Goal: Task Accomplishment & Management: Use online tool/utility

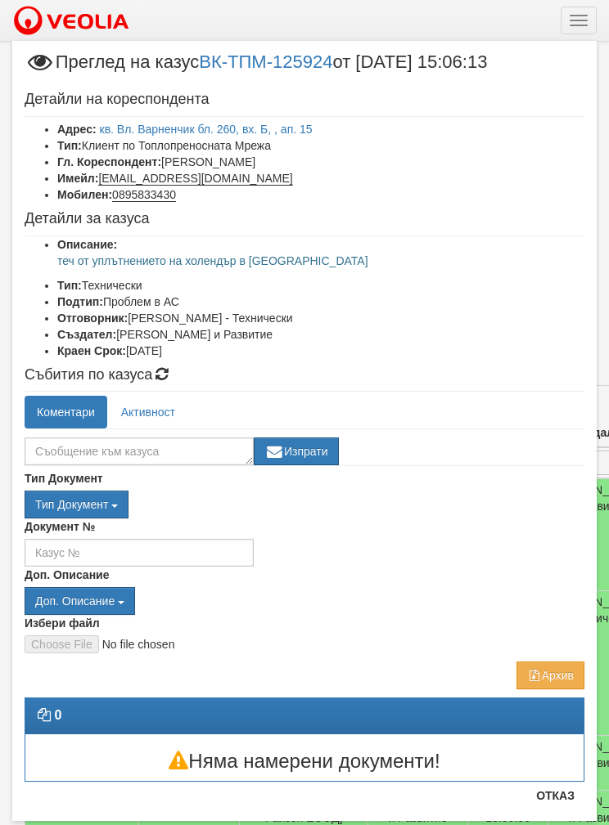
select select "40"
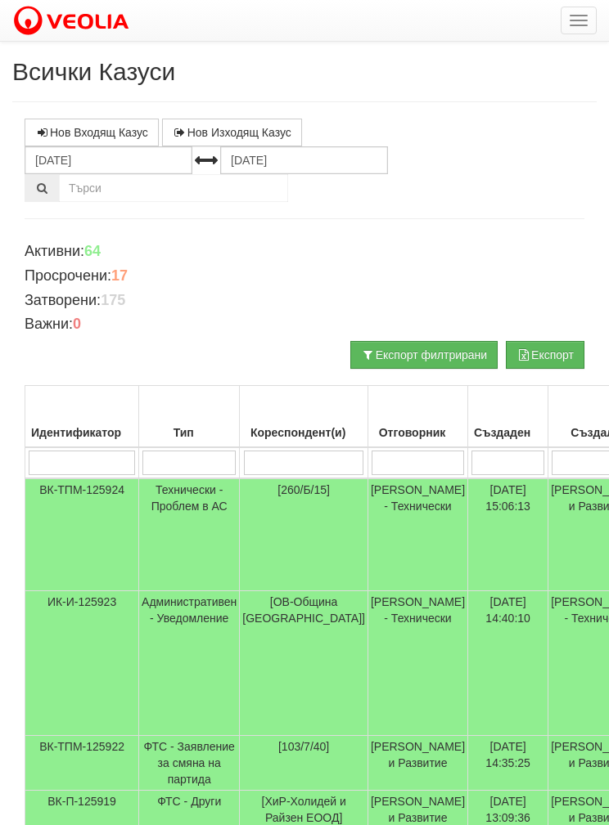
click at [271, 519] on td "[260/Б/15]" at bounding box center [304, 535] width 128 height 113
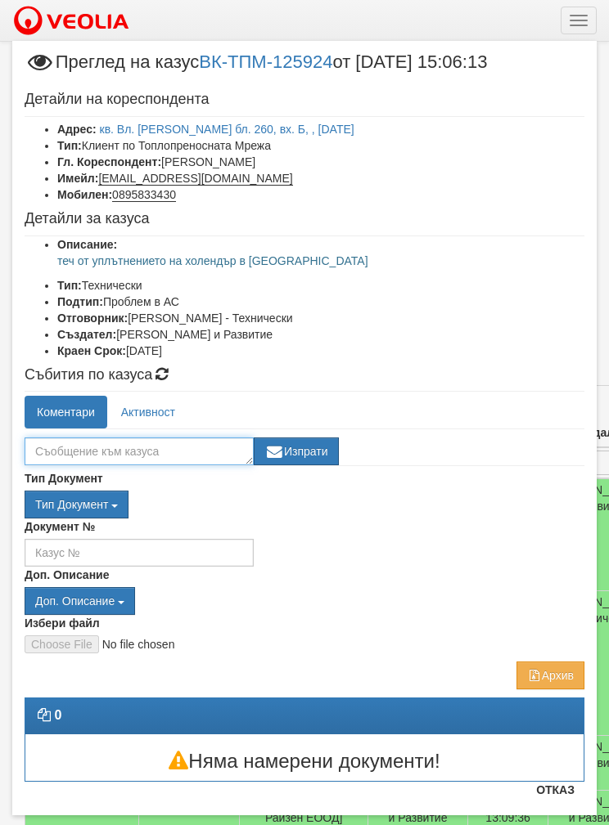
click at [88, 452] on textarea at bounding box center [139, 452] width 229 height 28
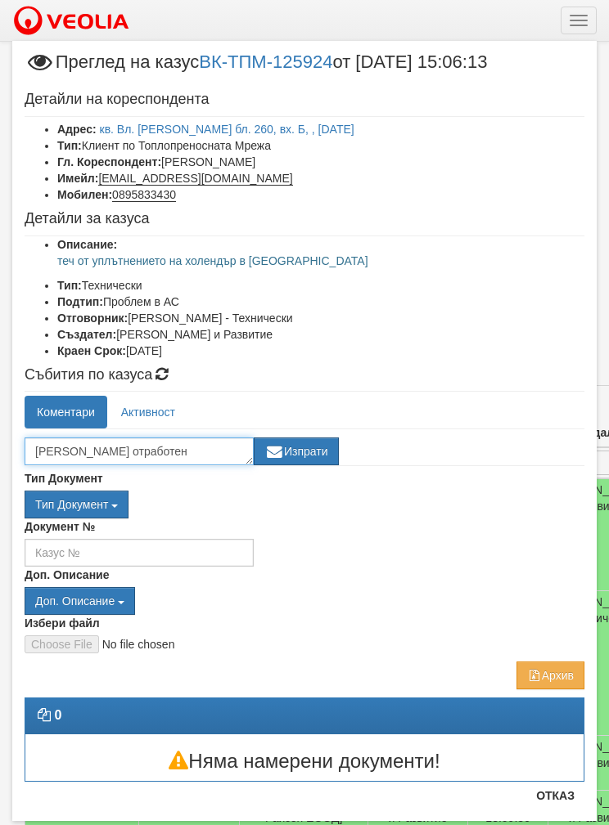
type textarea "Казуса отработен"
click at [313, 454] on button "Изпрати" at bounding box center [296, 452] width 85 height 28
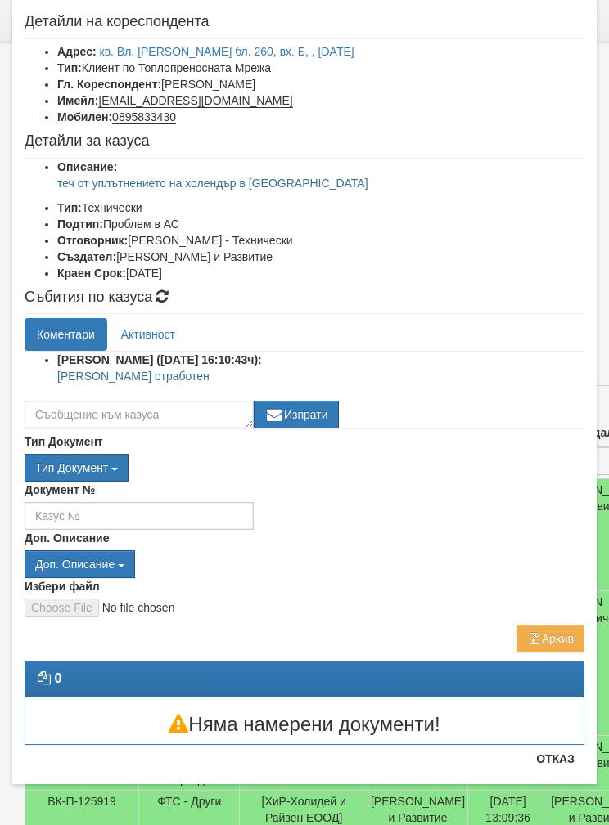
scroll to position [78, 0]
click at [557, 591] on div "Избери файл" at bounding box center [304, 597] width 584 height 38
click at [556, 771] on button "Отказ" at bounding box center [555, 759] width 58 height 26
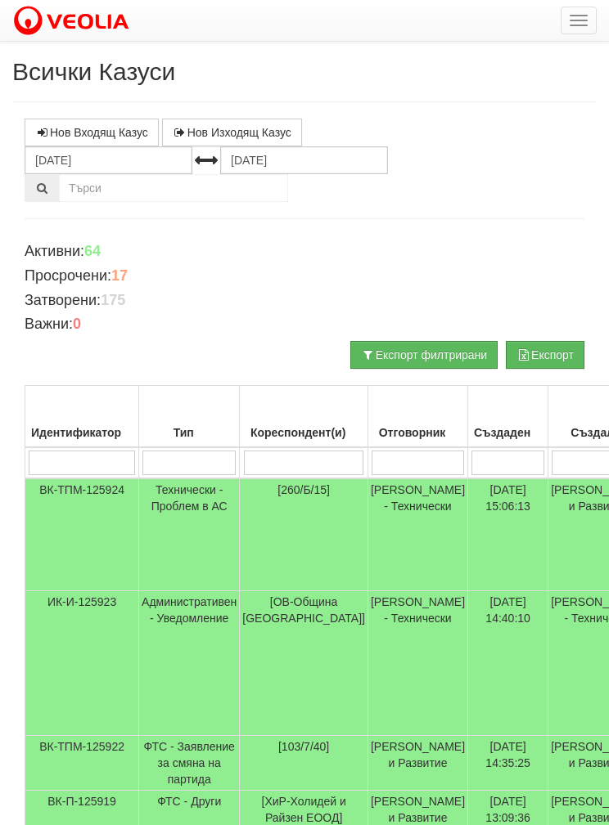
click at [578, 30] on button "button" at bounding box center [578, 21] width 36 height 28
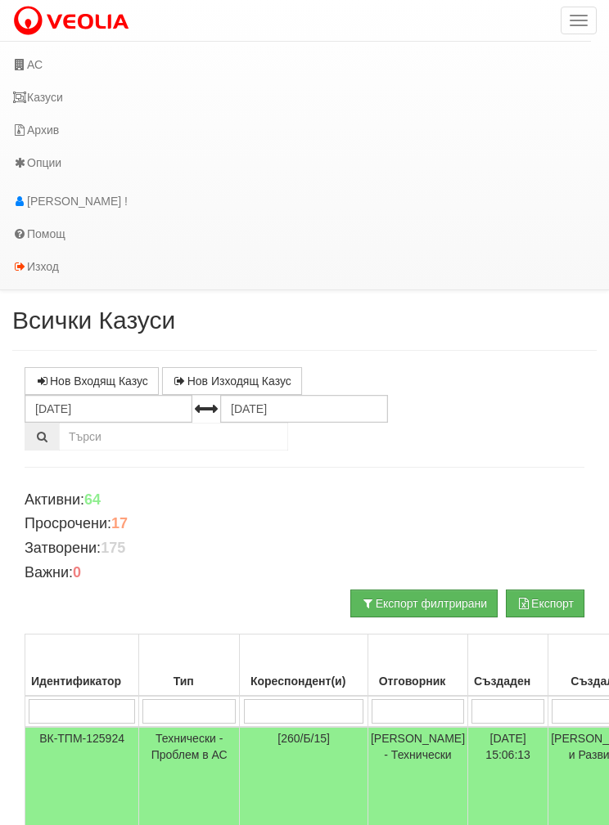
click at [39, 97] on link "Казуси" at bounding box center [295, 97] width 591 height 33
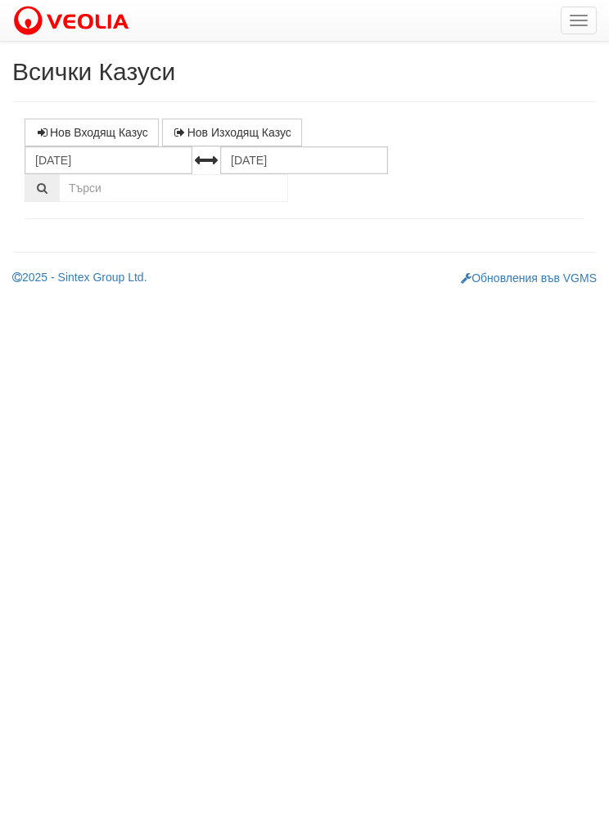
select select "1"
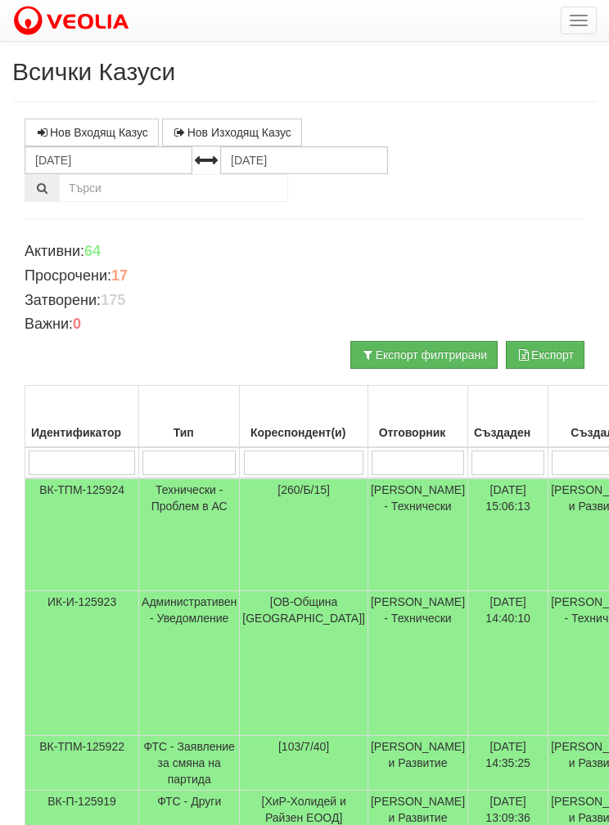
click at [581, 32] on button "button" at bounding box center [578, 21] width 36 height 28
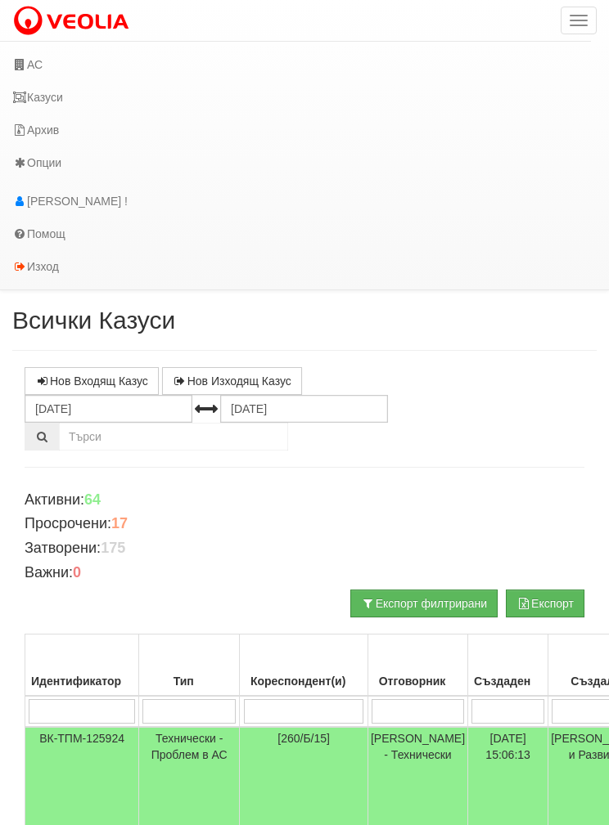
click at [42, 69] on link "АС" at bounding box center [295, 64] width 591 height 33
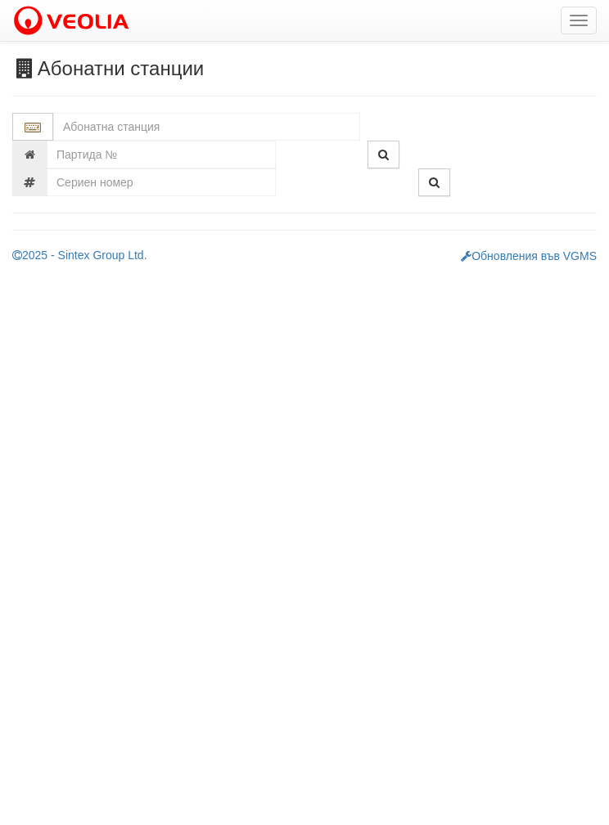
click at [110, 127] on input "text" at bounding box center [206, 127] width 307 height 28
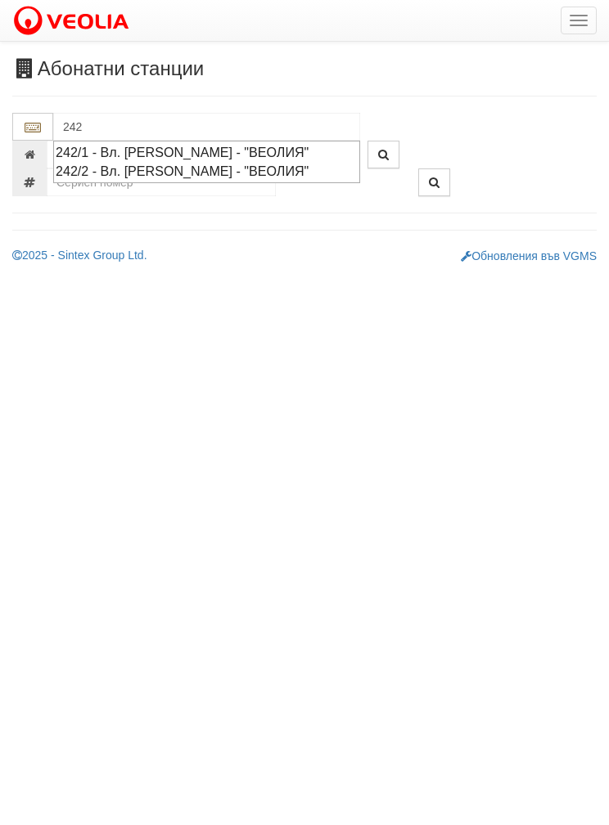
click at [100, 178] on div "242/2 - Вл. Варненчик - "ВЕОЛИЯ"" at bounding box center [207, 171] width 302 height 19
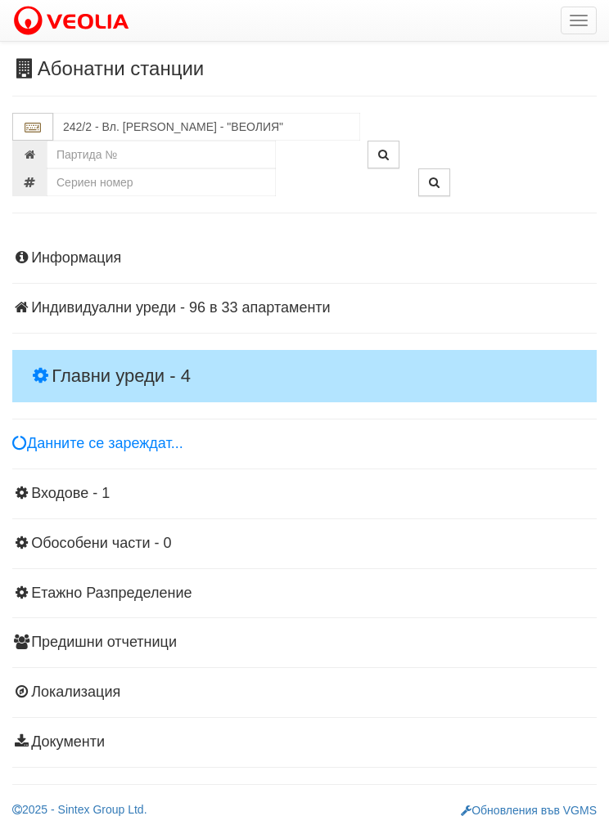
click at [88, 360] on h4 "Главни уреди - 4" at bounding box center [304, 376] width 584 height 52
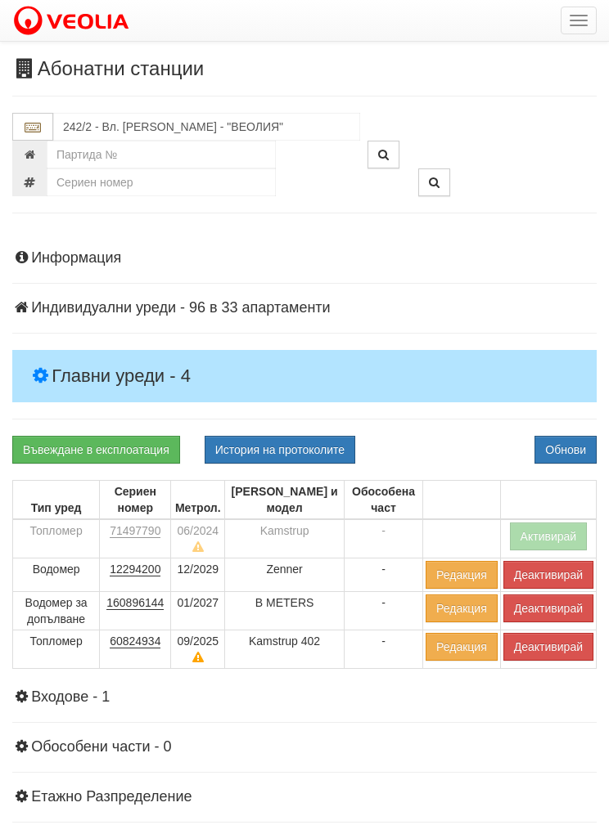
click at [545, 654] on button "Деактивирай" at bounding box center [548, 647] width 90 height 28
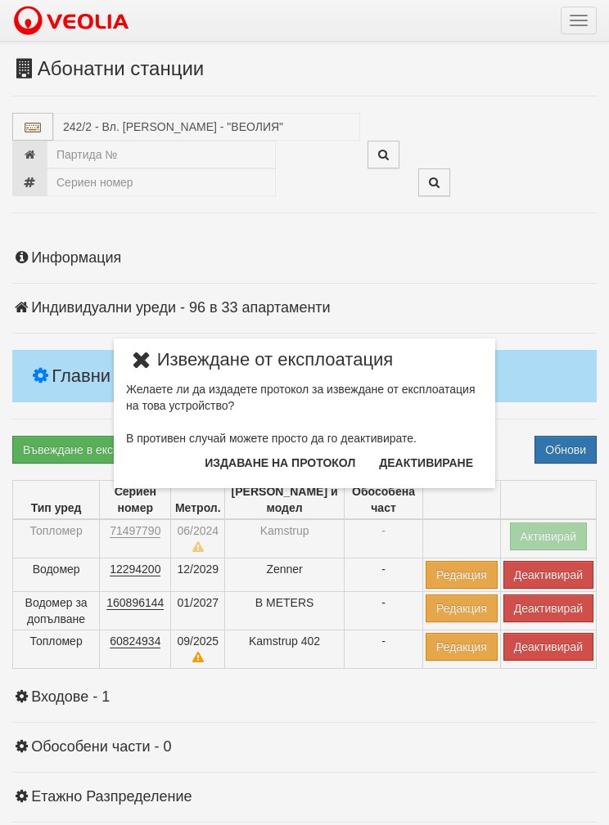
click at [249, 467] on button "Издаване на протокол" at bounding box center [280, 463] width 170 height 26
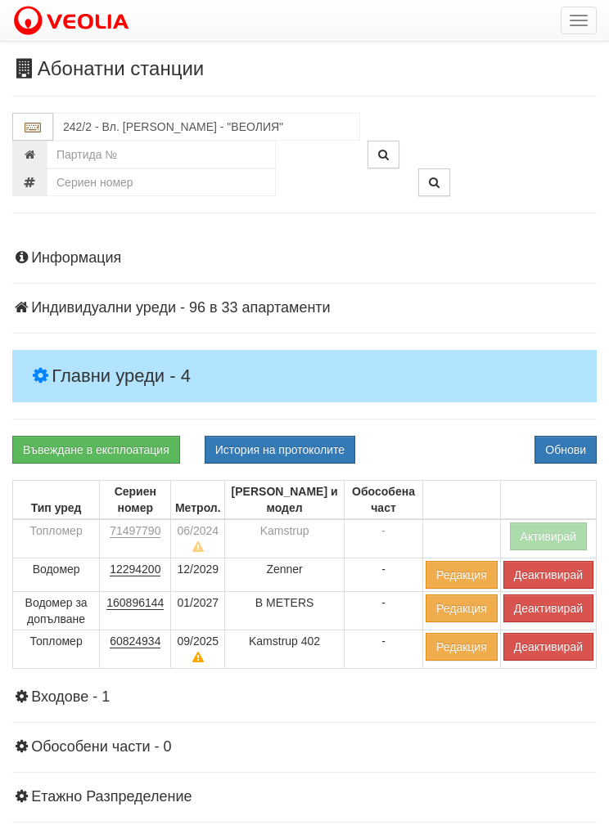
click at [554, 447] on button "Обнови" at bounding box center [565, 450] width 62 height 28
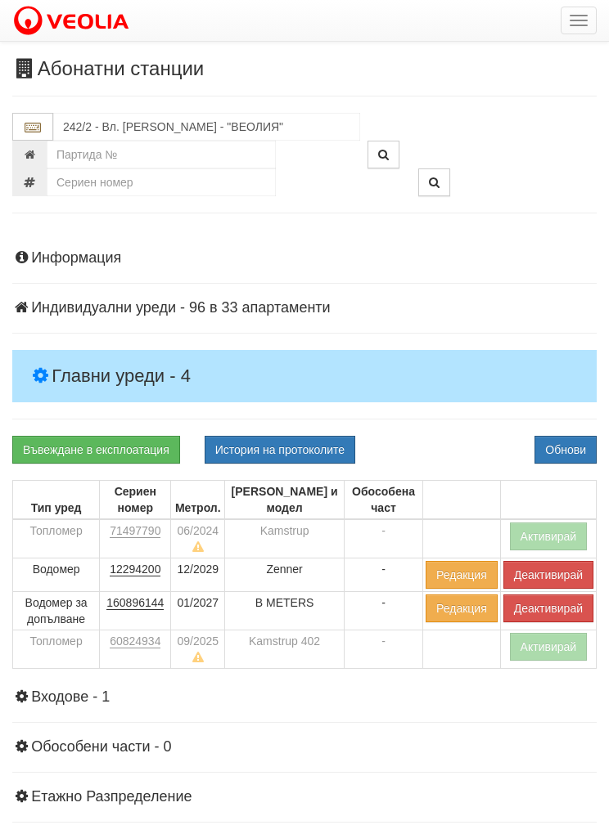
click at [549, 609] on button "Деактивирай" at bounding box center [548, 609] width 90 height 28
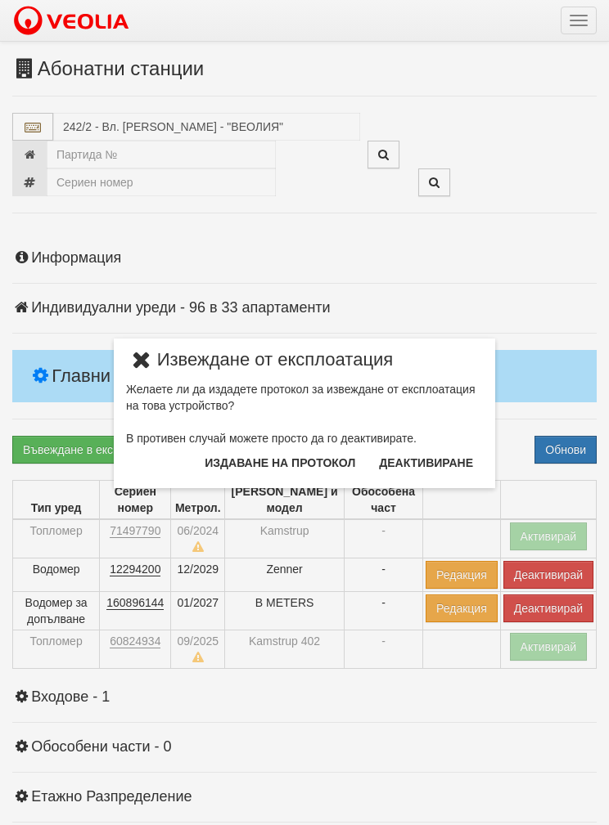
click at [258, 472] on button "Издаване на протокол" at bounding box center [280, 463] width 170 height 26
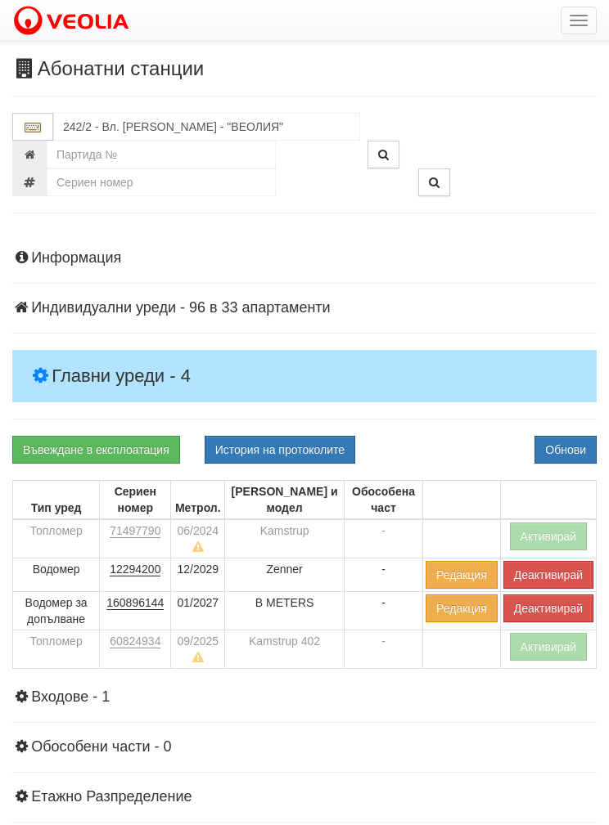
click at [557, 454] on button "Обнови" at bounding box center [565, 450] width 62 height 28
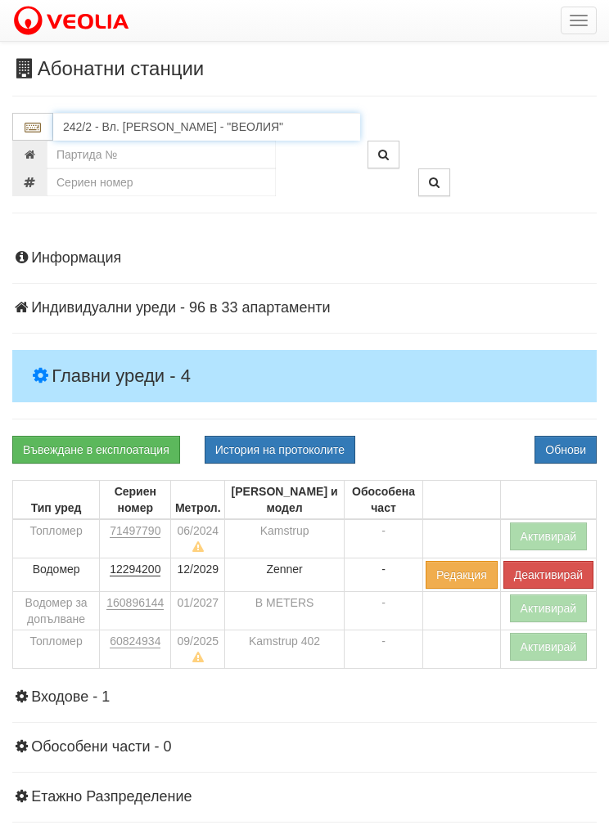
click at [115, 131] on input "242/2 - Вл. Варненчик - "ВЕОЛИЯ"" at bounding box center [206, 127] width 307 height 28
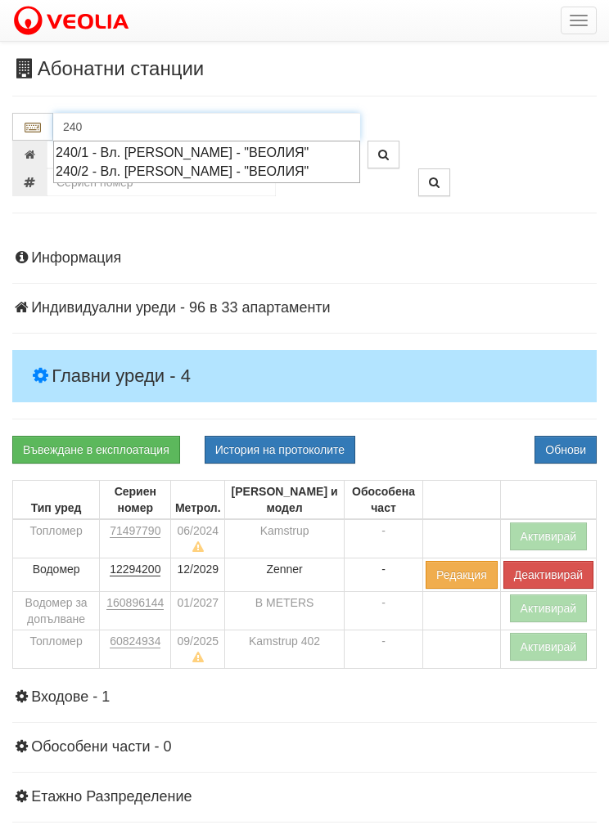
click at [124, 159] on div "240/1 - Вл. Варненчик - "ВЕОЛИЯ"" at bounding box center [207, 152] width 302 height 19
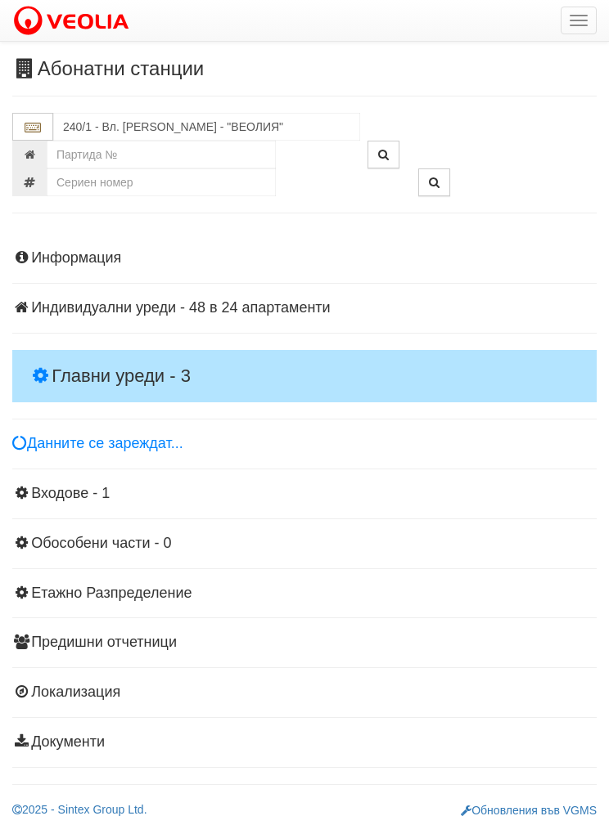
click at [86, 353] on h4 "Главни уреди - 3" at bounding box center [304, 376] width 584 height 52
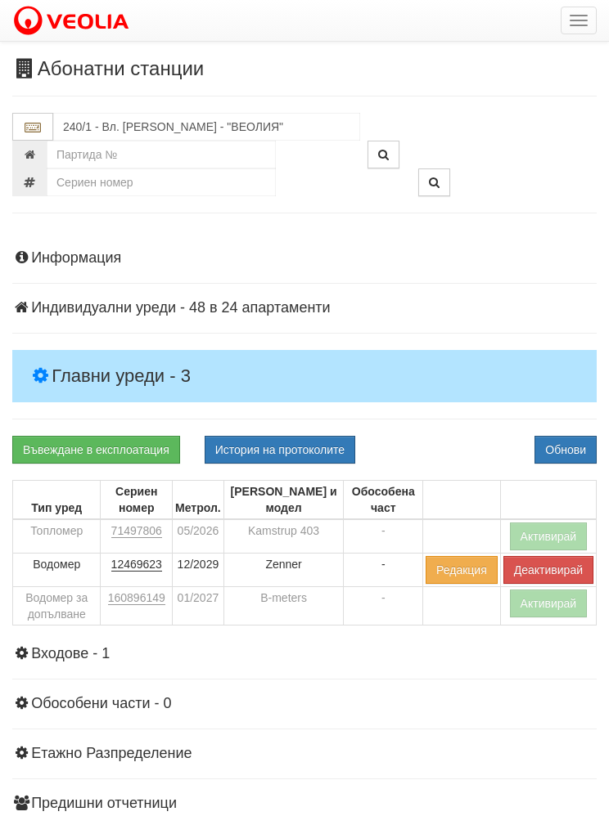
click at [542, 532] on button "Активирай" at bounding box center [549, 537] width 78 height 28
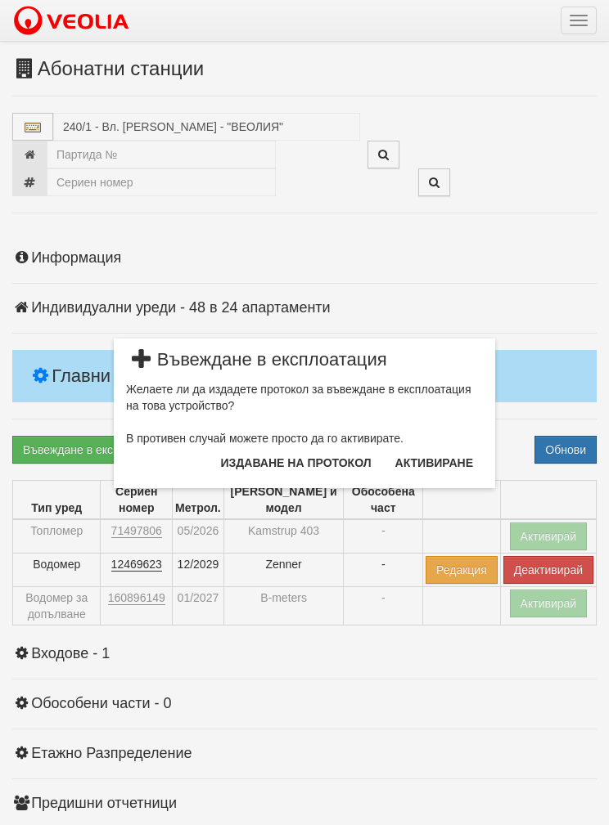
click at [286, 466] on button "Издаване на протокол" at bounding box center [296, 463] width 170 height 26
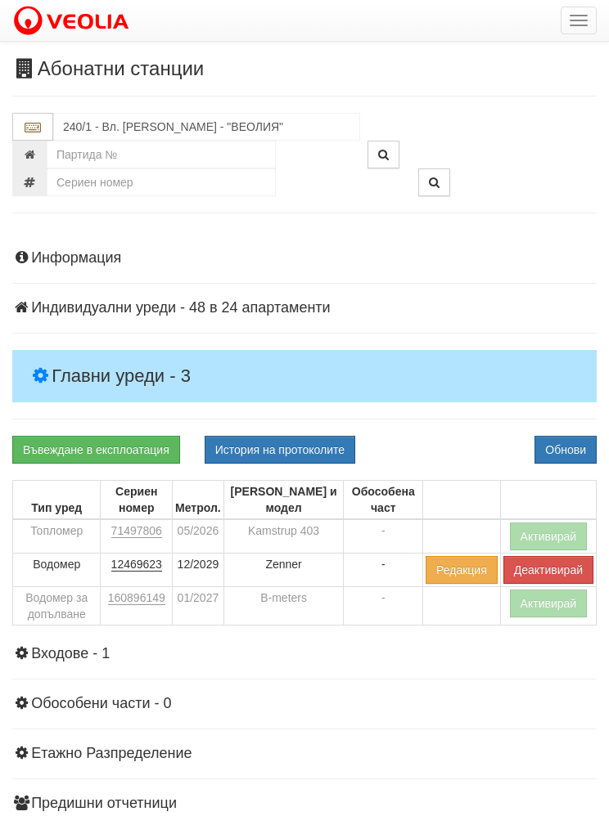
click at [550, 452] on button "Обнови" at bounding box center [565, 450] width 62 height 28
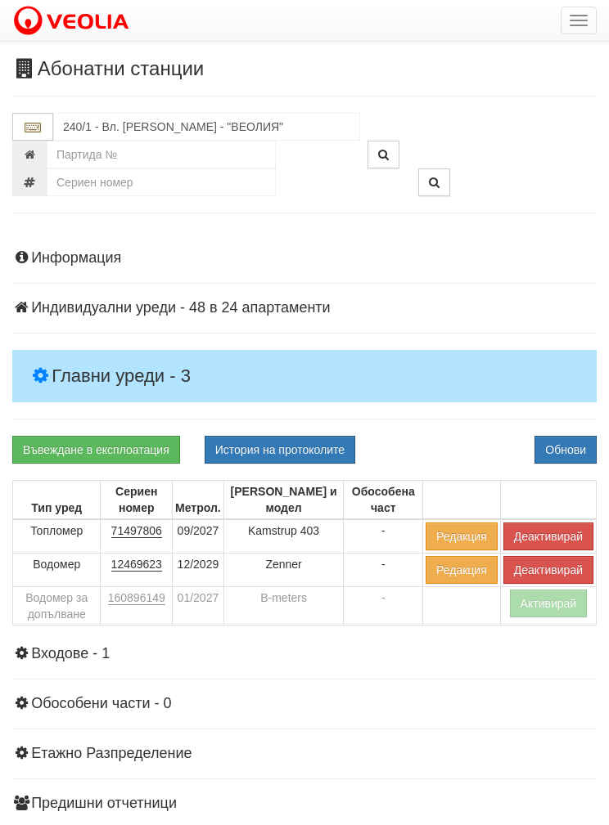
click at [539, 611] on button "Активирай" at bounding box center [549, 604] width 78 height 28
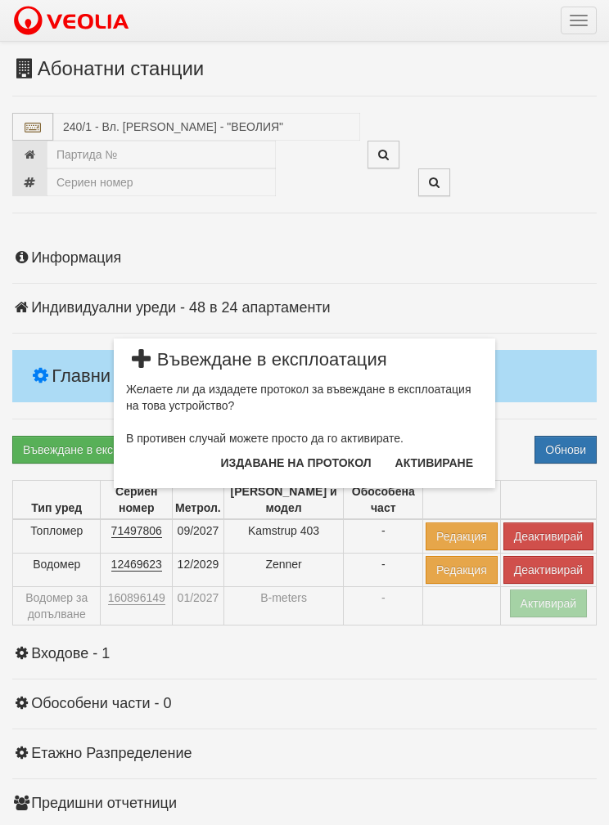
click at [254, 465] on button "Издаване на протокол" at bounding box center [296, 463] width 170 height 26
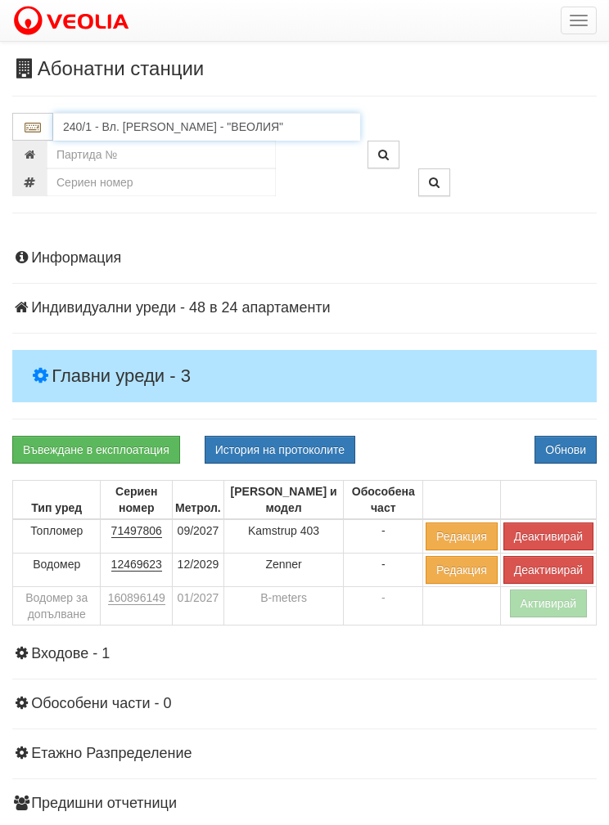
click at [122, 124] on input "240/1 - Вл. Варненчик - "ВЕОЛИЯ"" at bounding box center [206, 127] width 307 height 28
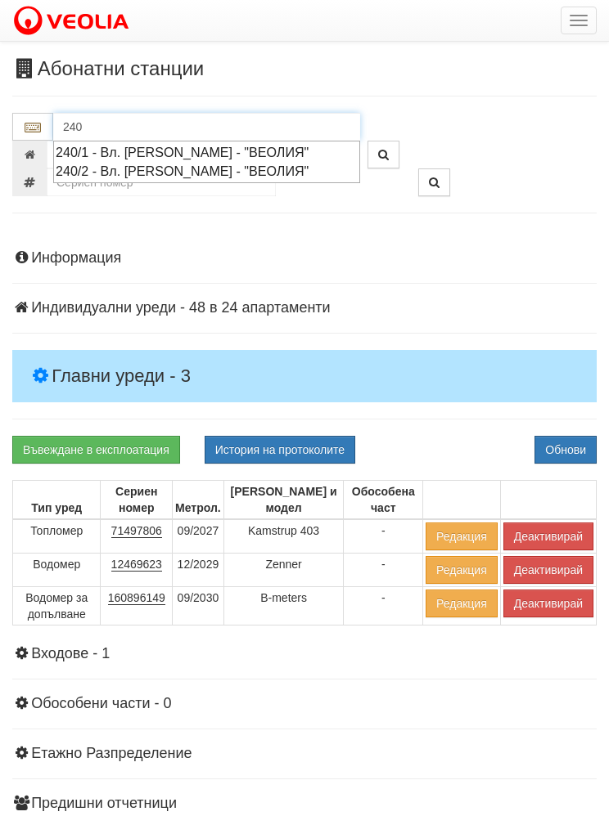
click at [89, 174] on div "240/2 - Вл. Варненчик - "ВЕОЛИЯ"" at bounding box center [207, 171] width 302 height 19
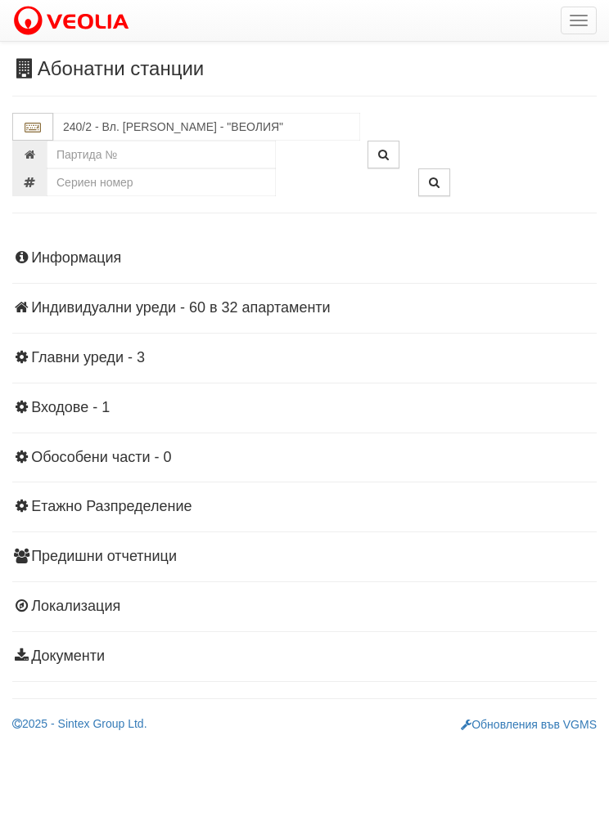
click at [88, 371] on div "Информация Параметри Брой Апартаменти: 32 Ползватели 08/2025 44 % 0 % 41" at bounding box center [304, 456] width 584 height 452
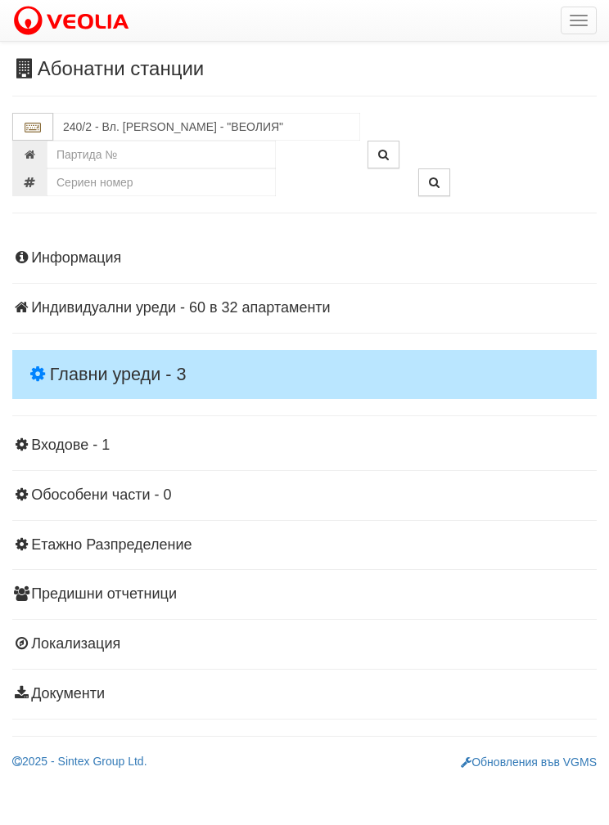
click at [75, 354] on h4 "Главни уреди - 3" at bounding box center [304, 374] width 584 height 49
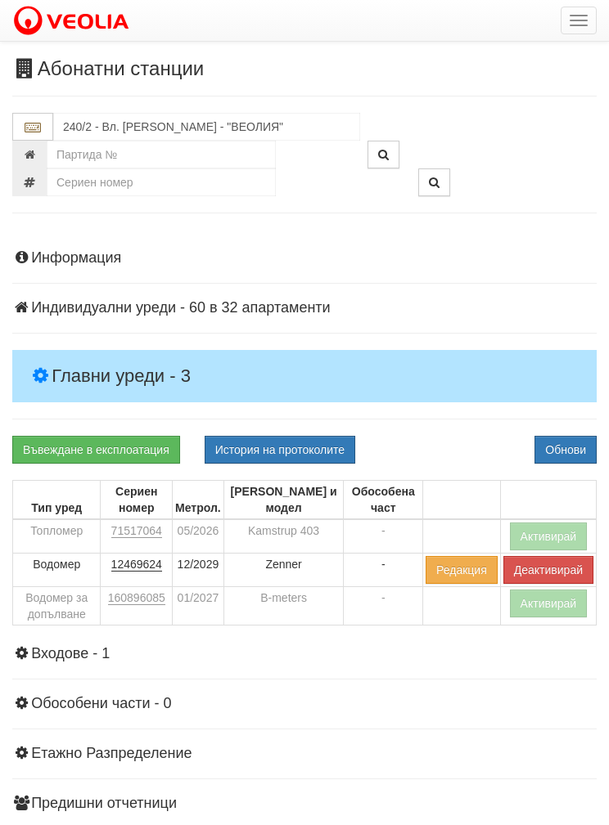
click at [548, 537] on button "Активирай" at bounding box center [549, 537] width 78 height 28
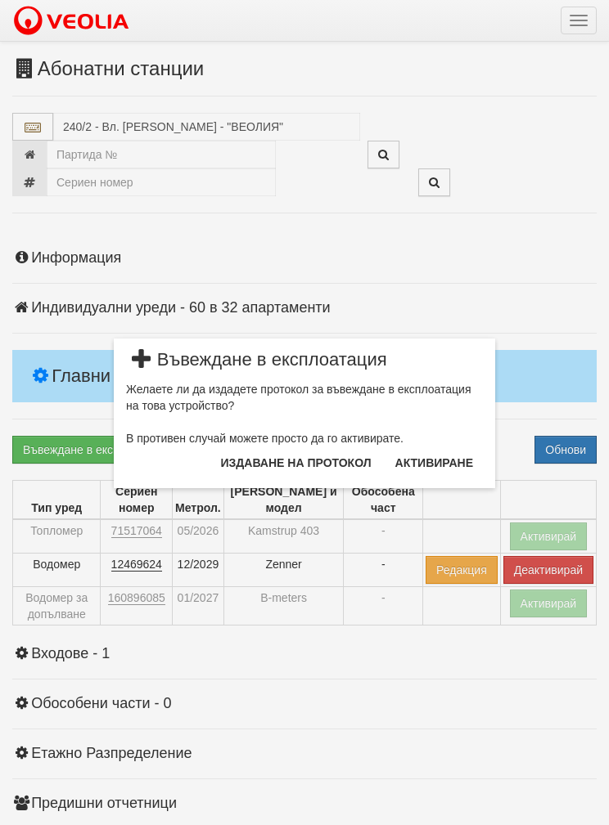
click at [263, 467] on button "Издаване на протокол" at bounding box center [296, 463] width 170 height 26
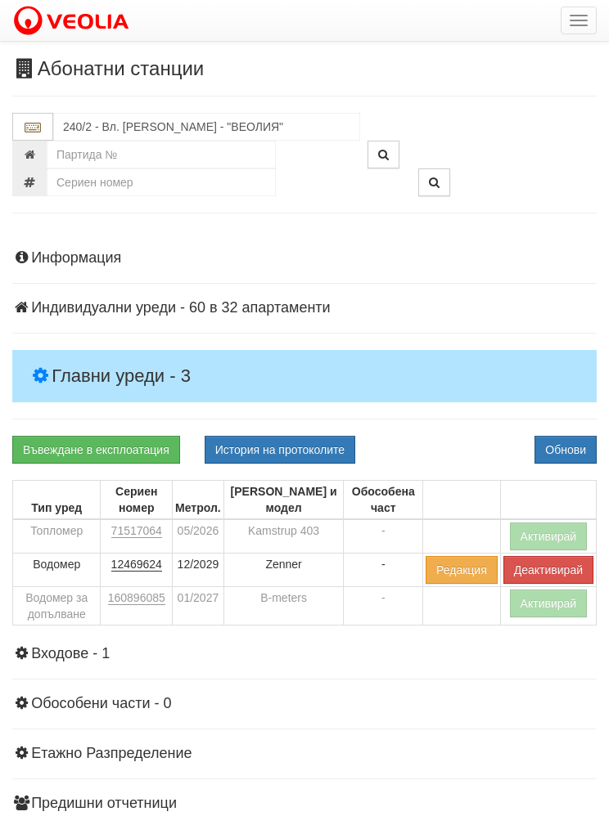
click at [554, 457] on button "Обнови" at bounding box center [565, 450] width 62 height 28
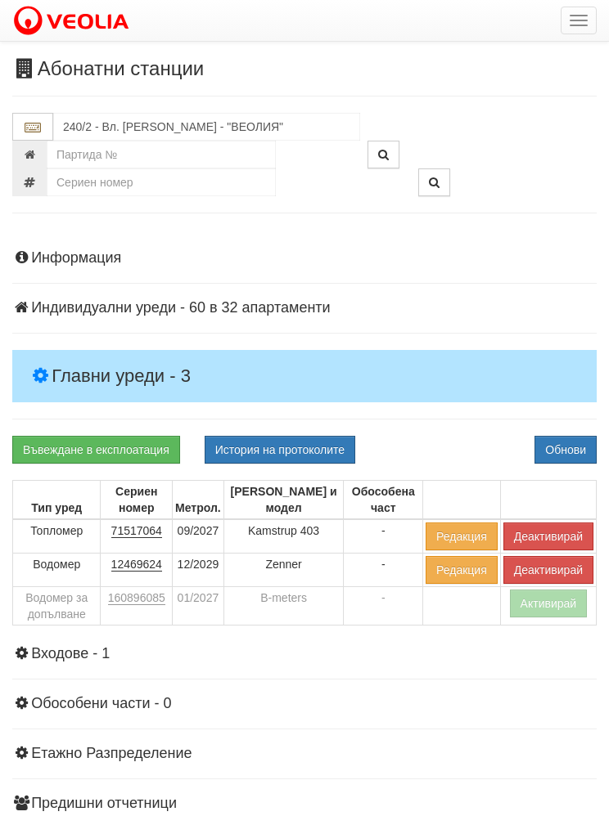
click at [559, 609] on button "Активирай" at bounding box center [549, 604] width 78 height 28
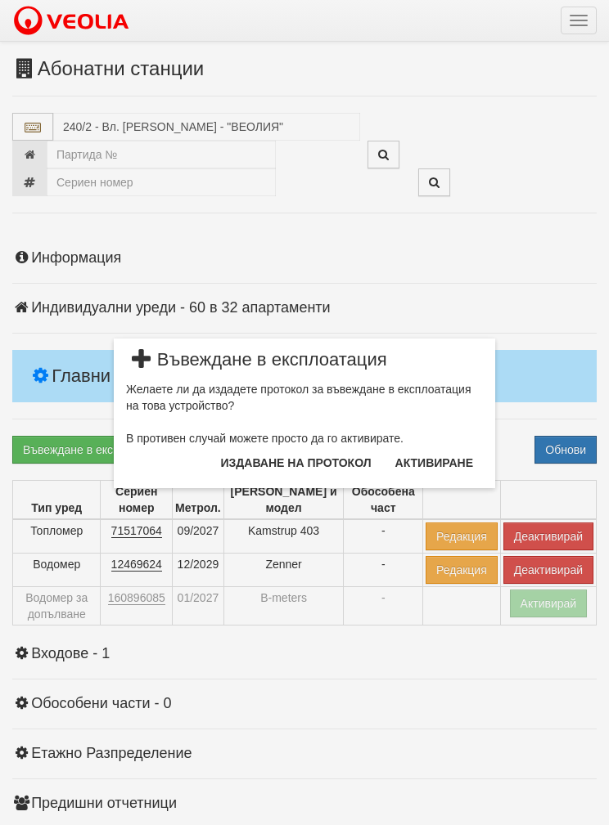
click at [259, 464] on button "Издаване на протокол" at bounding box center [296, 463] width 170 height 26
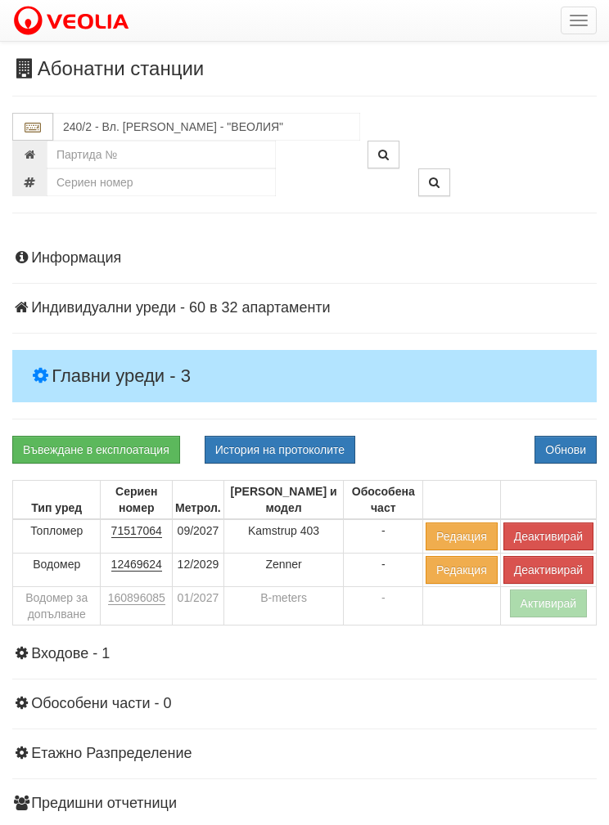
click at [542, 447] on button "Обнови" at bounding box center [565, 450] width 62 height 28
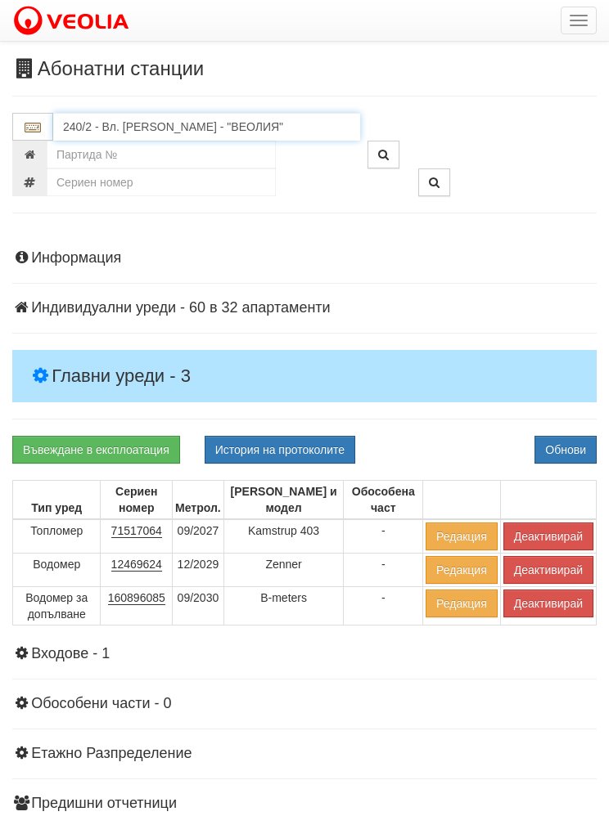
click at [89, 130] on input "240/2 - Вл. Варненчик - "ВЕОЛИЯ"" at bounding box center [206, 127] width 307 height 28
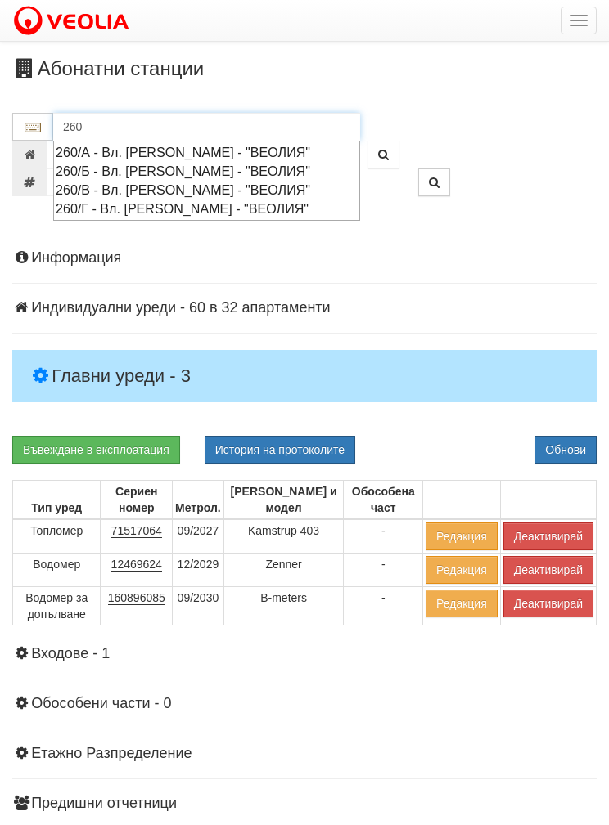
click at [85, 144] on div "260/А - Вл. Варненчик - "ВЕОЛИЯ"" at bounding box center [207, 152] width 302 height 19
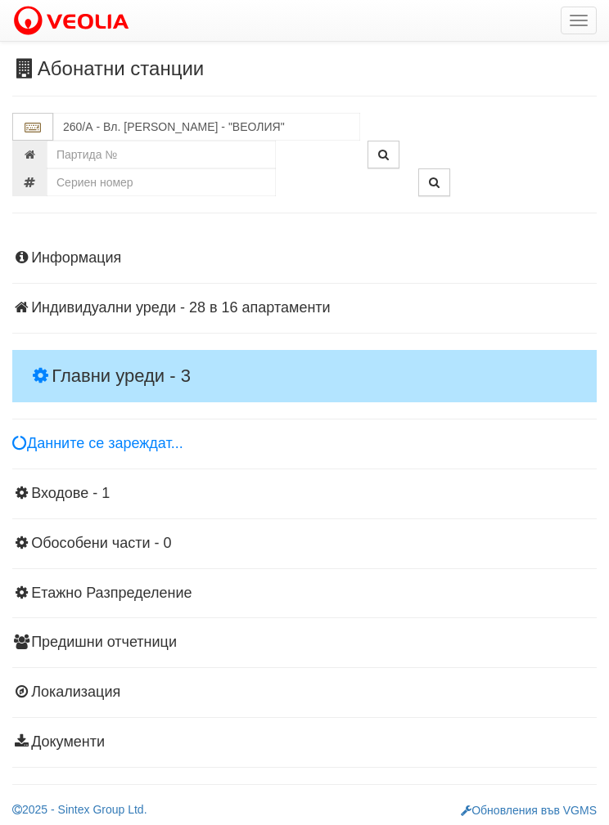
click at [87, 356] on h4 "Главни уреди - 3" at bounding box center [304, 376] width 584 height 52
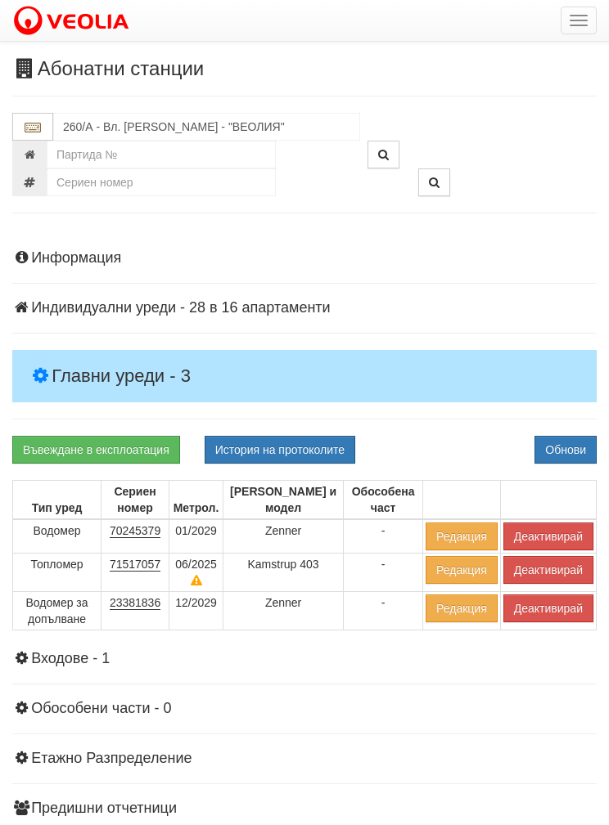
click at [539, 570] on button "Деактивирай" at bounding box center [548, 570] width 90 height 28
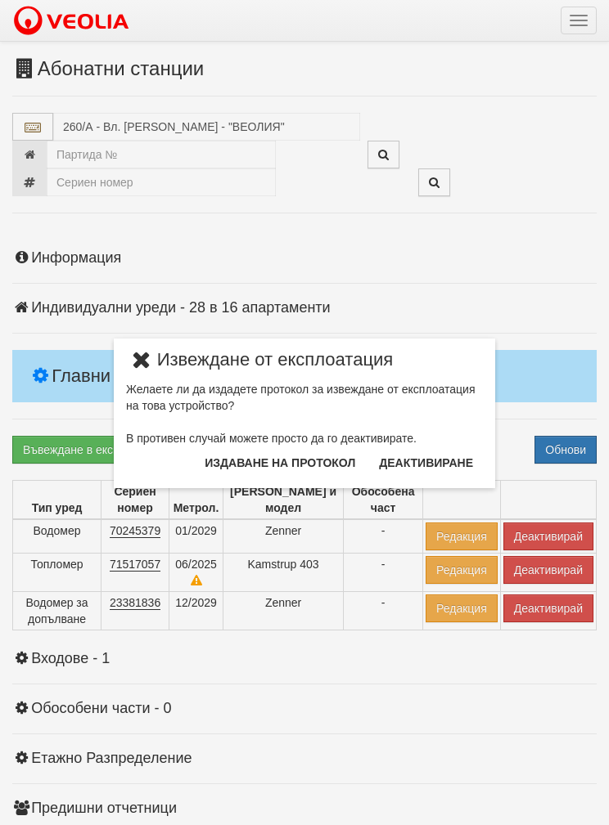
click at [251, 461] on button "Издаване на протокол" at bounding box center [280, 463] width 170 height 26
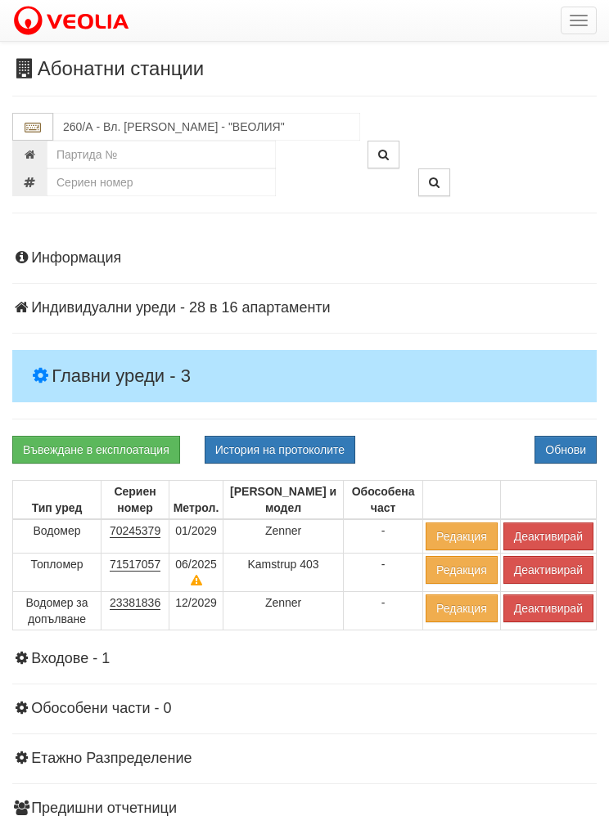
click at [563, 455] on button "Обнови" at bounding box center [565, 450] width 62 height 28
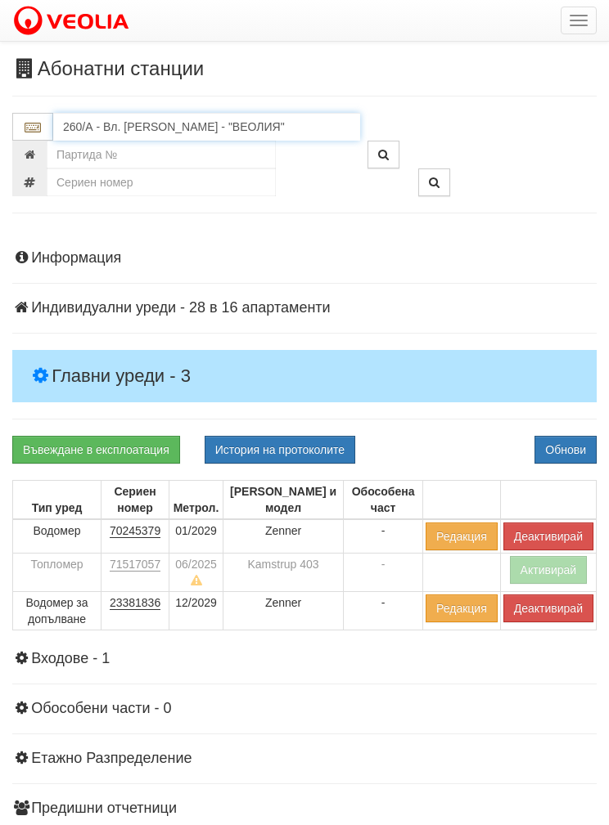
click at [117, 136] on input "260/А - Вл. Варненчик - "ВЕОЛИЯ"" at bounding box center [206, 127] width 307 height 28
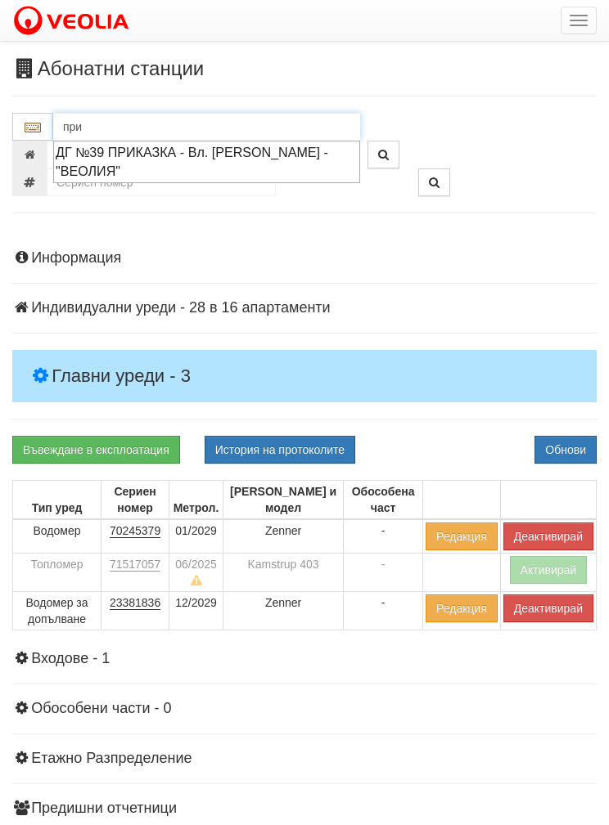
click at [145, 155] on div "ДГ №39 ПРИКАЗКА - Вл. Варненчик - "ВЕОЛИЯ"" at bounding box center [207, 162] width 302 height 38
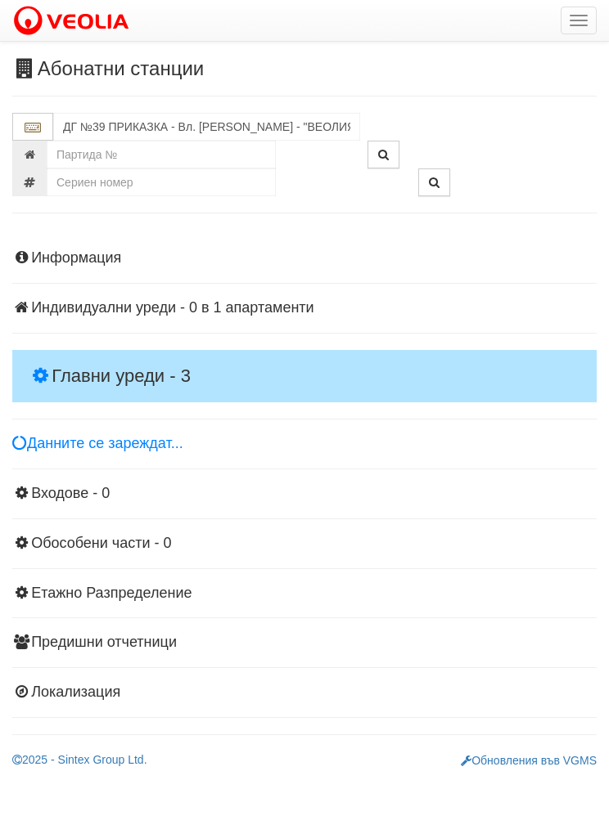
click at [83, 364] on h4 "Главни уреди - 3" at bounding box center [304, 376] width 584 height 52
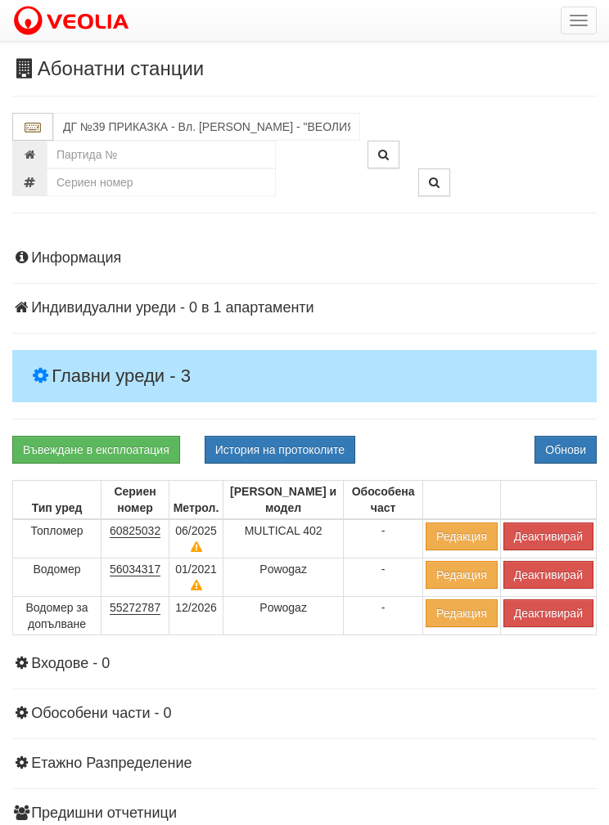
click at [551, 541] on button "Деактивирай" at bounding box center [548, 537] width 90 height 28
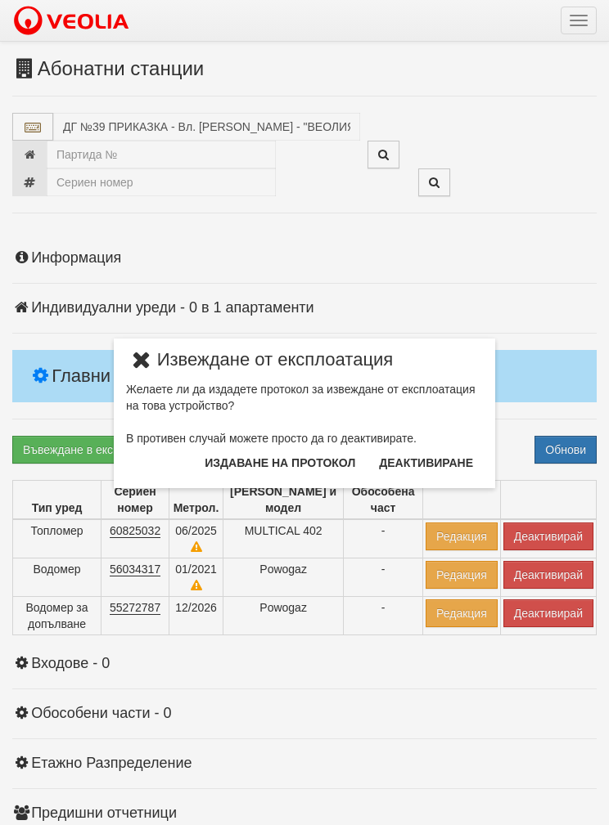
click at [265, 466] on button "Издаване на протокол" at bounding box center [280, 463] width 170 height 26
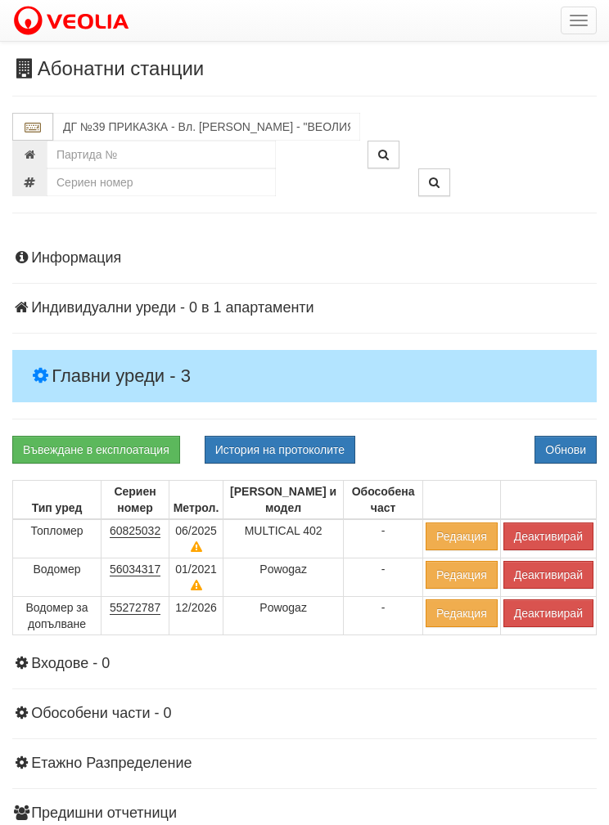
click at [561, 445] on button "Обнови" at bounding box center [565, 450] width 62 height 28
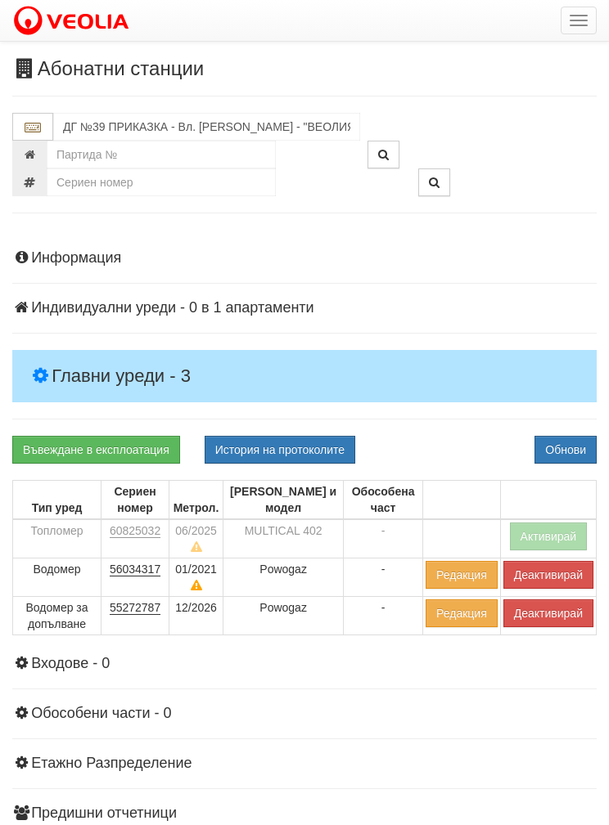
click at [554, 623] on button "Деактивирай" at bounding box center [548, 614] width 90 height 28
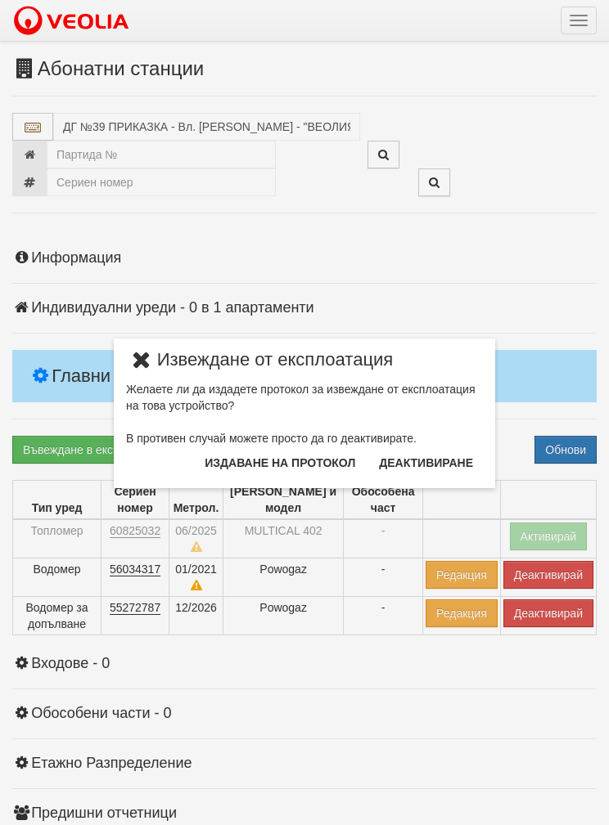
click at [259, 463] on button "Издаване на протокол" at bounding box center [280, 463] width 170 height 26
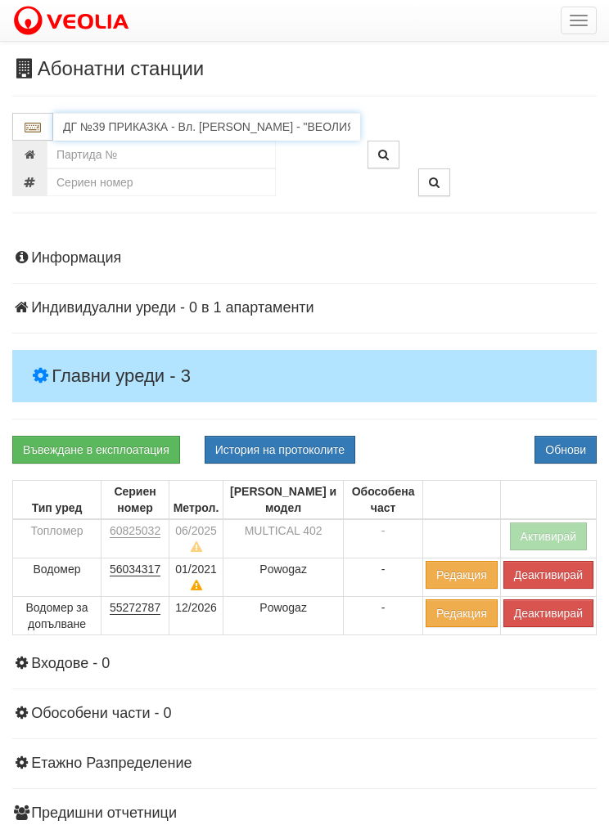
click at [122, 139] on input "ДГ №39 ПРИКАЗКА - Вл. Варненчик - "ВЕОЛИЯ"" at bounding box center [206, 127] width 307 height 28
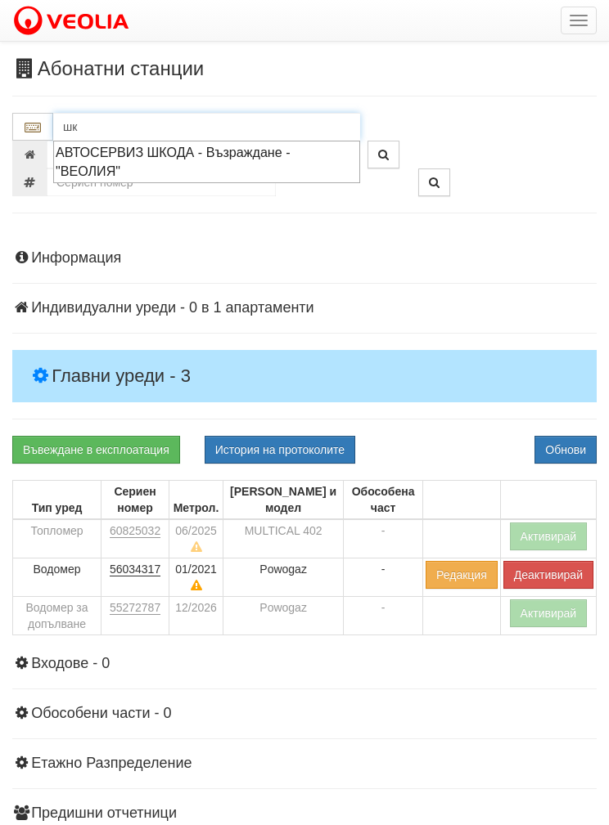
click at [130, 155] on div "АВТОСЕРВИЗ ШКОДА - Възраждане - "ВЕОЛИЯ"" at bounding box center [207, 162] width 302 height 38
type input "АВТОСЕРВИЗ ШКОДА - Възраждане - "ВЕОЛИЯ""
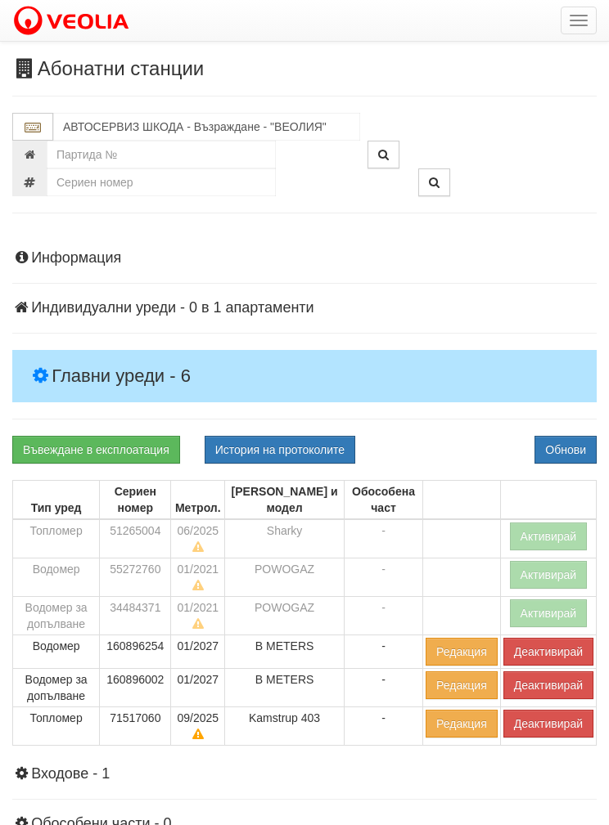
click at [101, 357] on h4 "Главни уреди - 6" at bounding box center [304, 376] width 584 height 52
click at [550, 734] on button "Деактивирай" at bounding box center [548, 724] width 90 height 28
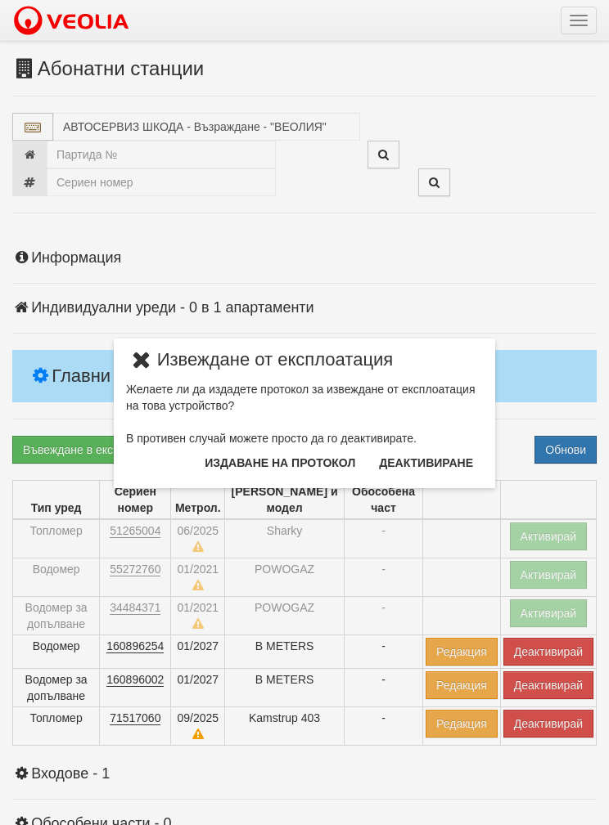
click at [252, 467] on button "Издаване на протокол" at bounding box center [280, 463] width 170 height 26
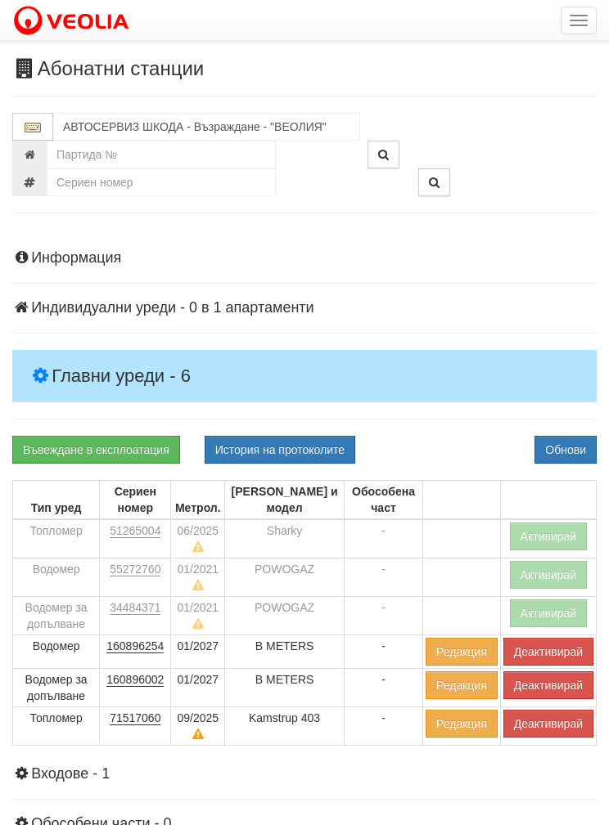
click at [556, 459] on button "Обнови" at bounding box center [565, 450] width 62 height 28
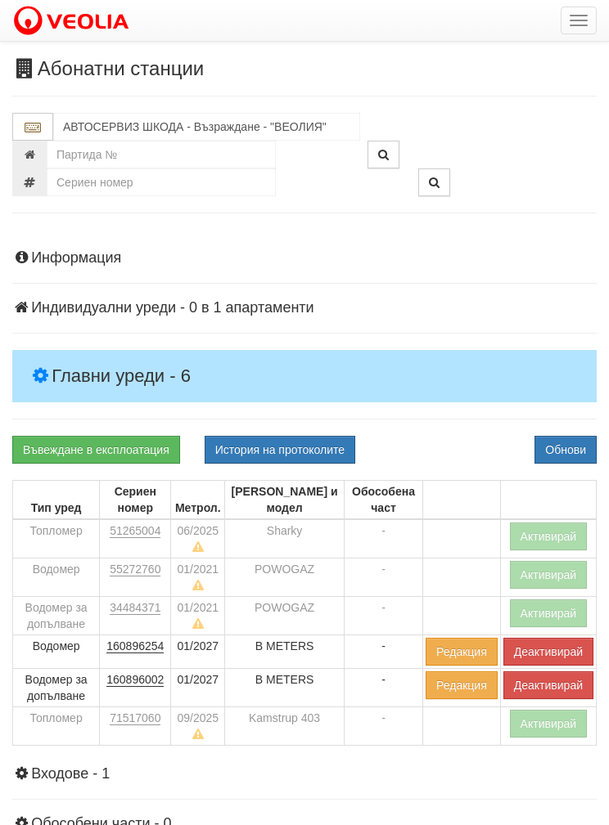
click at [547, 691] on button "Деактивирай" at bounding box center [548, 686] width 90 height 28
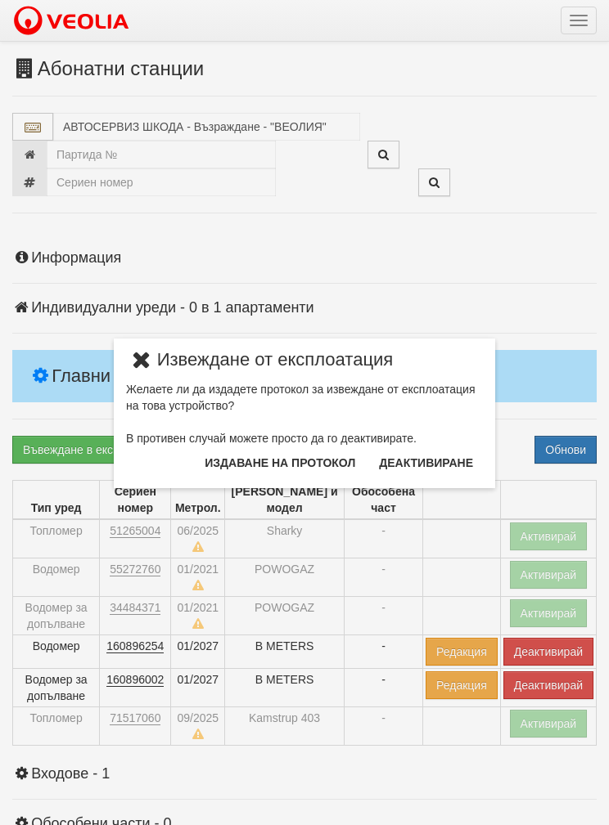
click at [242, 462] on button "Издаване на протокол" at bounding box center [280, 463] width 170 height 26
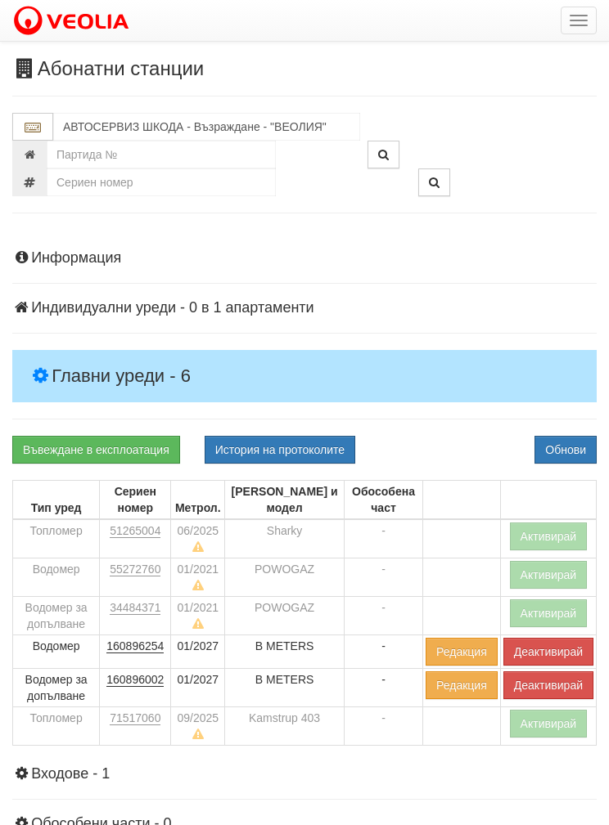
click at [562, 447] on button "Обнови" at bounding box center [565, 450] width 62 height 28
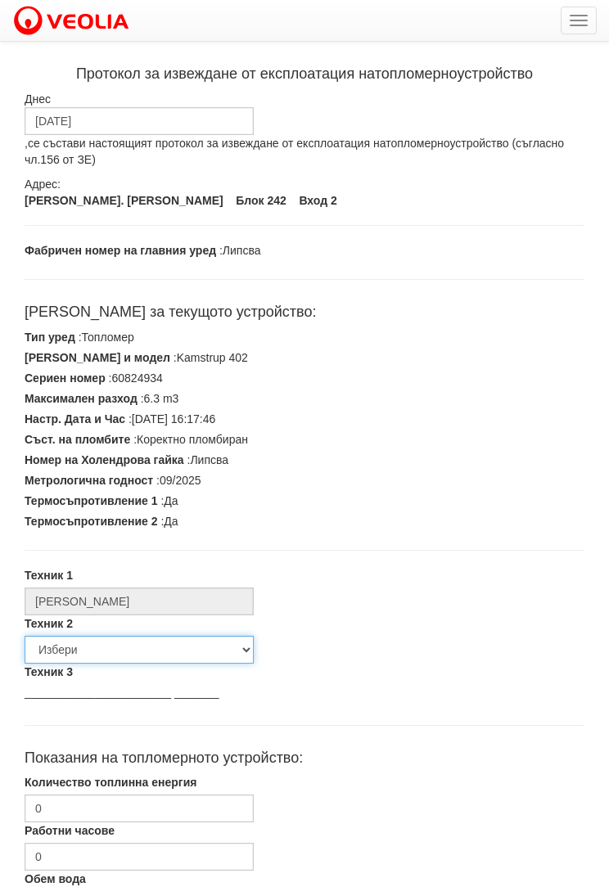
click at [82, 650] on select "Избери [PERSON_NAME] [PERSON_NAME] [PERSON_NAME] [PERSON_NAME] [PERSON_NAME] [P…" at bounding box center [139, 650] width 229 height 28
select select "5d4615a0-9cef-4004-86a5-26aa391ad5dd"
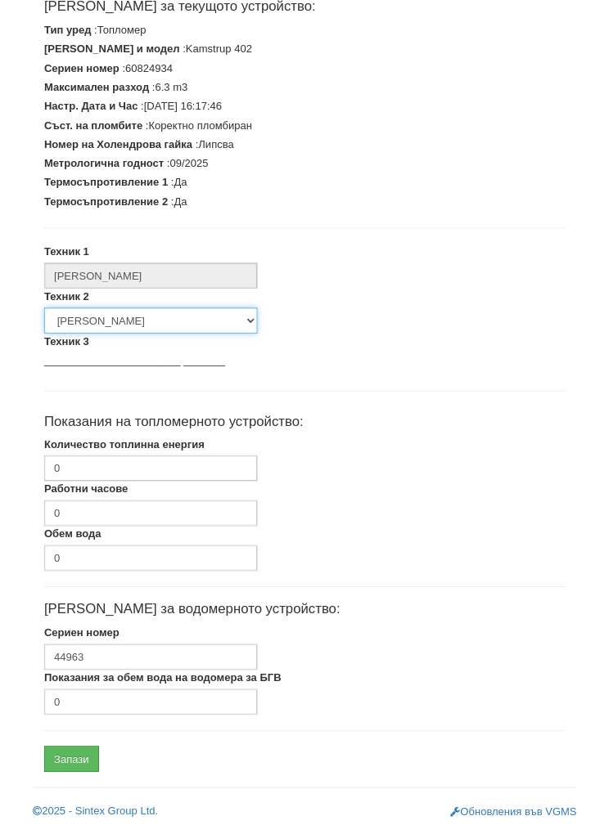
scroll to position [304, 0]
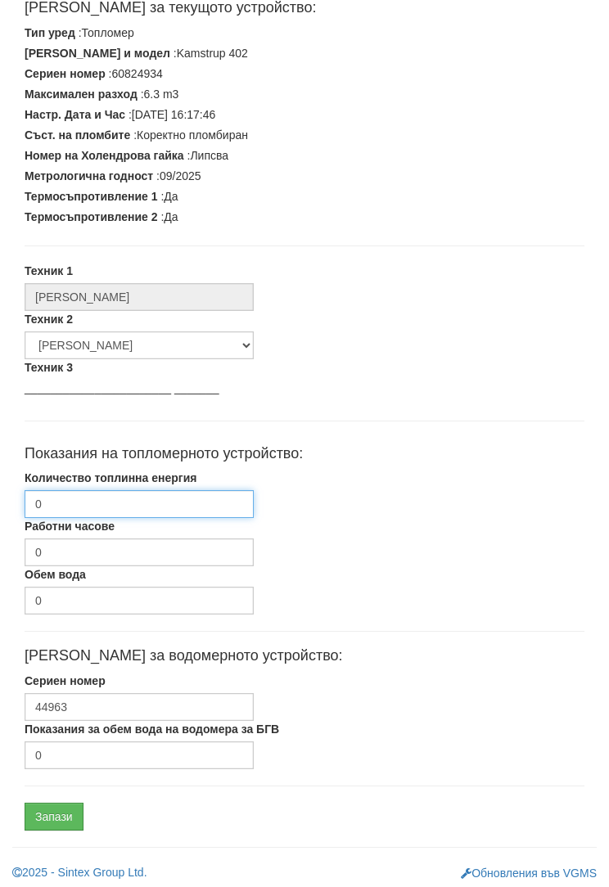
click at [101, 496] on input "0" at bounding box center [139, 504] width 229 height 28
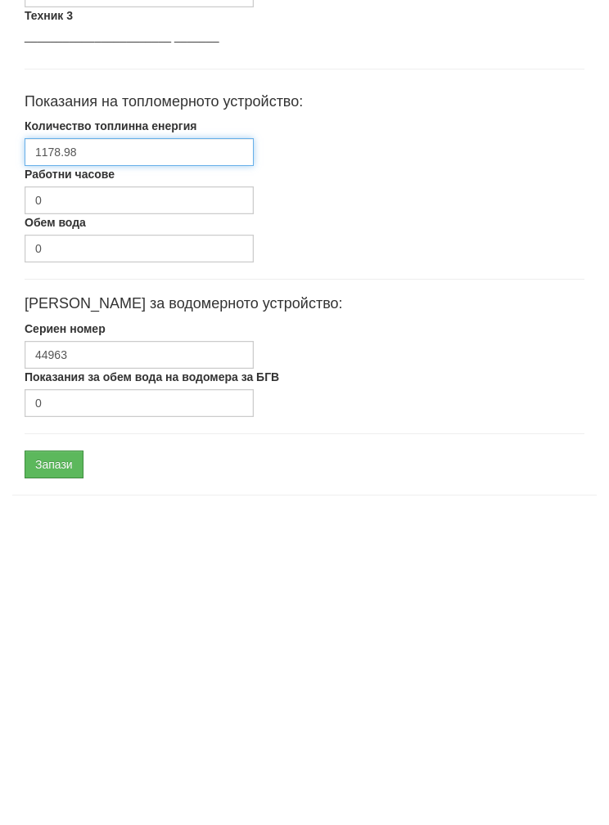
scroll to position [370, 0]
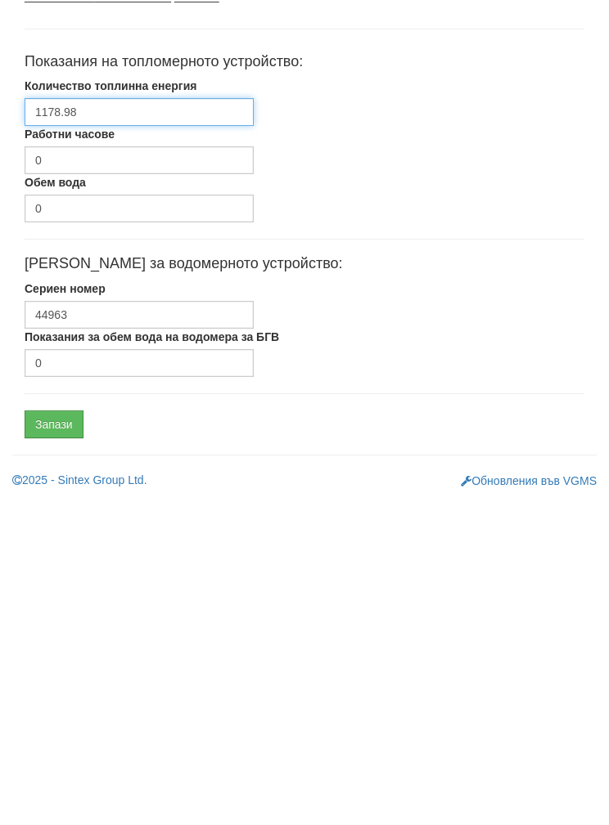
type input "1178.98"
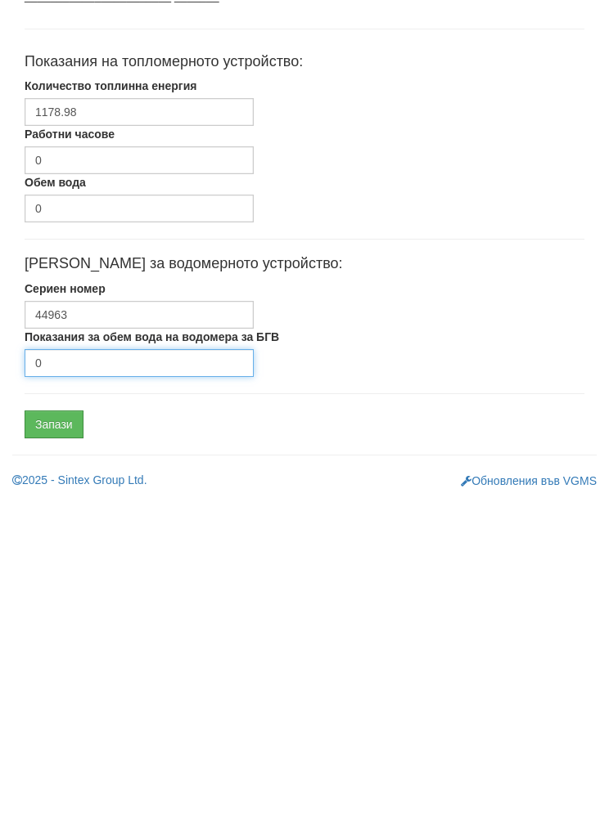
click at [106, 676] on input "0" at bounding box center [139, 690] width 229 height 28
type input "3606"
click at [64, 737] on input "Запази" at bounding box center [54, 751] width 59 height 28
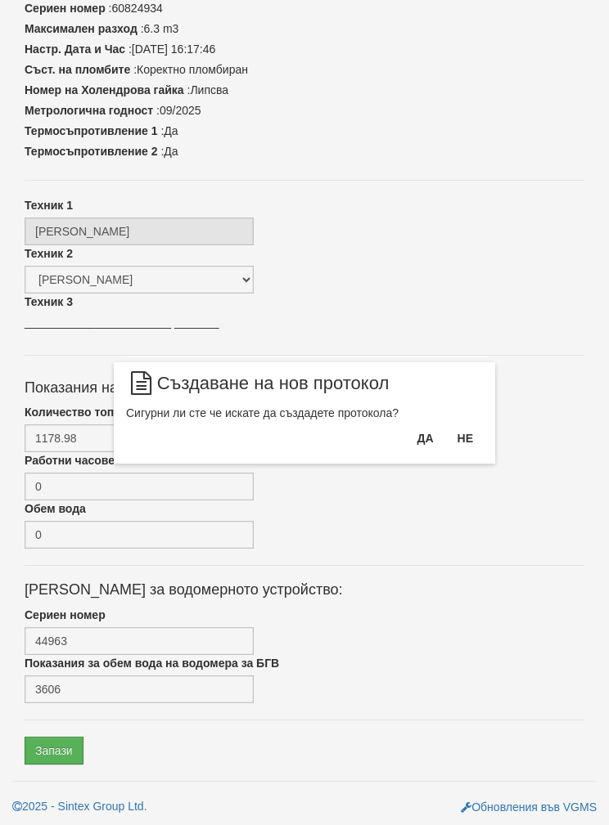
click at [416, 448] on button "Да" at bounding box center [425, 438] width 36 height 26
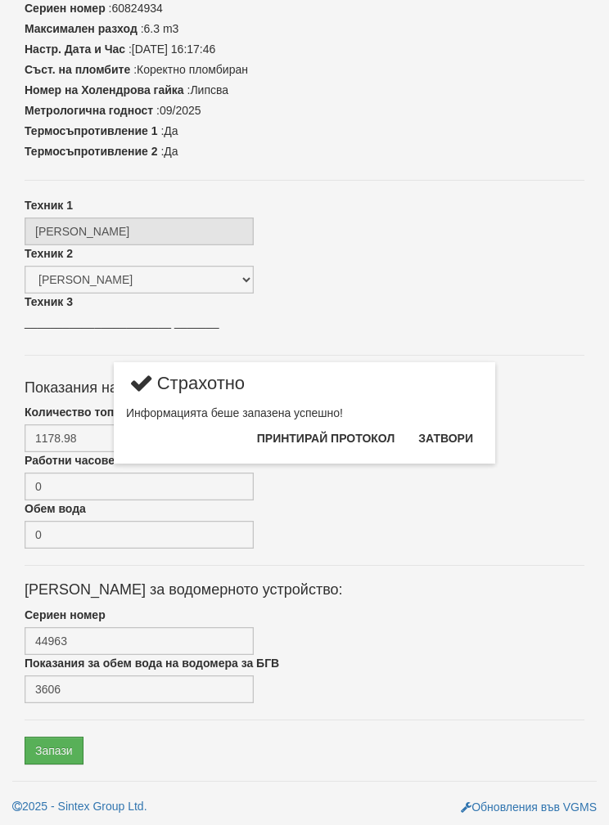
click at [441, 451] on button "Затвори" at bounding box center [445, 438] width 74 height 26
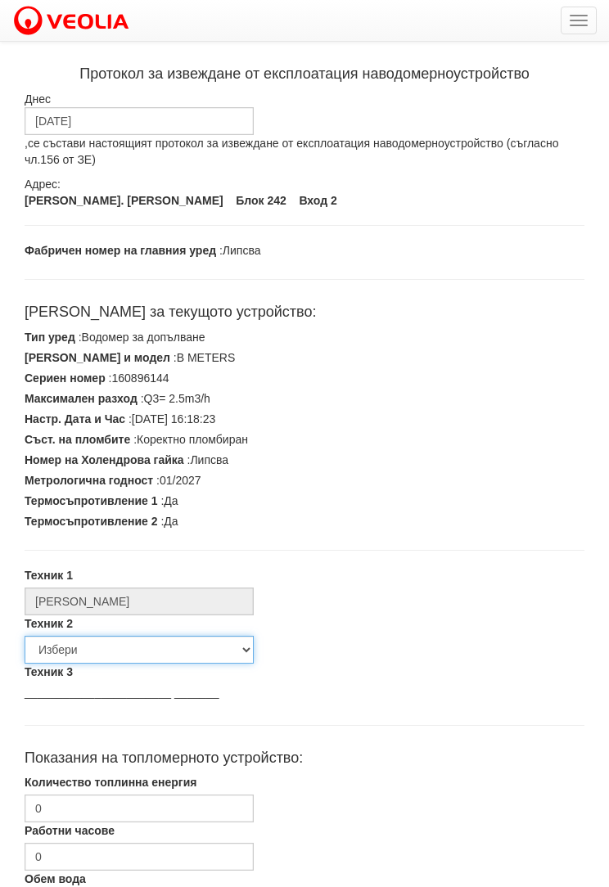
click at [102, 644] on select "Избери [PERSON_NAME] [PERSON_NAME] [PERSON_NAME] [PERSON_NAME] [PERSON_NAME] [P…" at bounding box center [139, 650] width 229 height 28
select select "5d4615a0-9cef-4004-86a5-26aa391ad5dd"
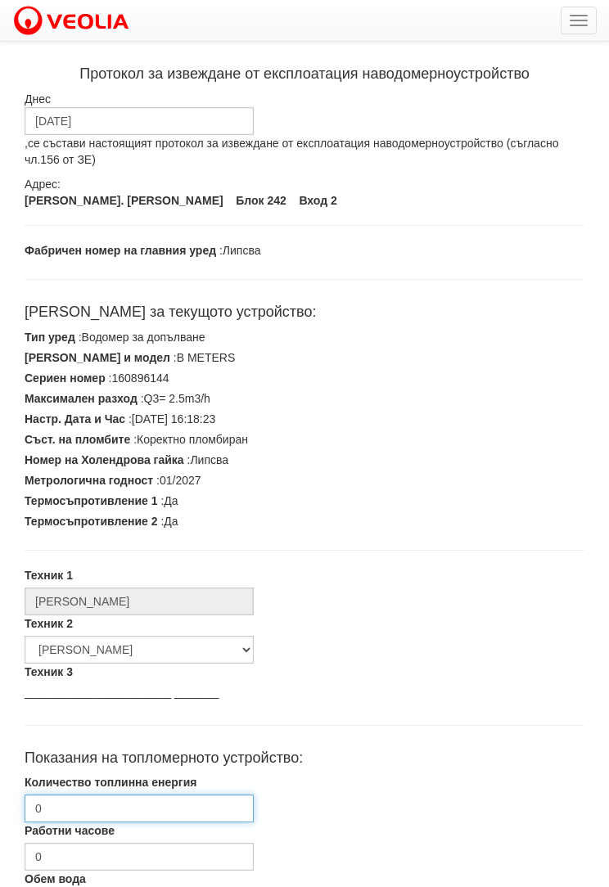
click at [78, 817] on input "0" at bounding box center [139, 808] width 229 height 28
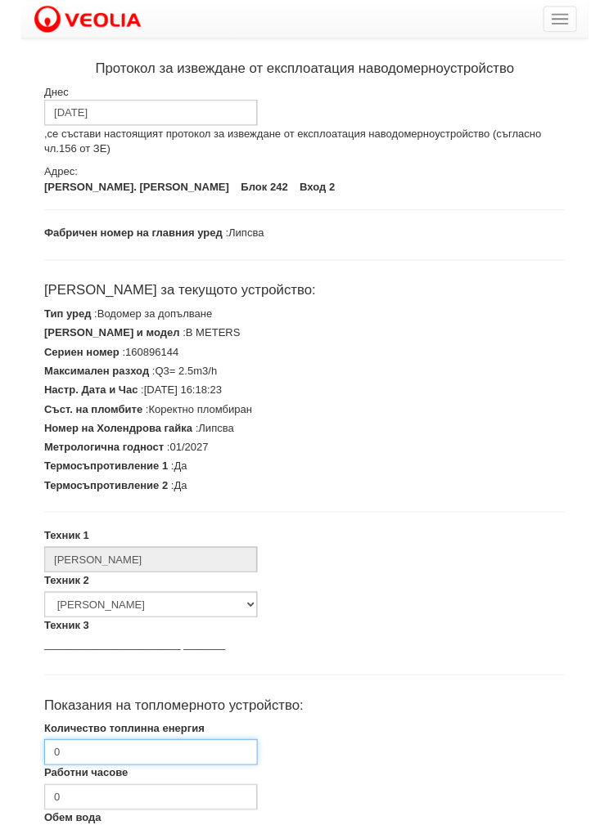
scroll to position [231, 0]
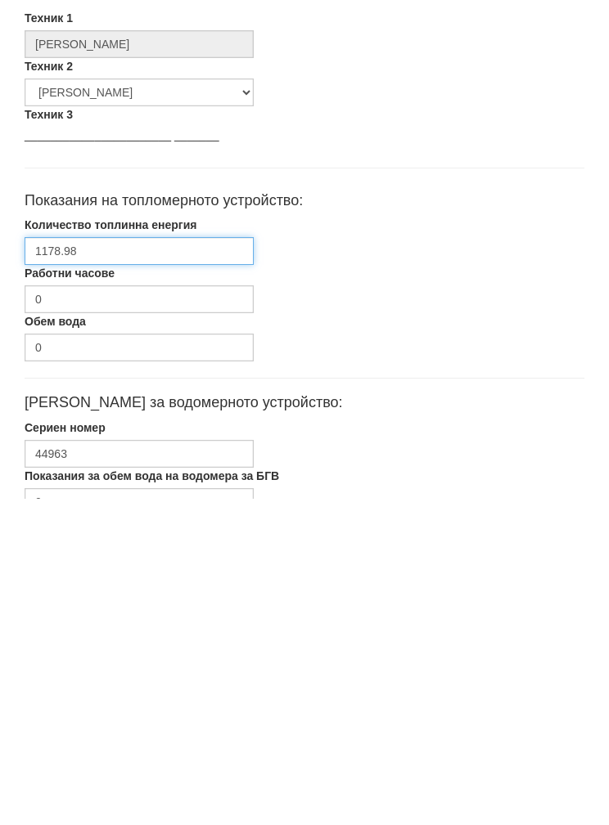
type input "1178.98"
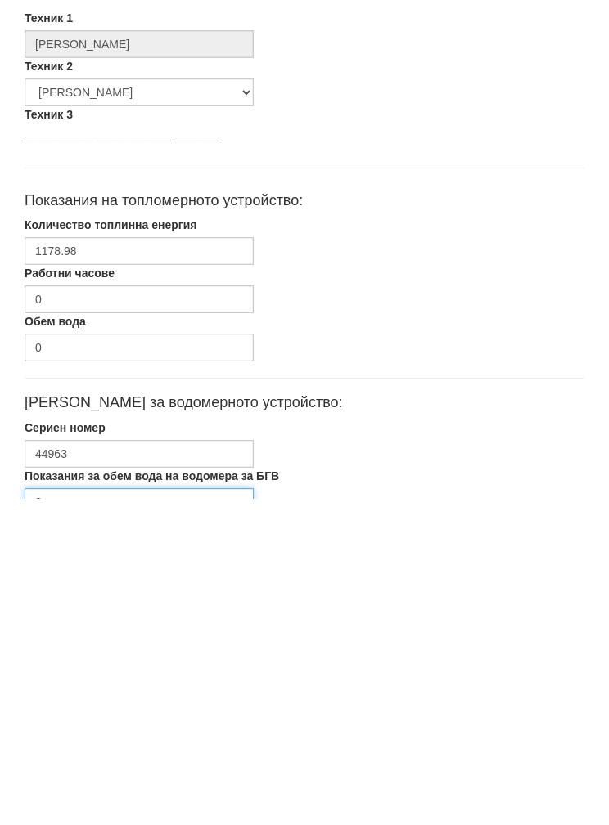
click at [90, 815] on input "0" at bounding box center [139, 829] width 229 height 28
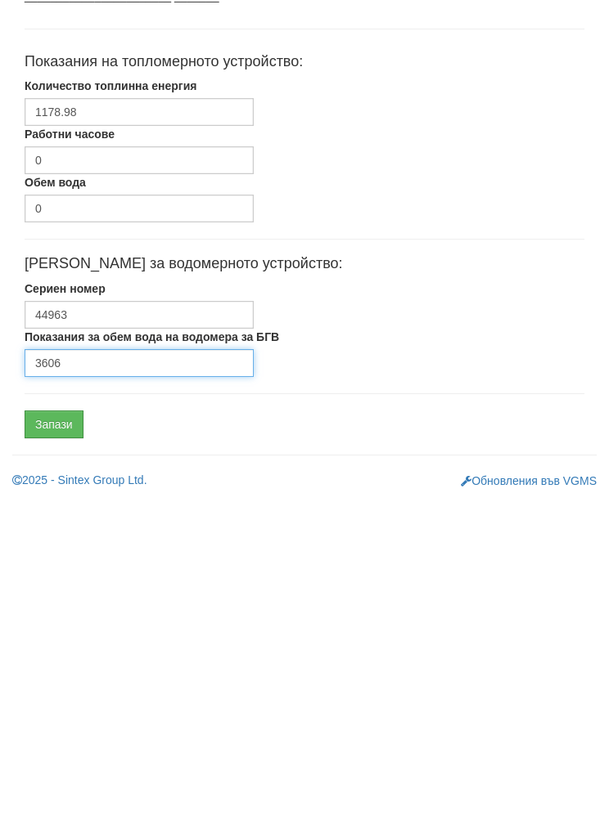
type input "3606"
click at [55, 737] on input "Запази" at bounding box center [54, 751] width 59 height 28
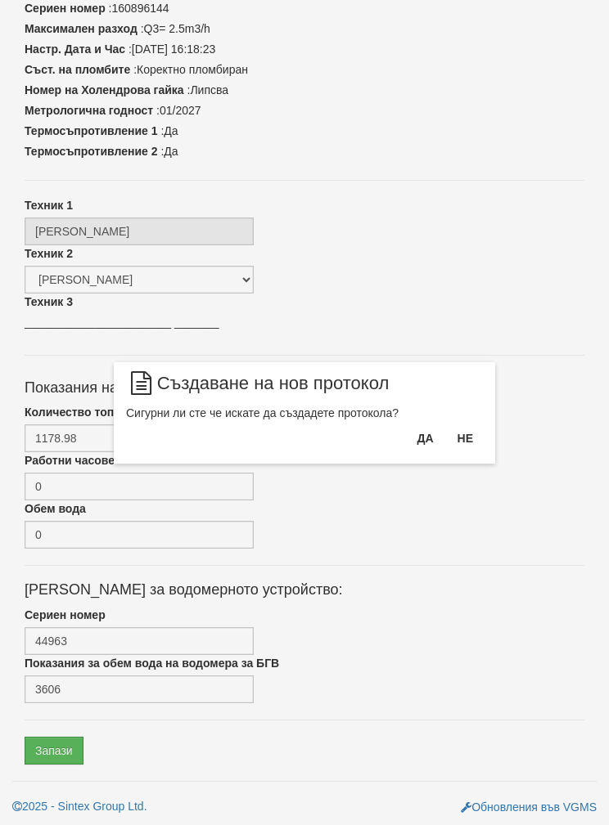
click at [413, 448] on button "Да" at bounding box center [425, 438] width 36 height 26
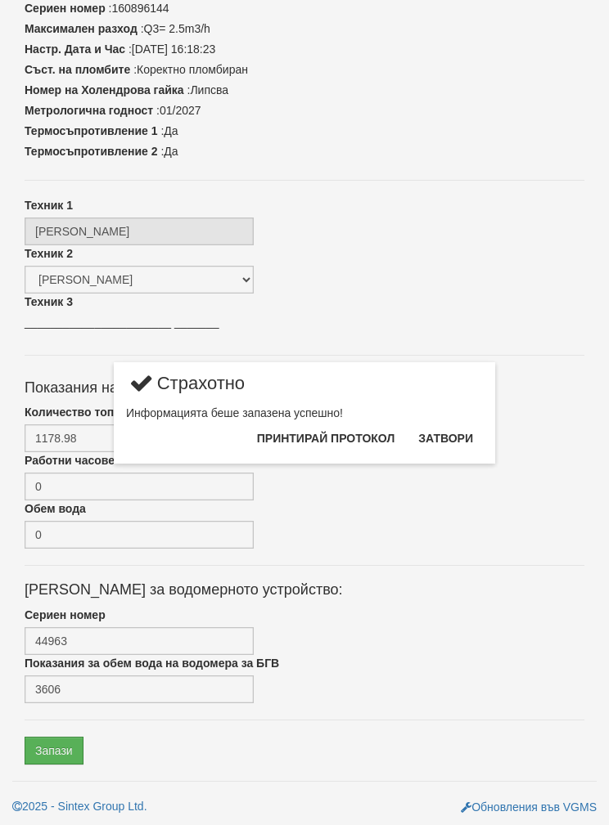
click at [448, 445] on button "Затвори" at bounding box center [445, 438] width 74 height 26
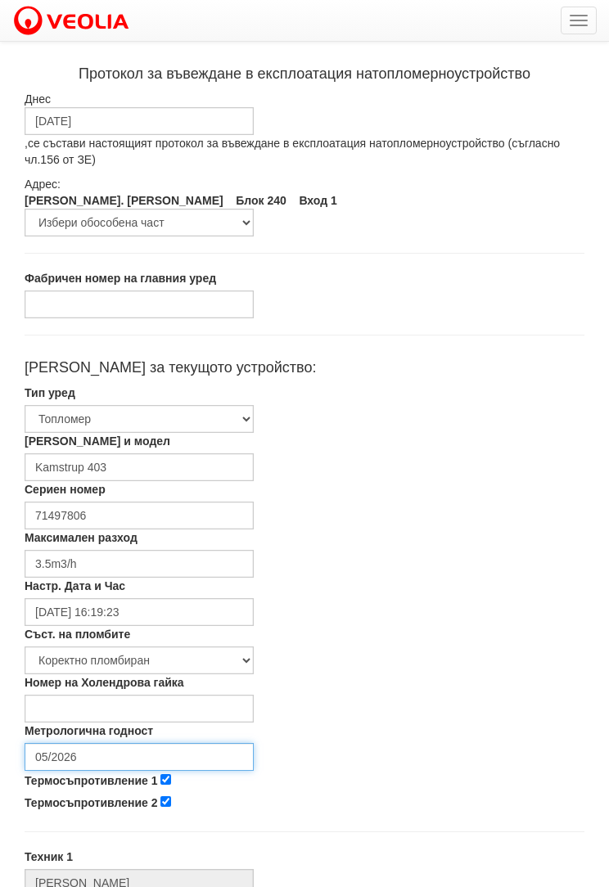
click at [95, 750] on input "05/2026" at bounding box center [139, 757] width 229 height 28
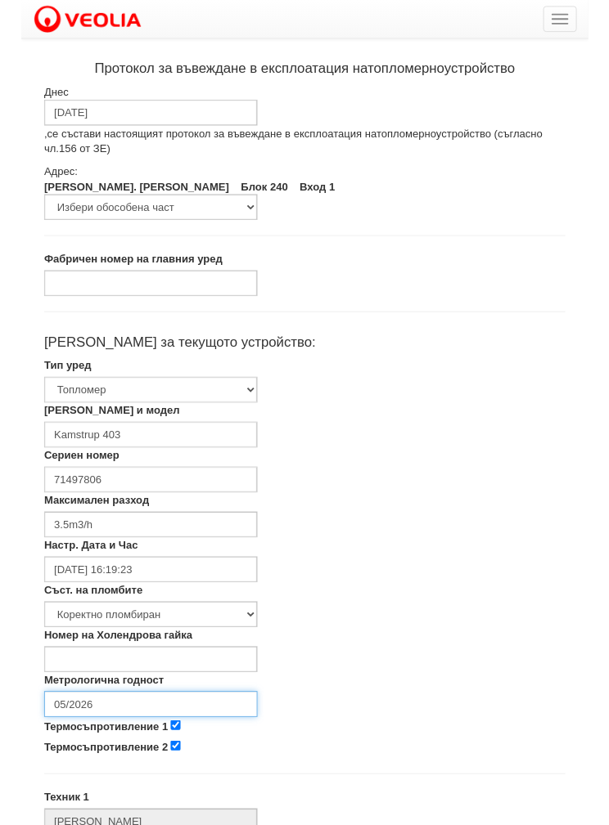
scroll to position [179, 0]
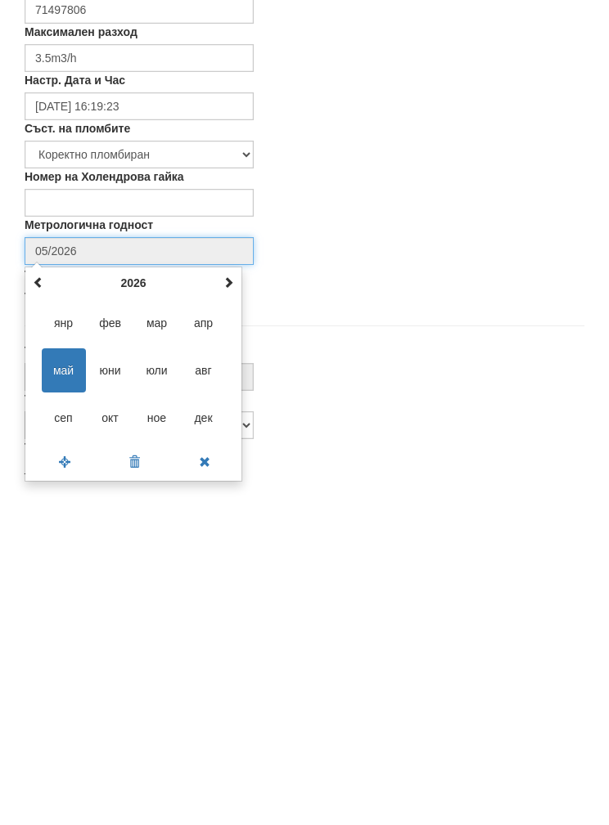
click at [231, 603] on span at bounding box center [228, 608] width 11 height 11
click at [229, 603] on span at bounding box center [228, 608] width 11 height 11
click at [34, 597] on th at bounding box center [39, 609] width 20 height 25
click at [61, 722] on span "сеп" at bounding box center [64, 744] width 44 height 44
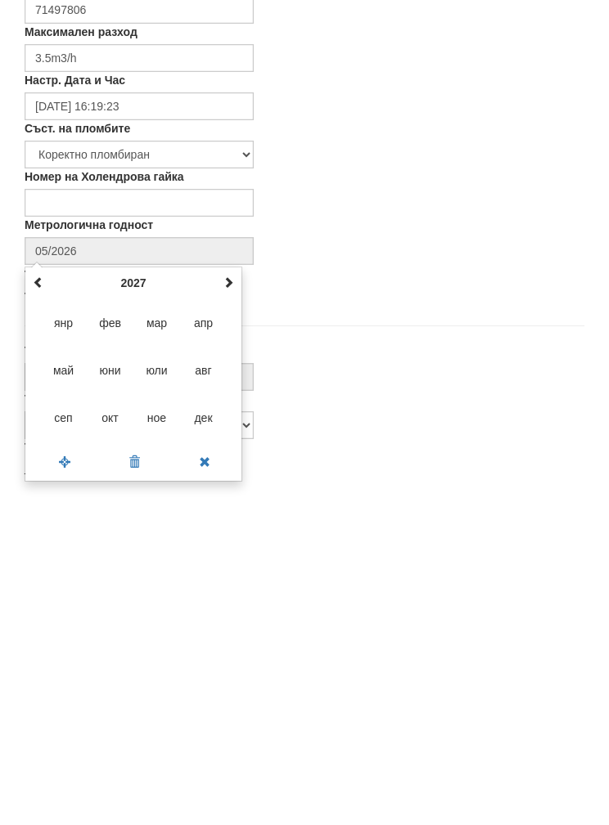
type input "09/2027"
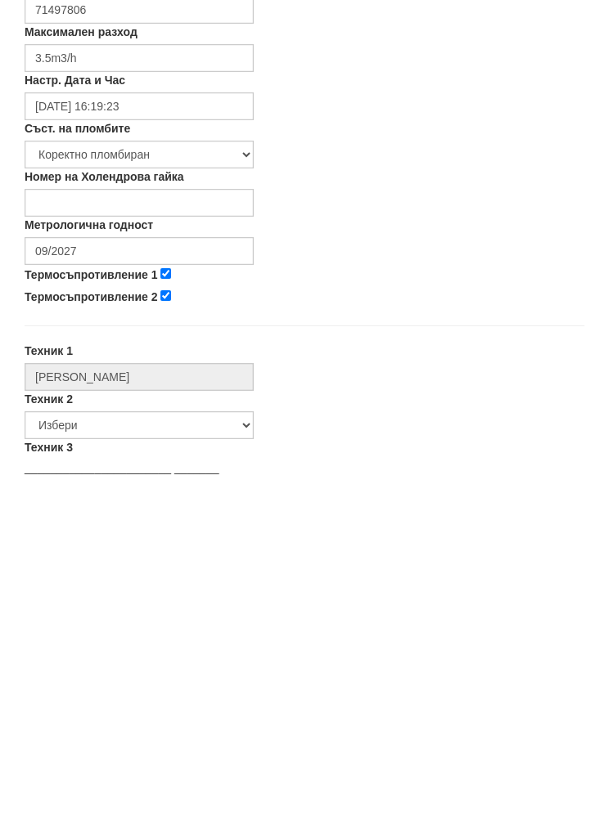
scroll to position [506, 0]
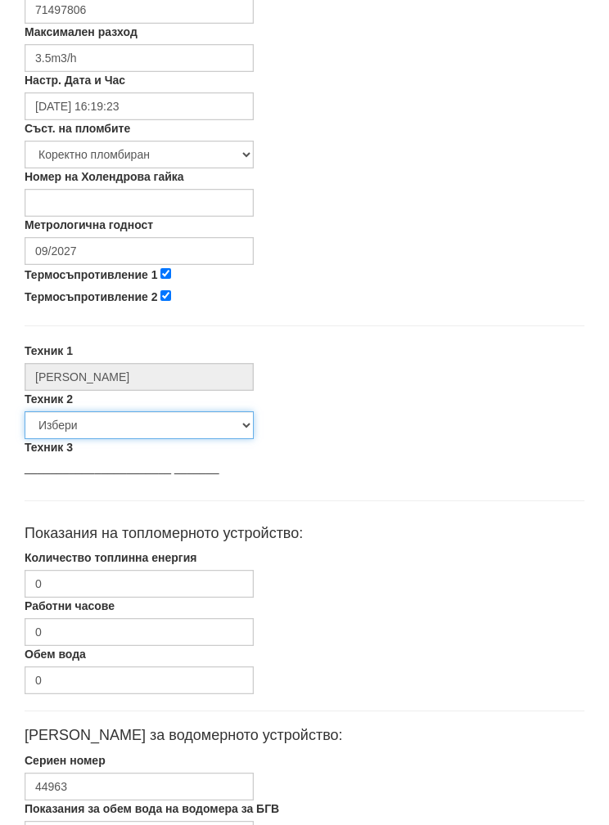
click at [85, 431] on select "Избери [PERSON_NAME] [PERSON_NAME] [PERSON_NAME] [PERSON_NAME] [PERSON_NAME] [P…" at bounding box center [139, 425] width 229 height 28
select select "5d4615a0-9cef-4004-86a5-26aa391ad5dd"
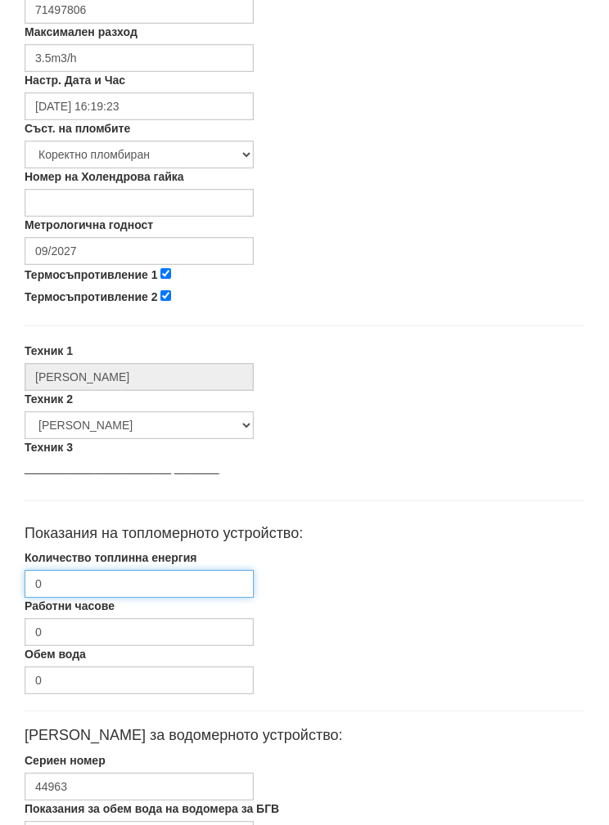
click at [83, 587] on input "0" at bounding box center [139, 584] width 229 height 28
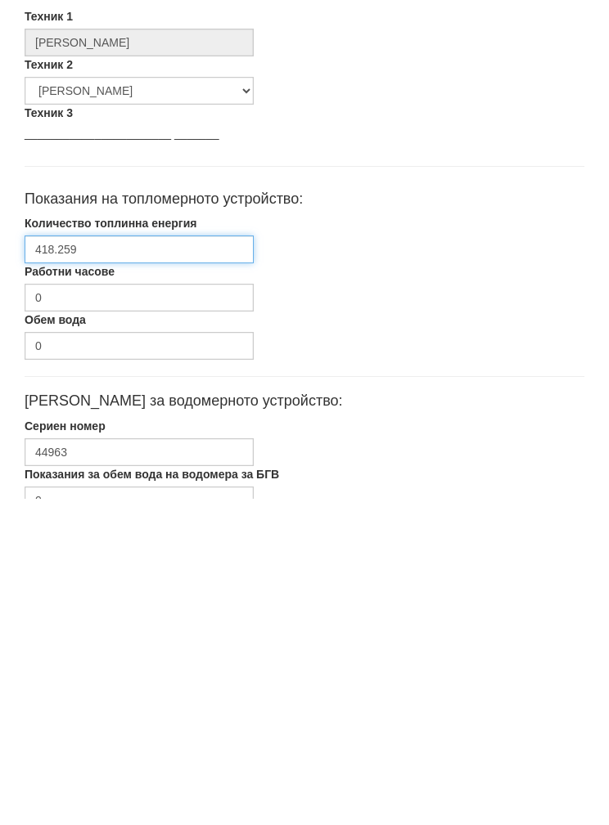
type input "418.259"
click at [78, 813] on input "0" at bounding box center [139, 827] width 229 height 28
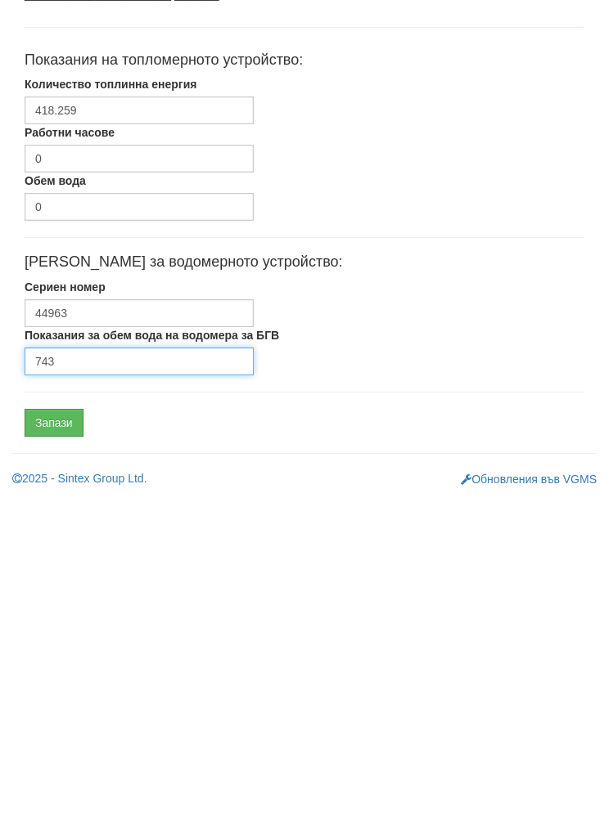
type input "743"
click at [48, 735] on input "Запази" at bounding box center [54, 749] width 59 height 28
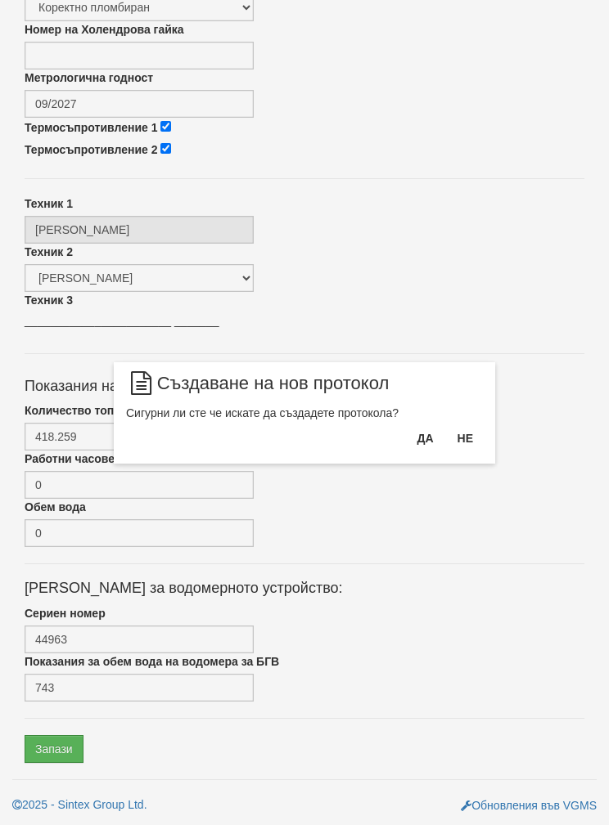
click at [407, 447] on button "Да" at bounding box center [425, 438] width 36 height 26
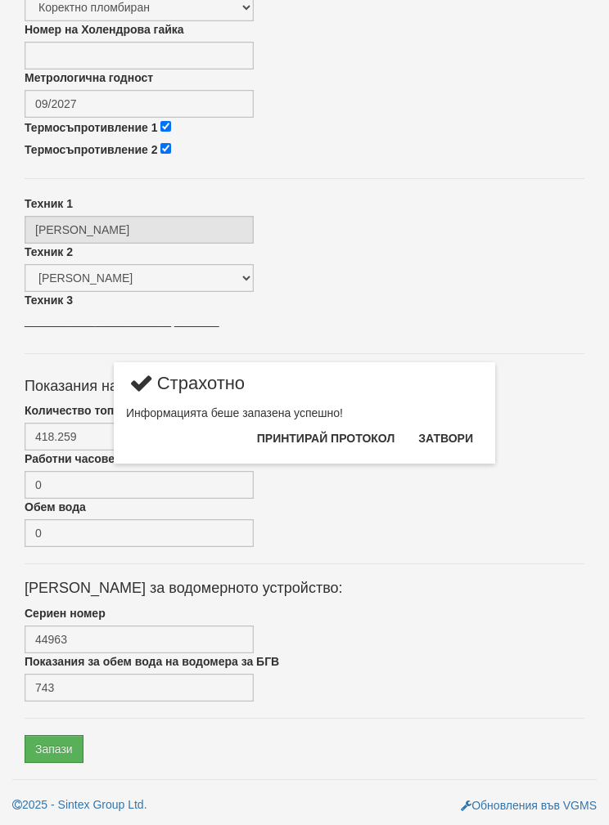
click at [438, 450] on button "Затвори" at bounding box center [445, 438] width 74 height 26
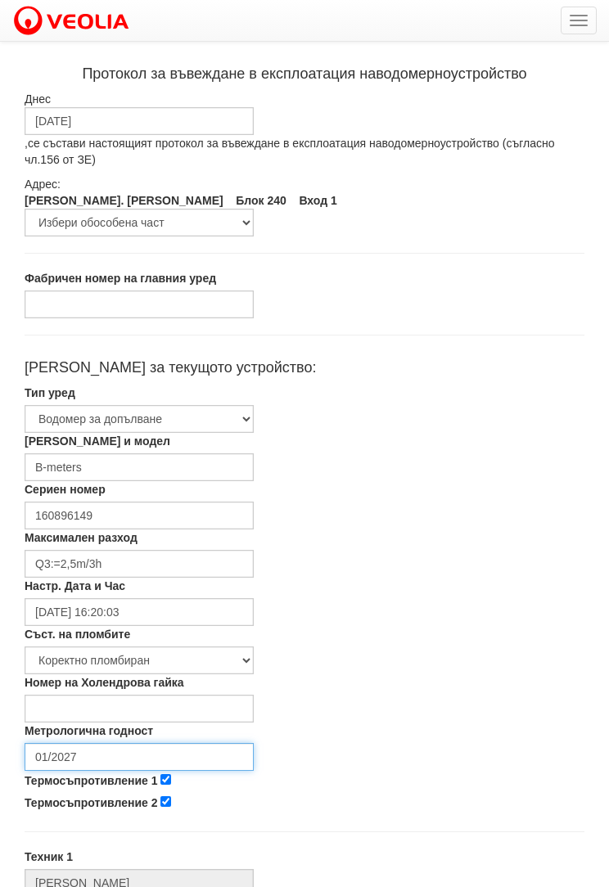
click at [106, 754] on input "01/2027" at bounding box center [139, 757] width 229 height 28
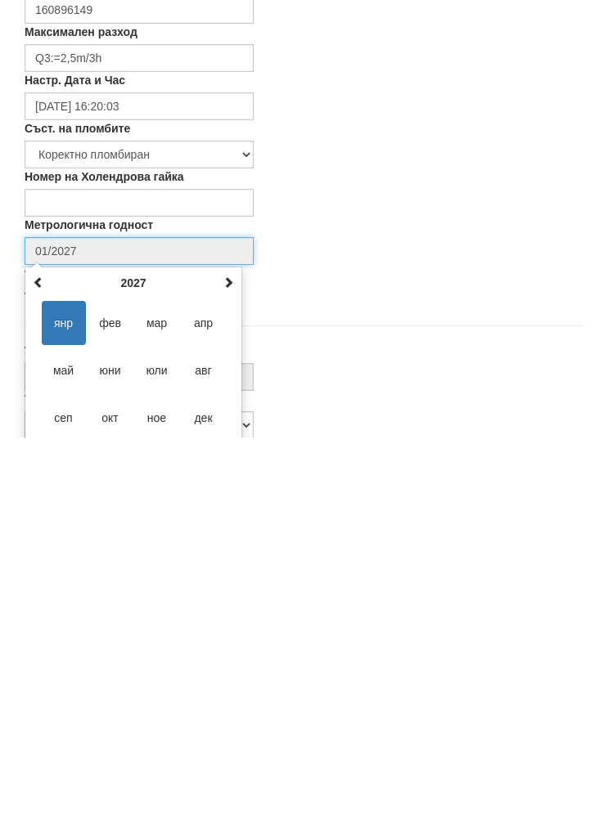
scroll to position [179, 0]
click at [228, 597] on th at bounding box center [228, 609] width 20 height 25
click at [229, 603] on span at bounding box center [228, 608] width 11 height 11
click at [236, 597] on th at bounding box center [228, 609] width 20 height 25
click at [61, 722] on span "сеп" at bounding box center [64, 744] width 44 height 44
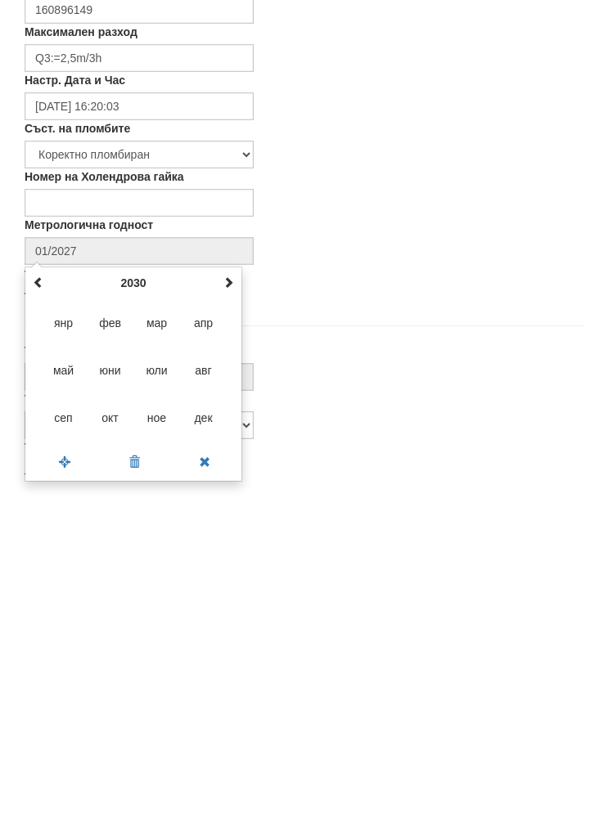
type input "09/2030"
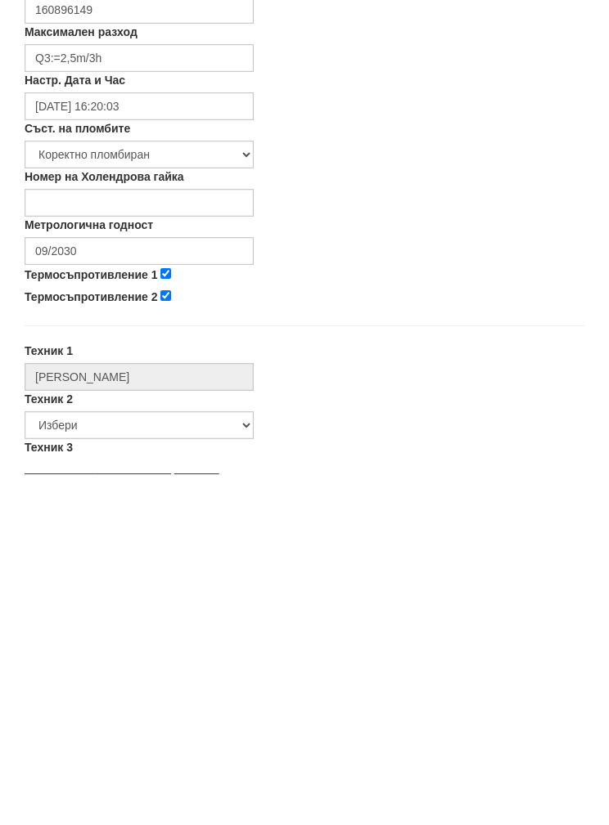
scroll to position [506, 0]
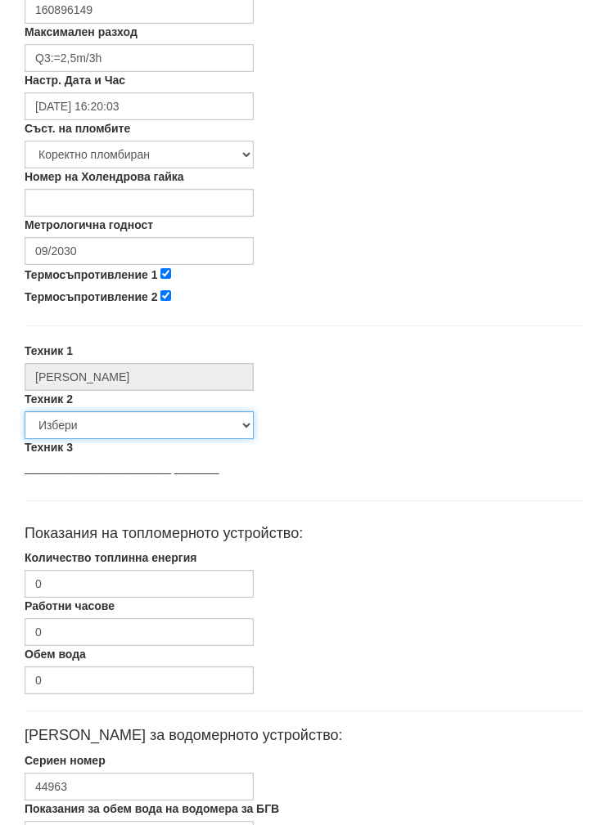
click at [88, 429] on select "Избери [PERSON_NAME] [PERSON_NAME] [PERSON_NAME] [PERSON_NAME] [PERSON_NAME] [P…" at bounding box center [139, 425] width 229 height 28
select select "5d4615a0-9cef-4004-86a5-26aa391ad5dd"
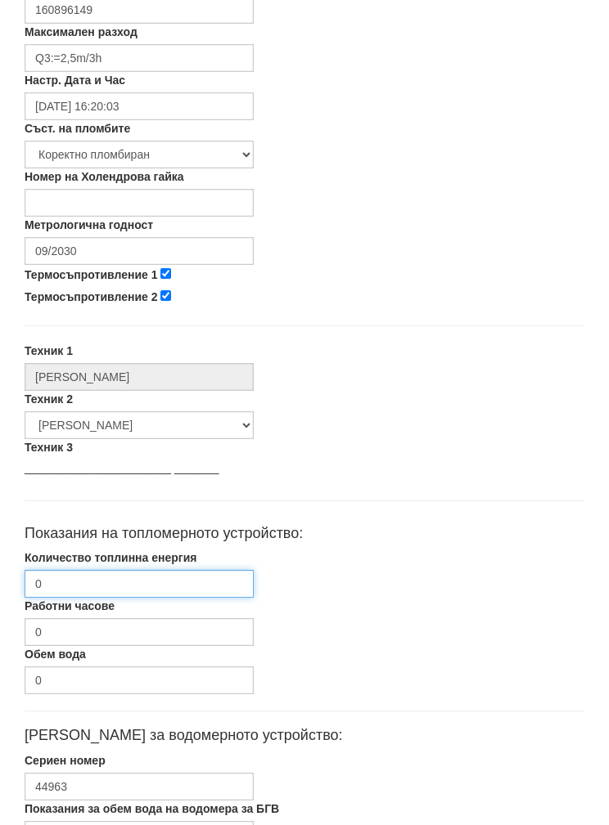
click at [87, 590] on input "0" at bounding box center [139, 584] width 229 height 28
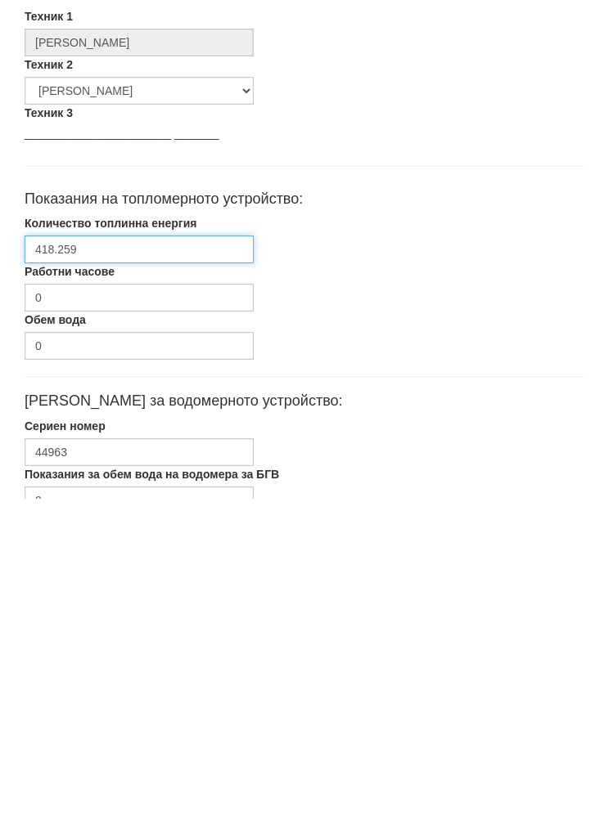
type input "418.259"
click at [99, 813] on input "0" at bounding box center [139, 827] width 229 height 28
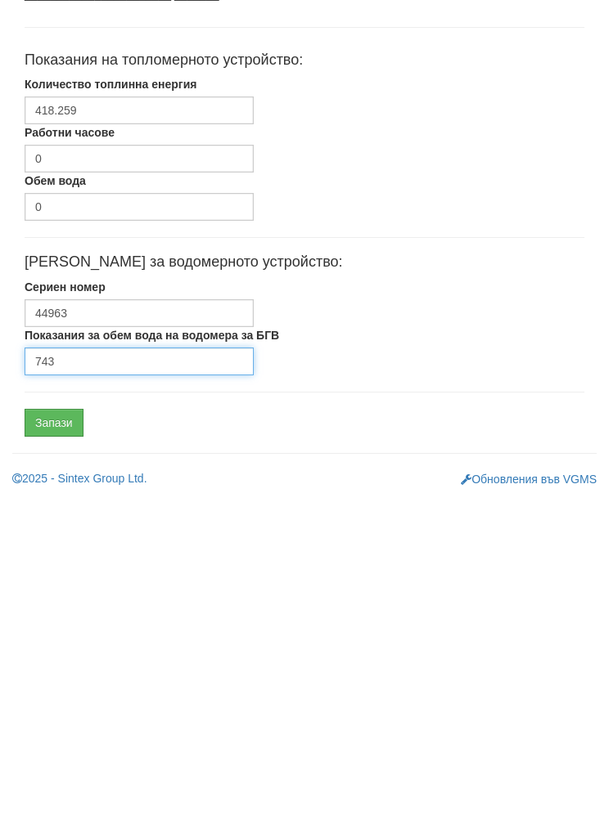
type input "743"
click at [61, 735] on input "Запази" at bounding box center [54, 749] width 59 height 28
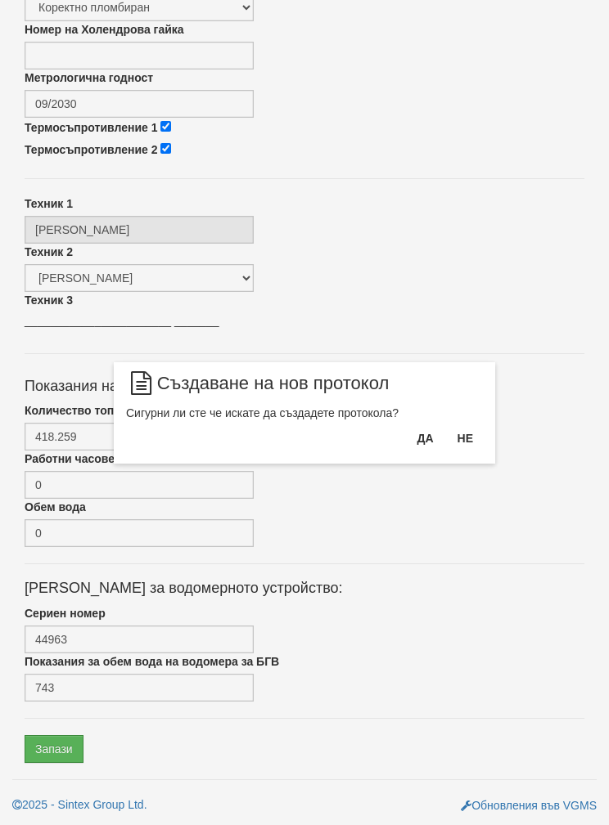
click at [418, 448] on button "Да" at bounding box center [425, 438] width 36 height 26
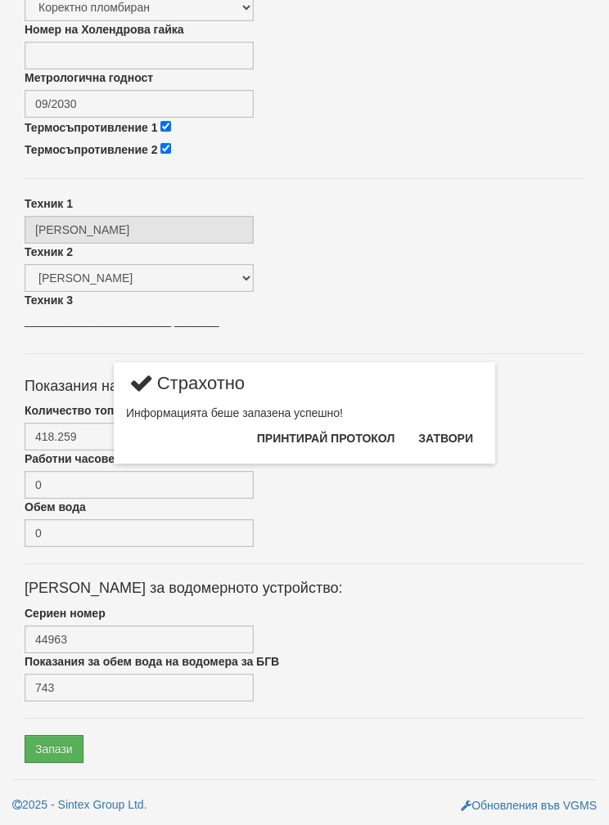
click at [452, 439] on button "Затвори" at bounding box center [445, 438] width 74 height 26
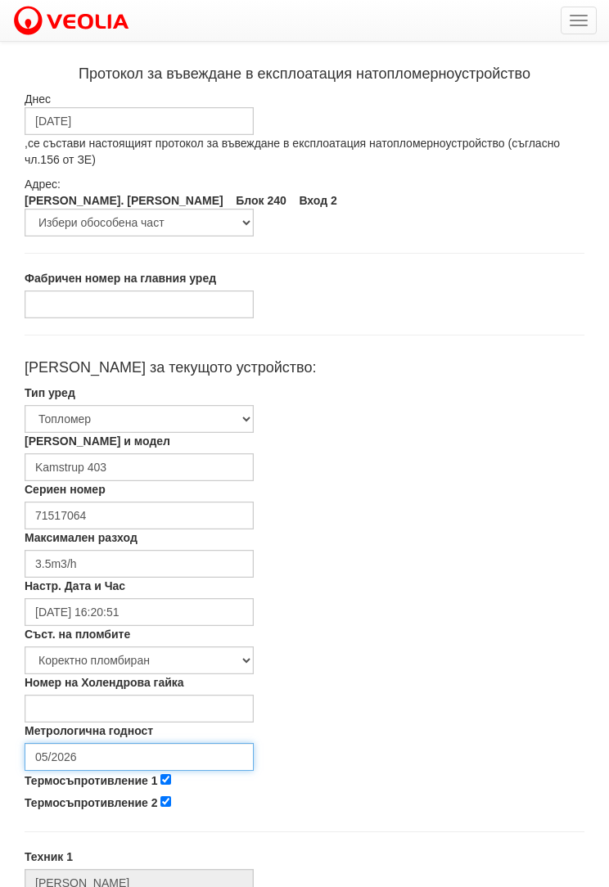
click at [106, 755] on input "05/2026" at bounding box center [139, 757] width 229 height 28
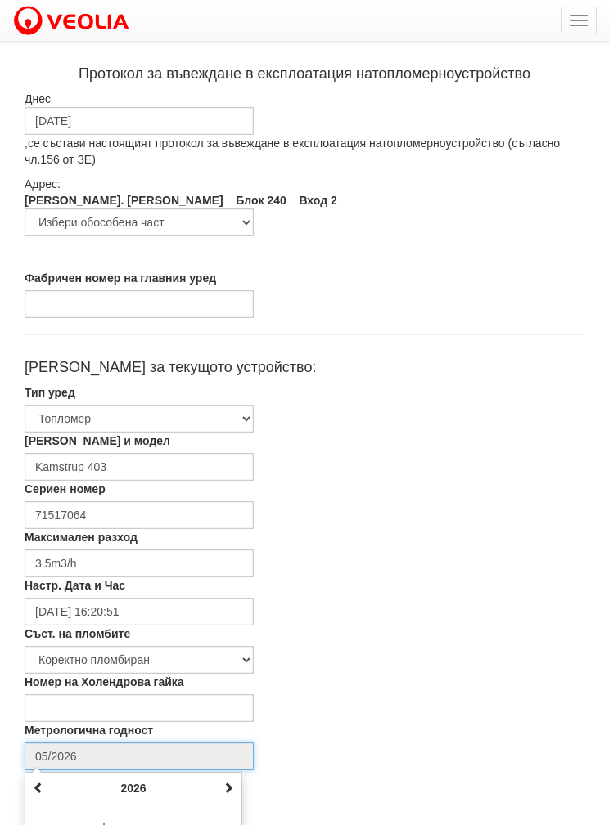
scroll to position [179, 0]
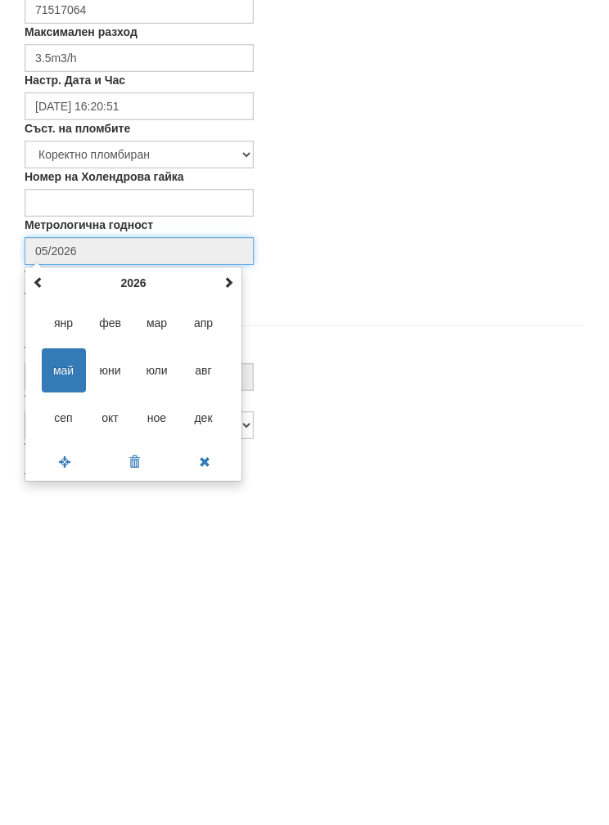
click at [227, 603] on span at bounding box center [228, 608] width 11 height 11
click at [218, 597] on th "2027" at bounding box center [133, 609] width 170 height 25
click at [40, 603] on span at bounding box center [38, 608] width 11 height 11
click at [215, 597] on th "2012-2023" at bounding box center [133, 609] width 170 height 25
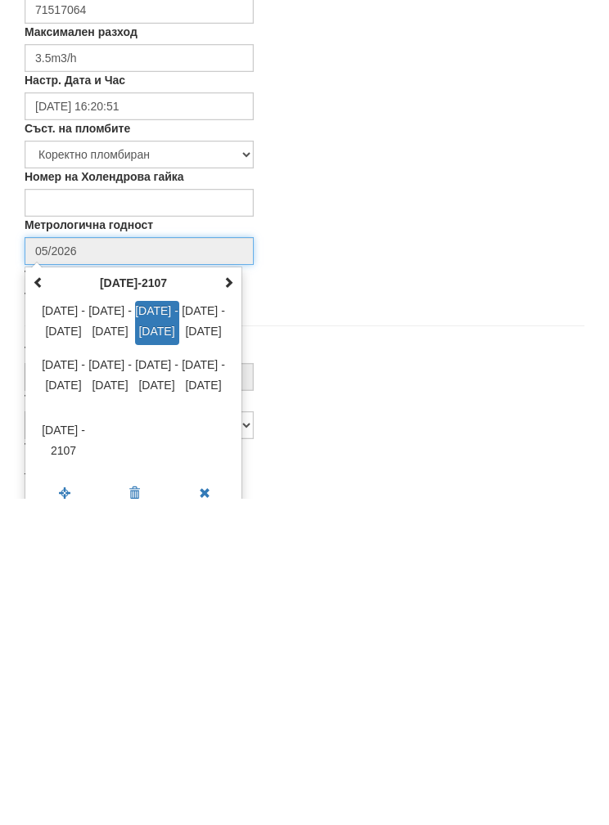
click at [153, 627] on span "2024 - 2035" at bounding box center [157, 649] width 44 height 44
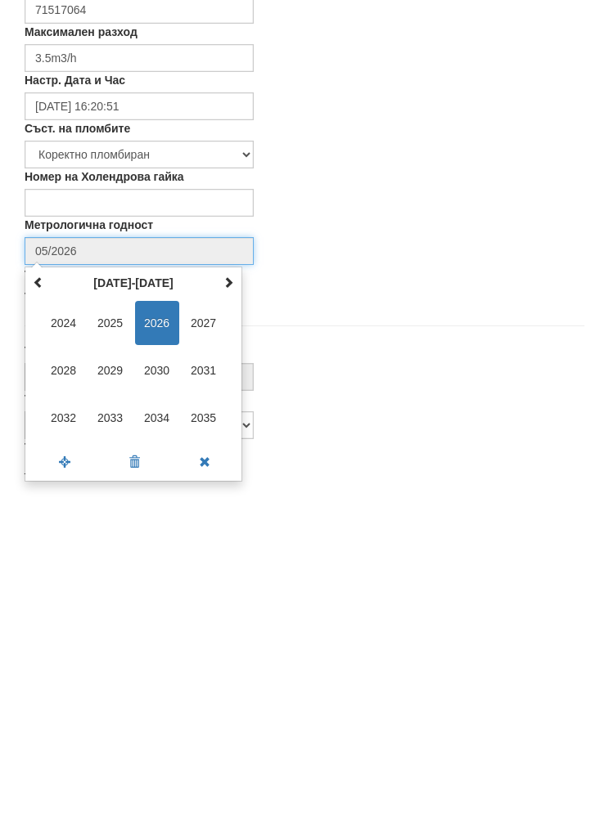
click at [203, 627] on span "2027" at bounding box center [204, 649] width 44 height 44
click at [61, 722] on span "сеп" at bounding box center [64, 744] width 44 height 44
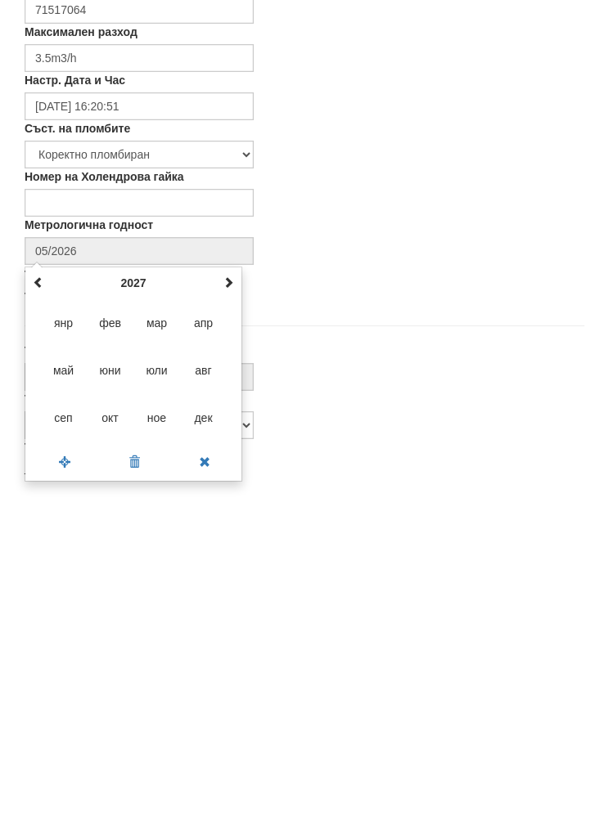
type input "09/2027"
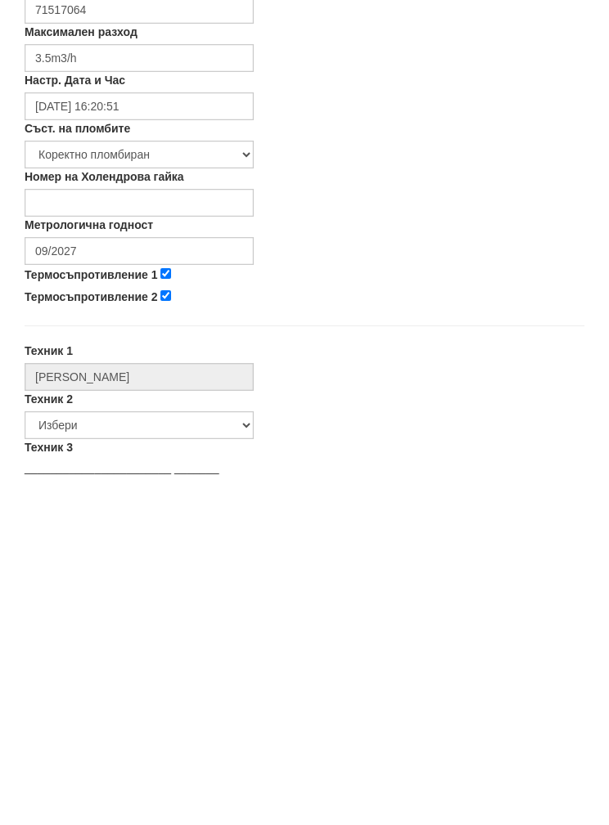
scroll to position [506, 0]
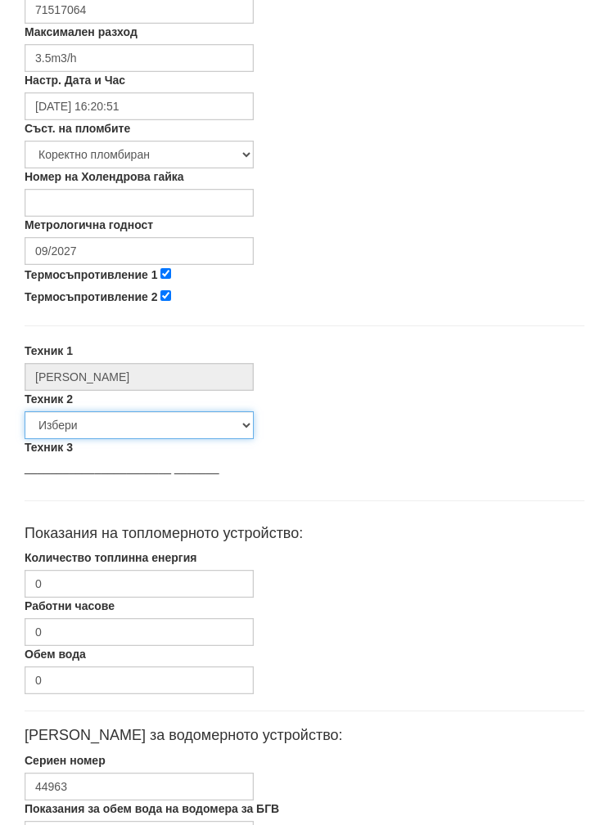
click at [65, 420] on select "Избери [PERSON_NAME] [PERSON_NAME] [PERSON_NAME] [PERSON_NAME] [PERSON_NAME] [P…" at bounding box center [139, 425] width 229 height 28
select select "5d4615a0-9cef-4004-86a5-26aa391ad5dd"
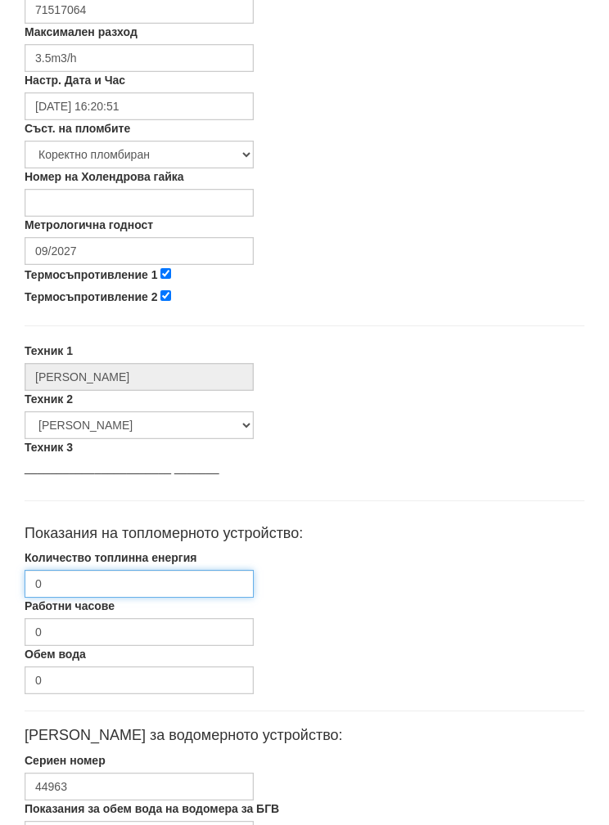
click at [76, 579] on input "0" at bounding box center [139, 584] width 229 height 28
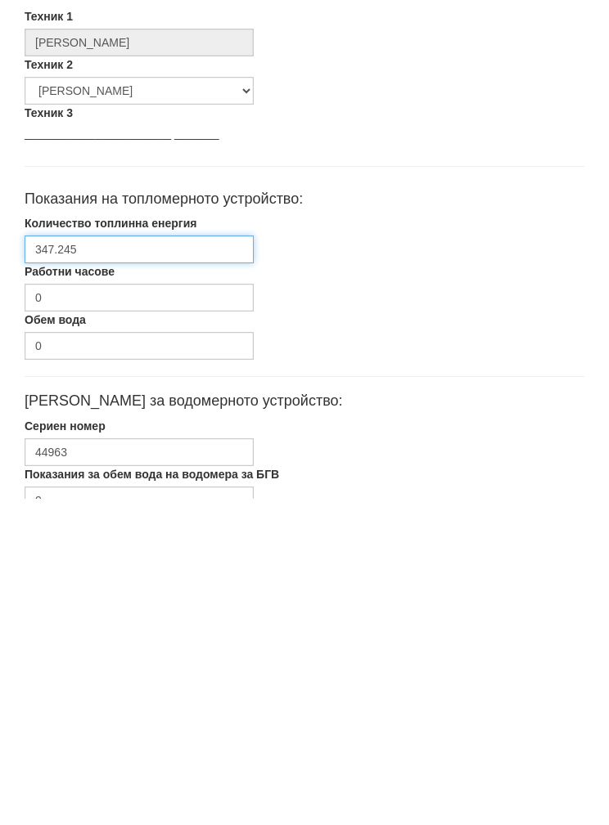
type input "347.245"
click at [94, 813] on input "0" at bounding box center [139, 827] width 229 height 28
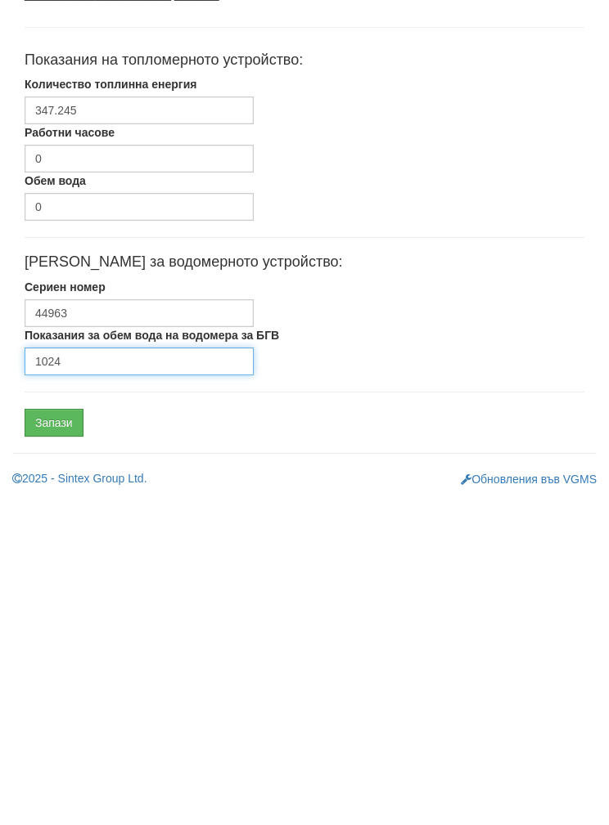
type input "1024"
click at [51, 735] on input "Запази" at bounding box center [54, 749] width 59 height 28
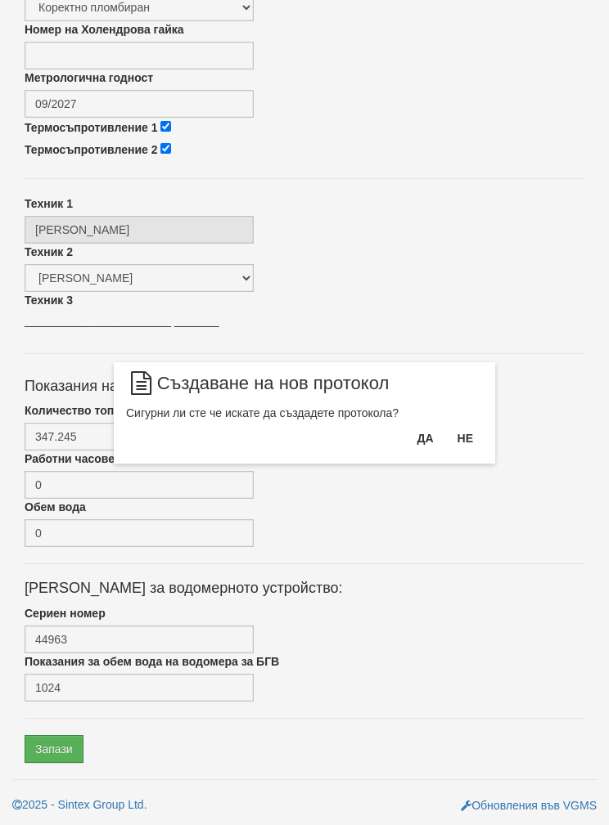
click at [408, 442] on button "Да" at bounding box center [425, 438] width 36 height 26
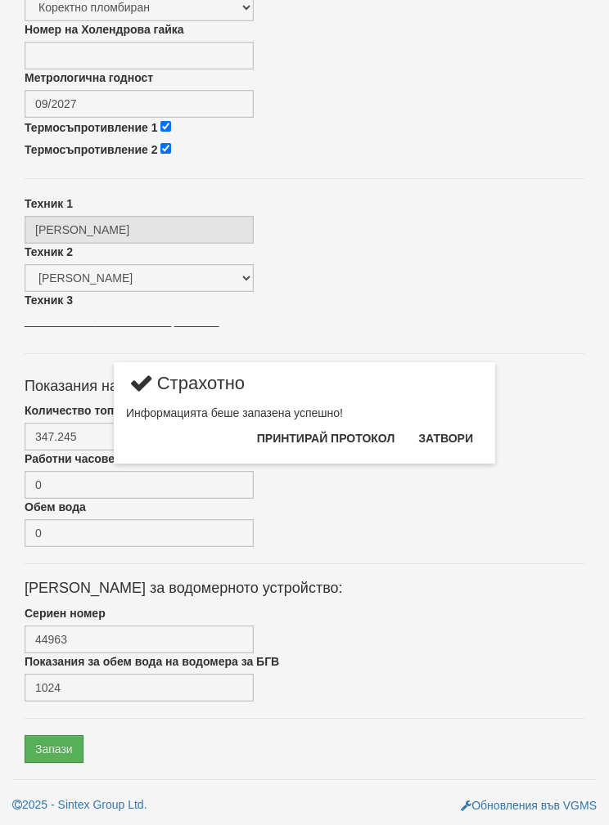
click at [445, 442] on button "Затвори" at bounding box center [445, 438] width 74 height 26
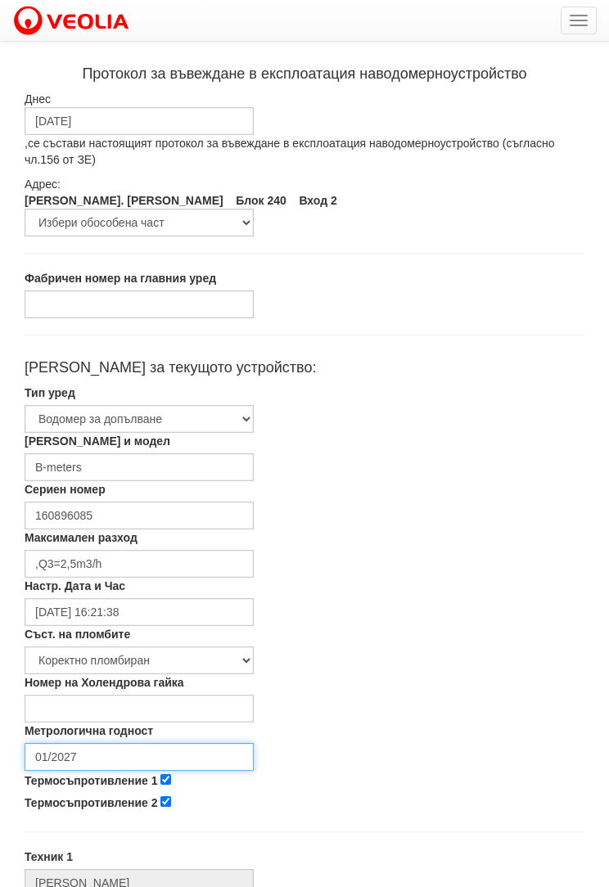
click at [88, 753] on input "01/2027" at bounding box center [139, 757] width 229 height 28
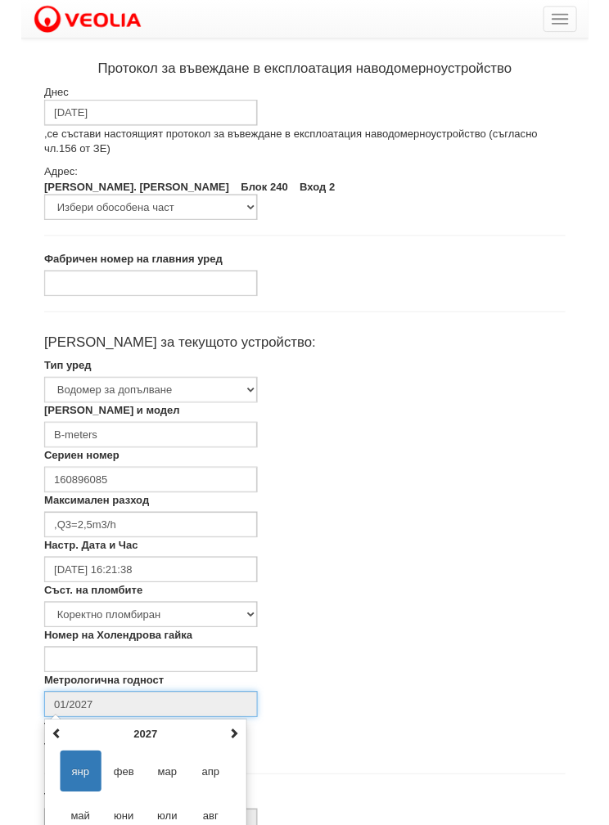
scroll to position [179, 0]
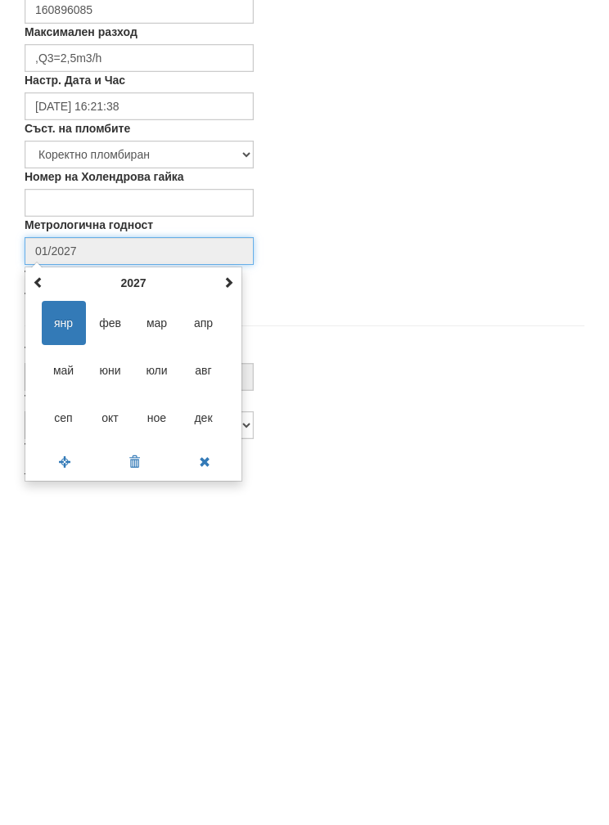
click at [216, 597] on th "2027" at bounding box center [133, 609] width 170 height 25
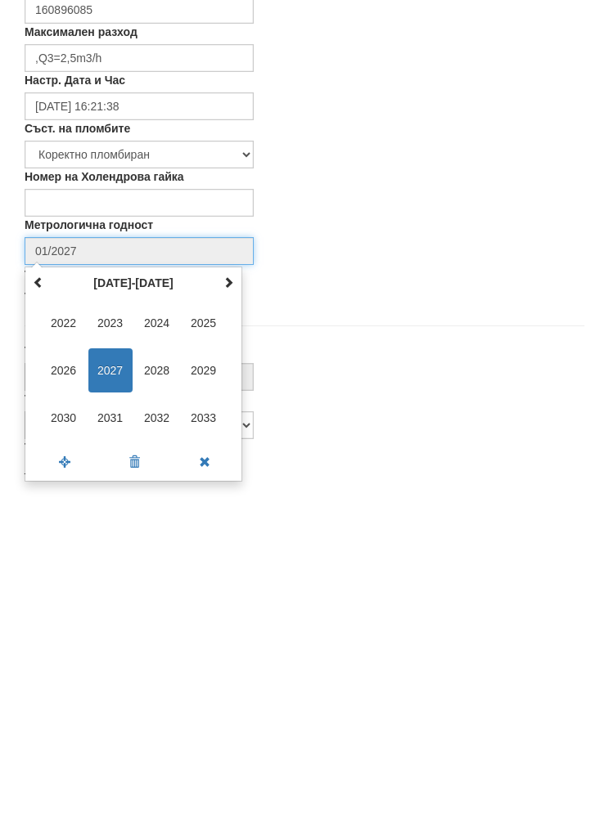
click at [60, 722] on span "2030" at bounding box center [64, 744] width 44 height 44
click at [51, 722] on span "сеп" at bounding box center [64, 744] width 44 height 44
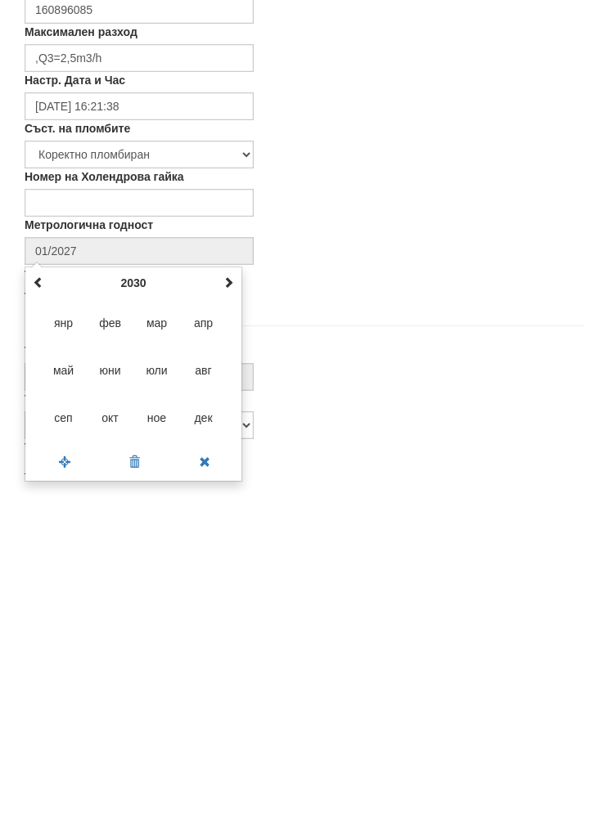
type input "09/2030"
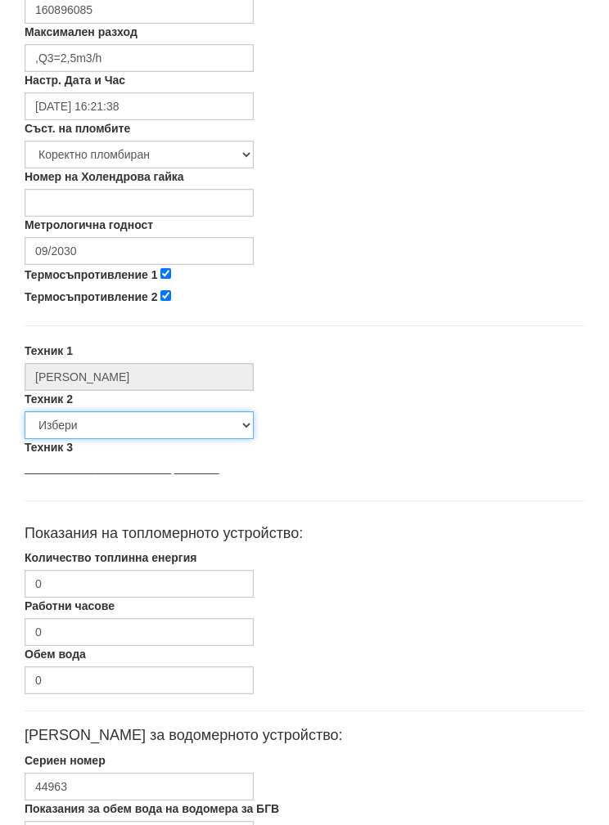
click at [56, 417] on select "Избери [PERSON_NAME] [PERSON_NAME] [PERSON_NAME] [PERSON_NAME] [PERSON_NAME] [P…" at bounding box center [139, 425] width 229 height 28
select select "5d4615a0-9cef-4004-86a5-26aa391ad5dd"
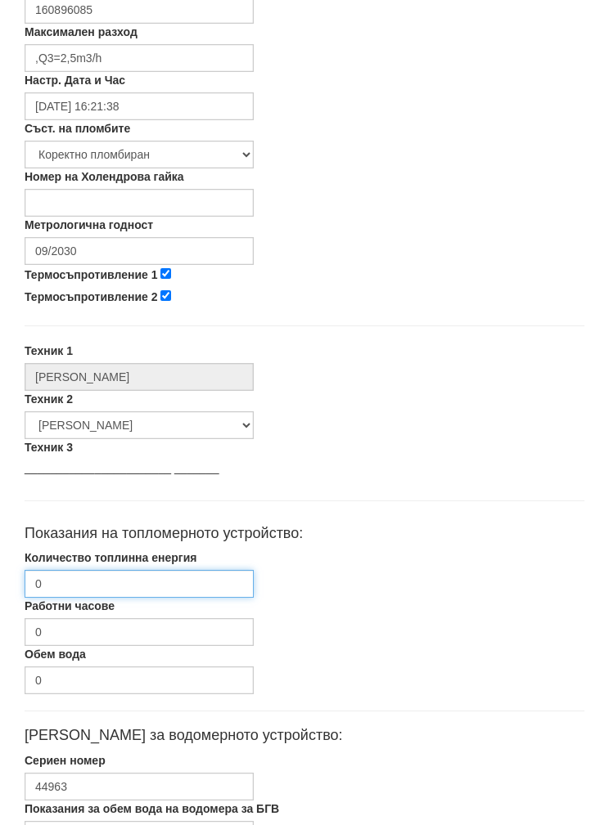
click at [70, 580] on input "0" at bounding box center [139, 584] width 229 height 28
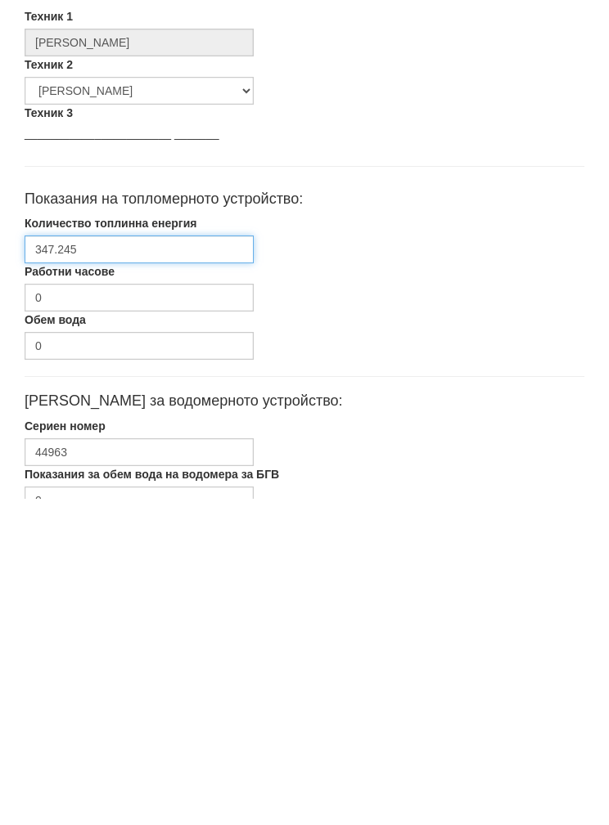
type input "347.245"
click at [92, 813] on input "0" at bounding box center [139, 827] width 229 height 28
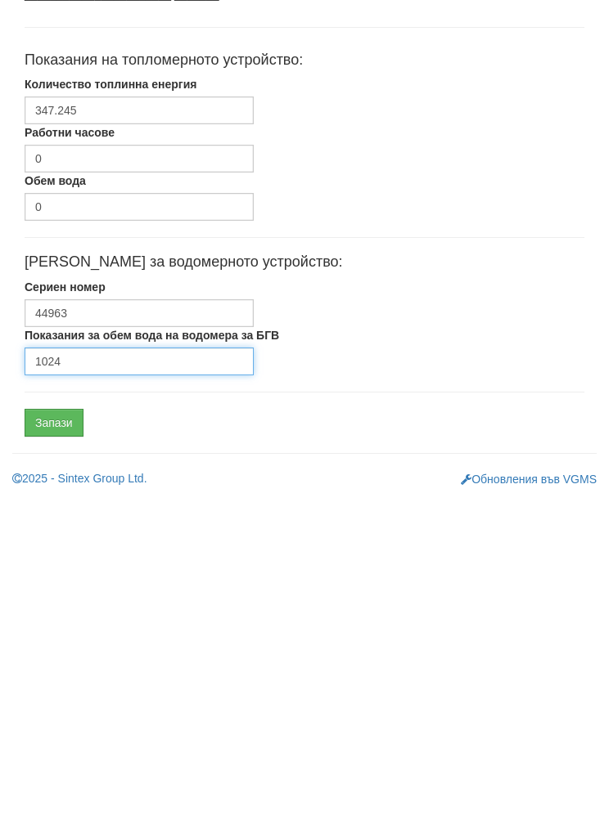
type input "1024"
click at [54, 735] on input "Запази" at bounding box center [54, 749] width 59 height 28
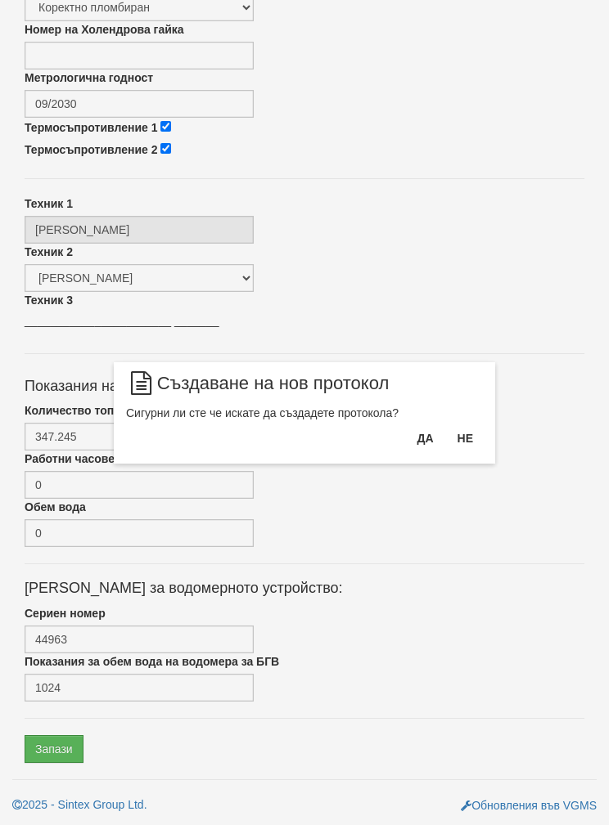
click at [407, 443] on button "Да" at bounding box center [425, 438] width 36 height 26
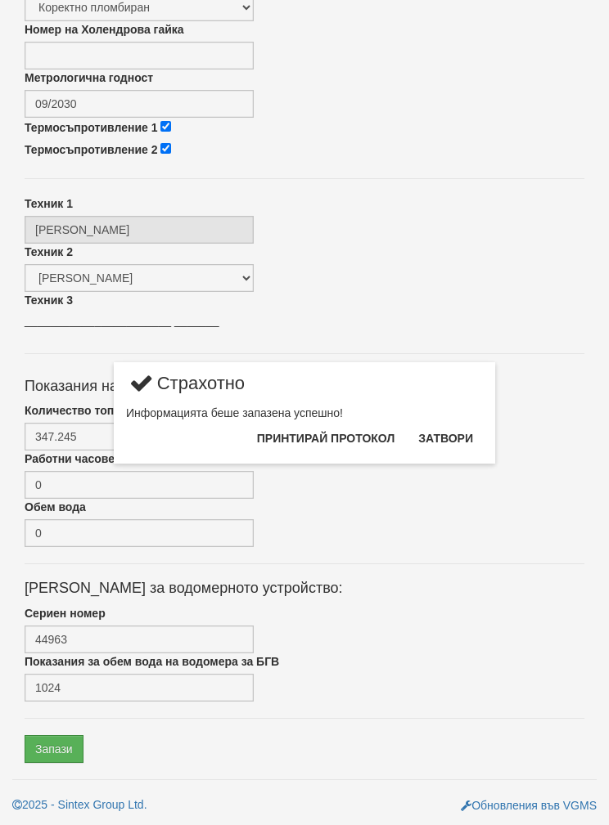
click at [436, 442] on button "Затвори" at bounding box center [445, 438] width 74 height 26
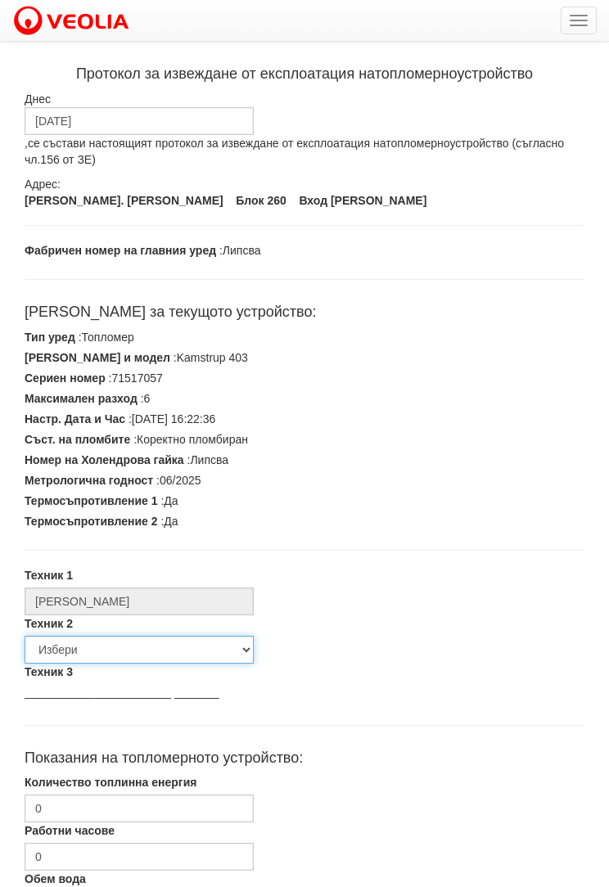
click at [85, 650] on select "Избери [PERSON_NAME] [PERSON_NAME] [PERSON_NAME] [PERSON_NAME] [PERSON_NAME] [P…" at bounding box center [139, 650] width 229 height 28
select select "5d4615a0-9cef-4004-86a5-26aa391ad5dd"
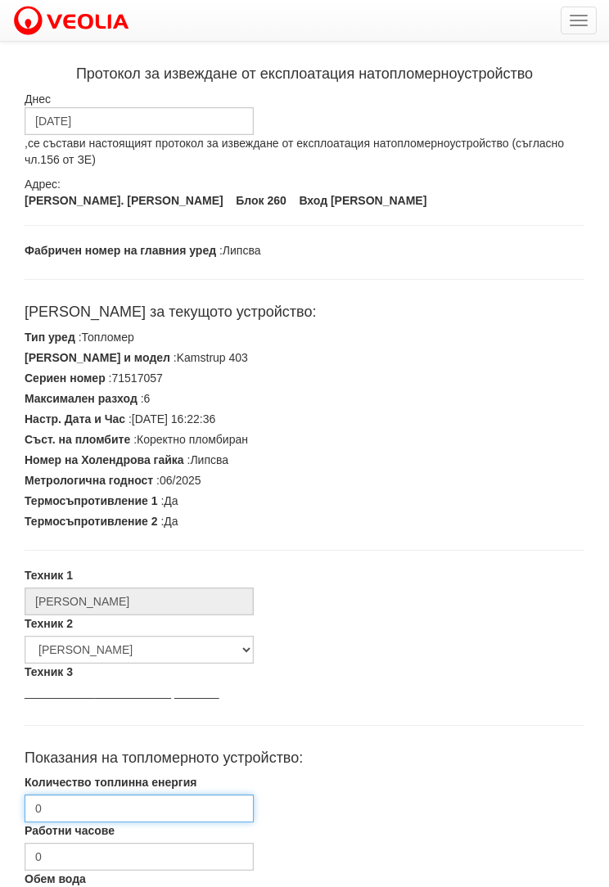
click at [111, 812] on input "0" at bounding box center [139, 808] width 229 height 28
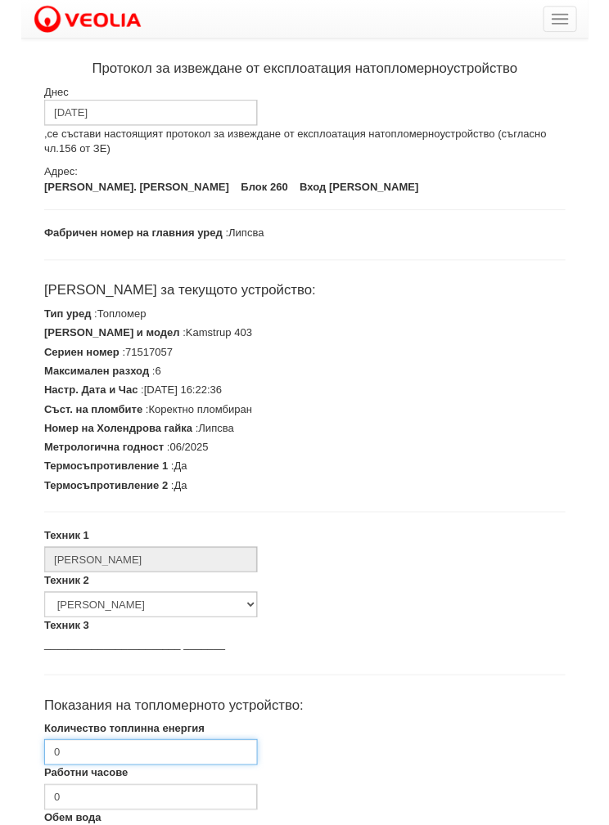
scroll to position [231, 0]
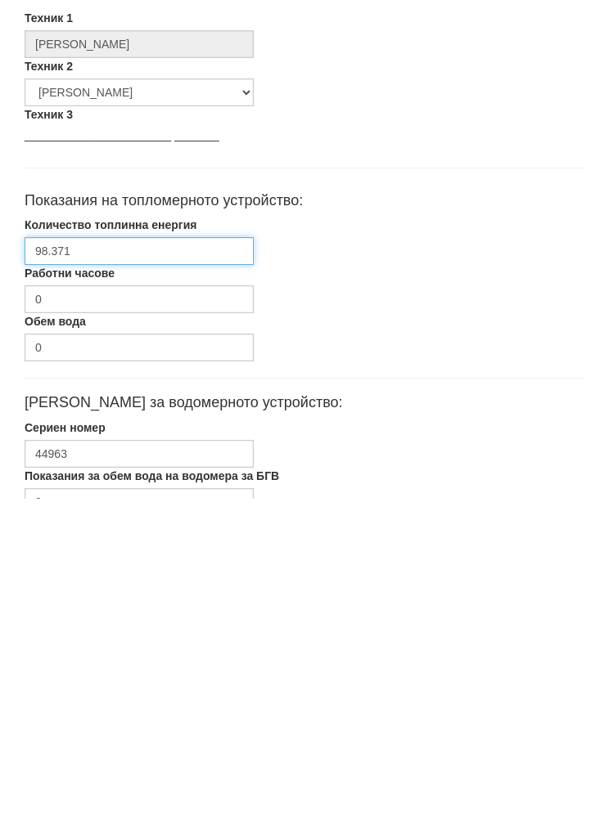
type input "98.371"
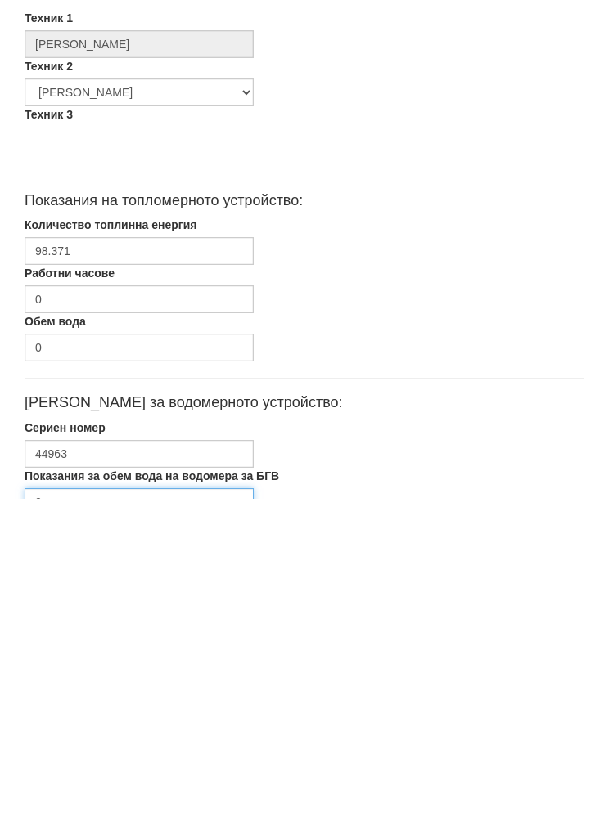
click at [84, 815] on input "0" at bounding box center [139, 829] width 229 height 28
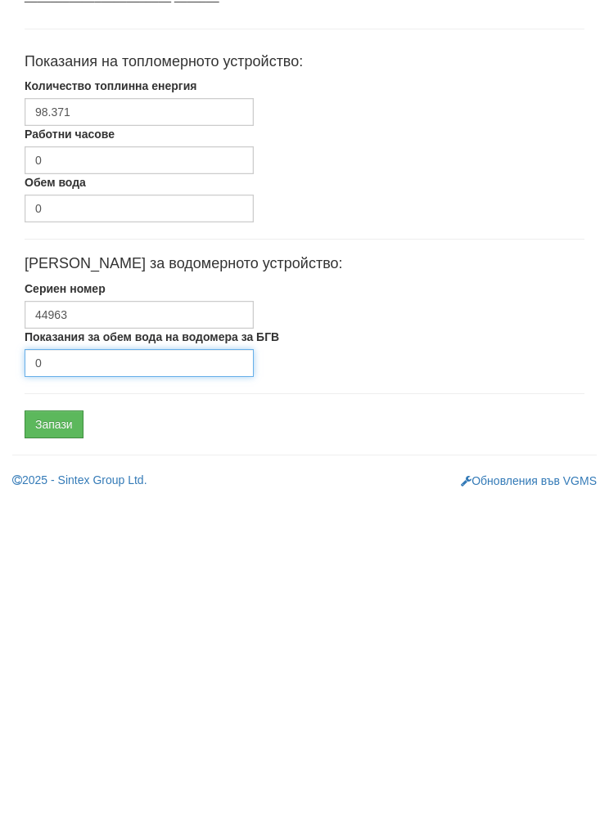
click at [114, 676] on input "0" at bounding box center [139, 690] width 229 height 28
type input "135"
click at [54, 737] on input "Запази" at bounding box center [54, 751] width 59 height 28
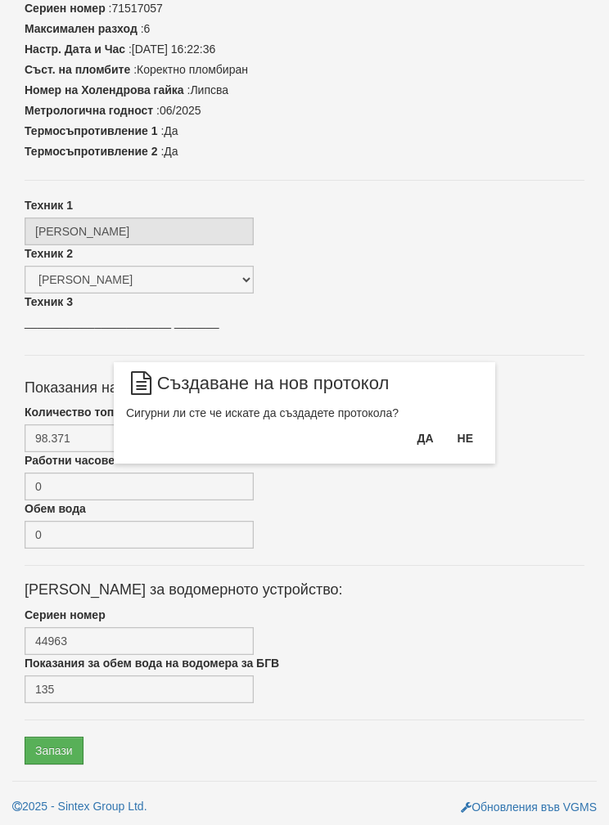
click at [407, 438] on button "Да" at bounding box center [425, 438] width 36 height 26
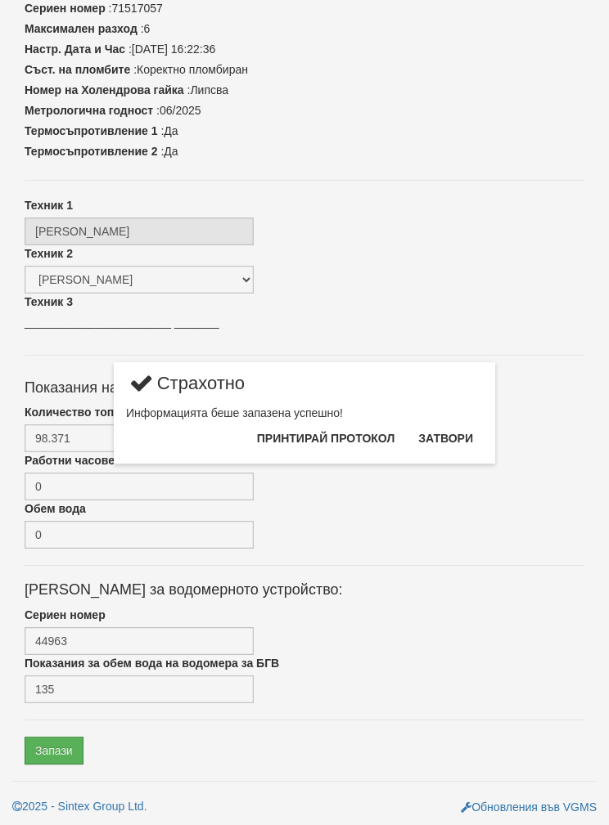
click at [449, 445] on button "Затвори" at bounding box center [445, 438] width 74 height 26
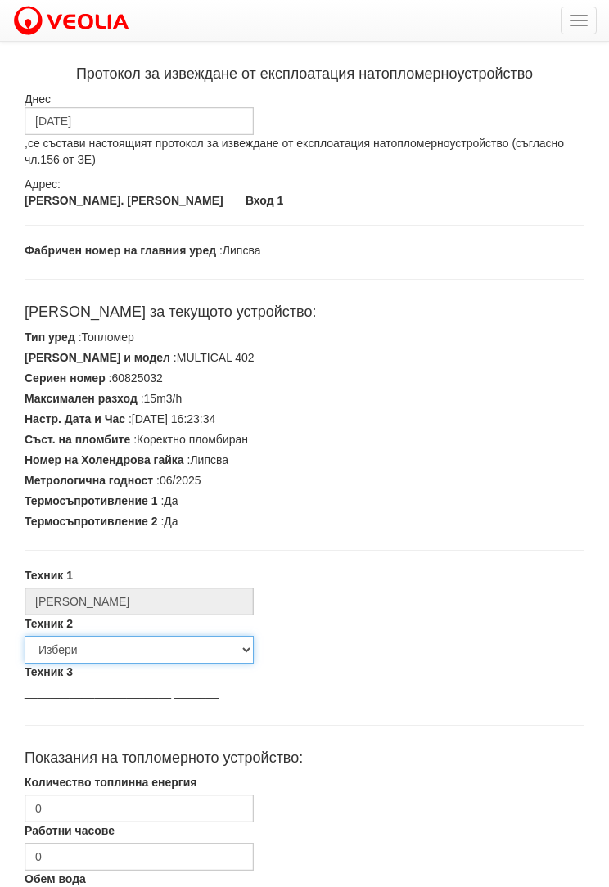
click at [70, 654] on select "Избери [PERSON_NAME] [PERSON_NAME] [PERSON_NAME] [PERSON_NAME] [PERSON_NAME] [P…" at bounding box center [139, 650] width 229 height 28
select select "5d4615a0-9cef-4004-86a5-26aa391ad5dd"
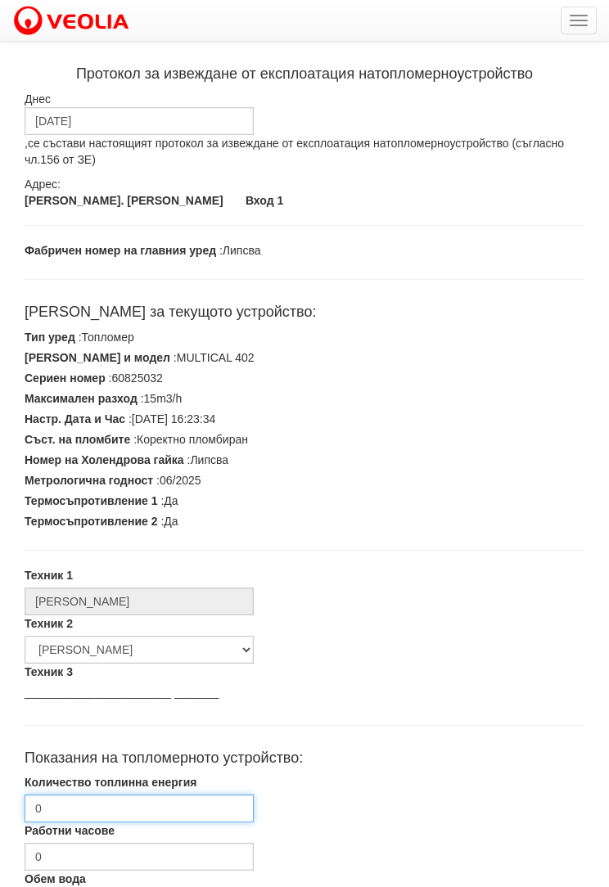
click at [86, 807] on input "0" at bounding box center [139, 808] width 229 height 28
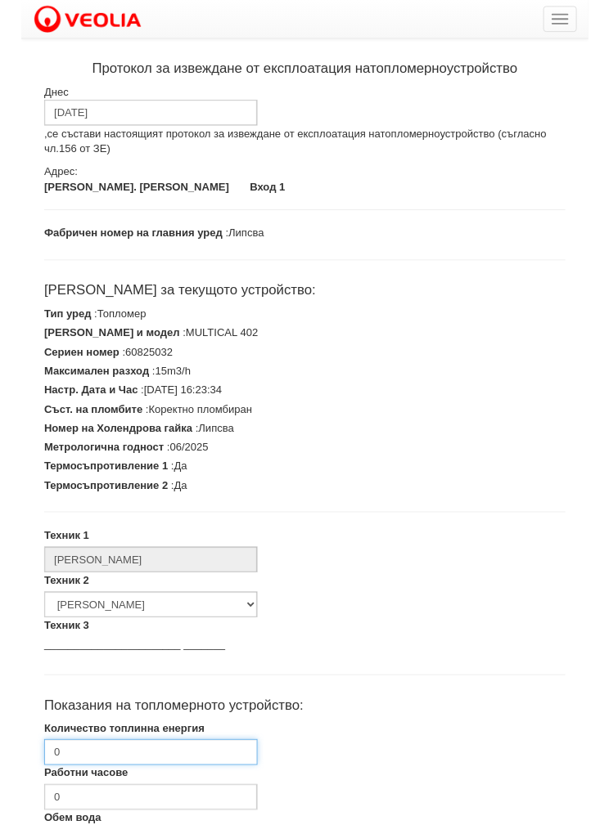
scroll to position [231, 0]
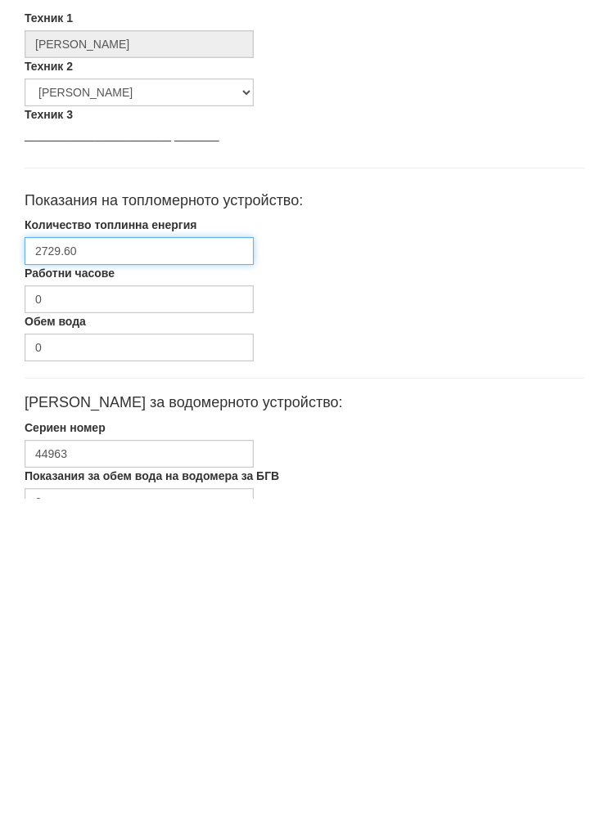
type input "2729.60"
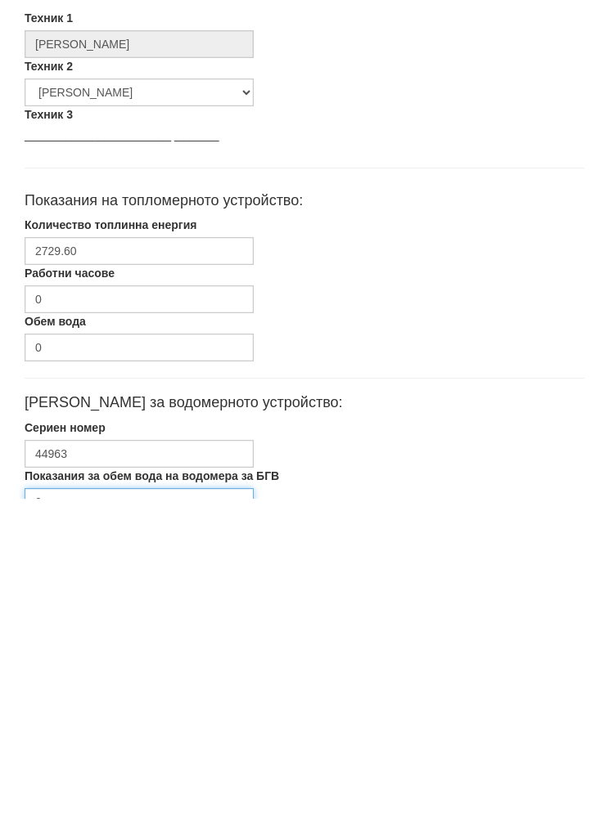
click at [127, 815] on input "0" at bounding box center [139, 829] width 229 height 28
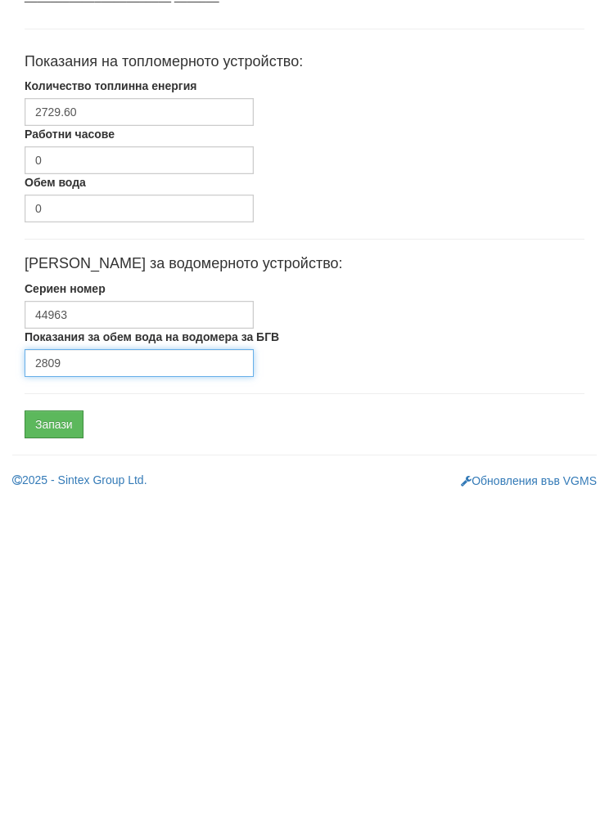
type input "2809"
click at [64, 737] on input "Запази" at bounding box center [54, 751] width 59 height 28
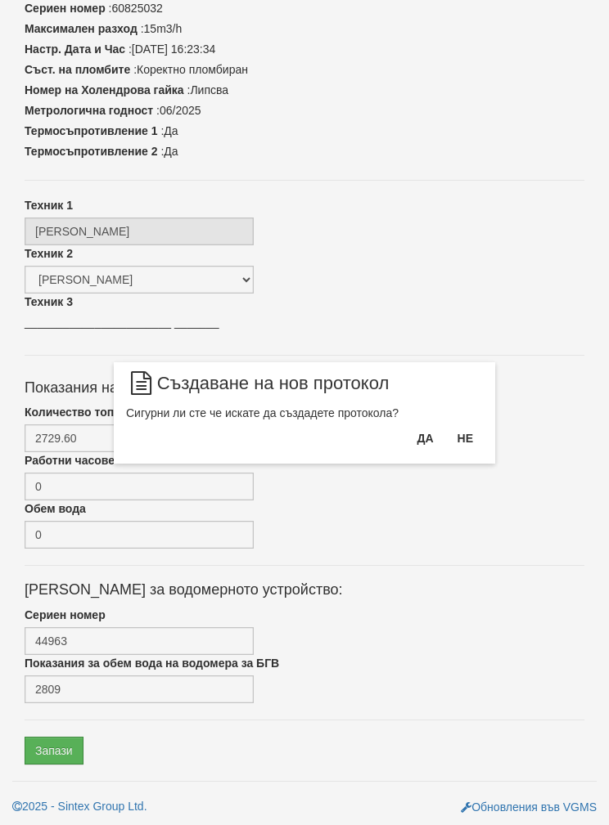
click at [416, 447] on button "Да" at bounding box center [425, 438] width 36 height 26
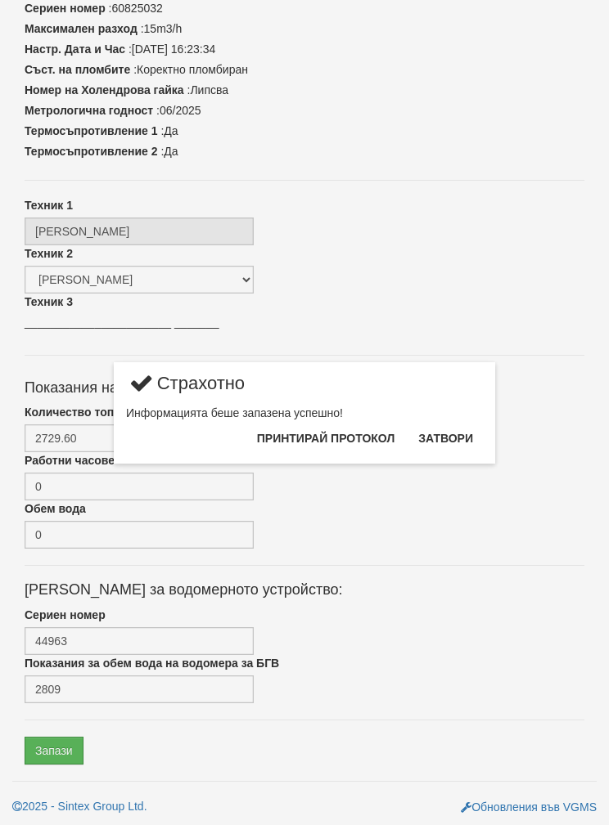
click at [438, 438] on button "Затвори" at bounding box center [445, 438] width 74 height 26
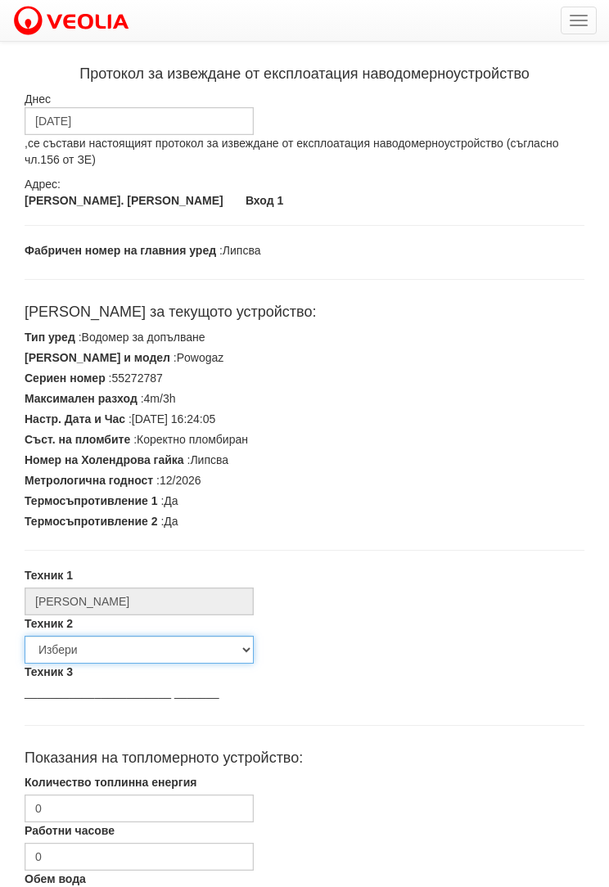
click at [126, 654] on select "Избери [PERSON_NAME] [PERSON_NAME] [PERSON_NAME] [PERSON_NAME] [PERSON_NAME] [P…" at bounding box center [139, 650] width 229 height 28
select select "5d4615a0-9cef-4004-86a5-26aa391ad5dd"
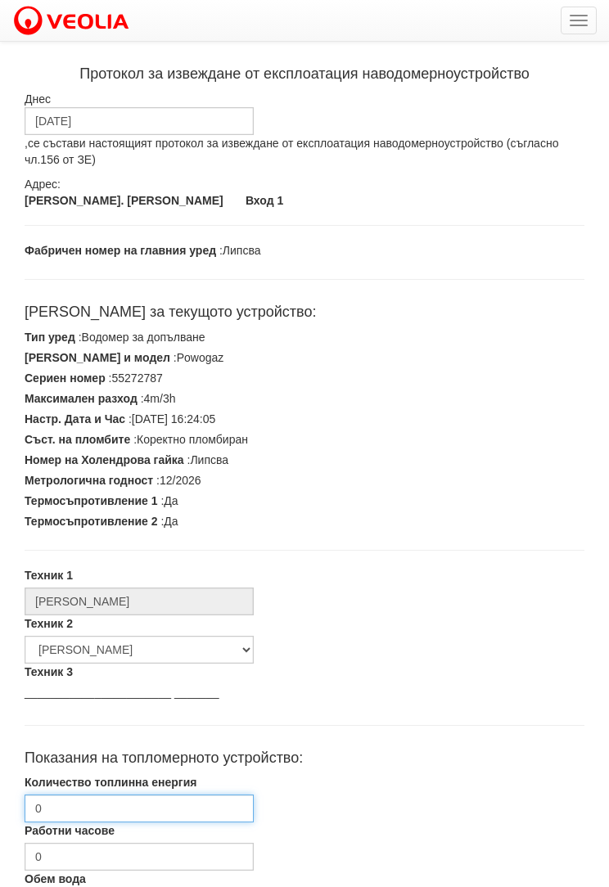
click at [115, 807] on input "0" at bounding box center [139, 808] width 229 height 28
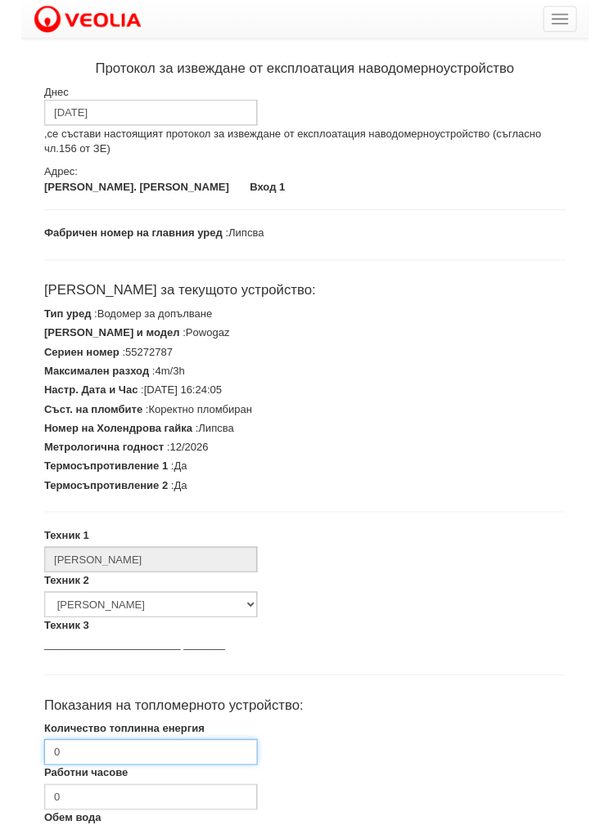
scroll to position [231, 0]
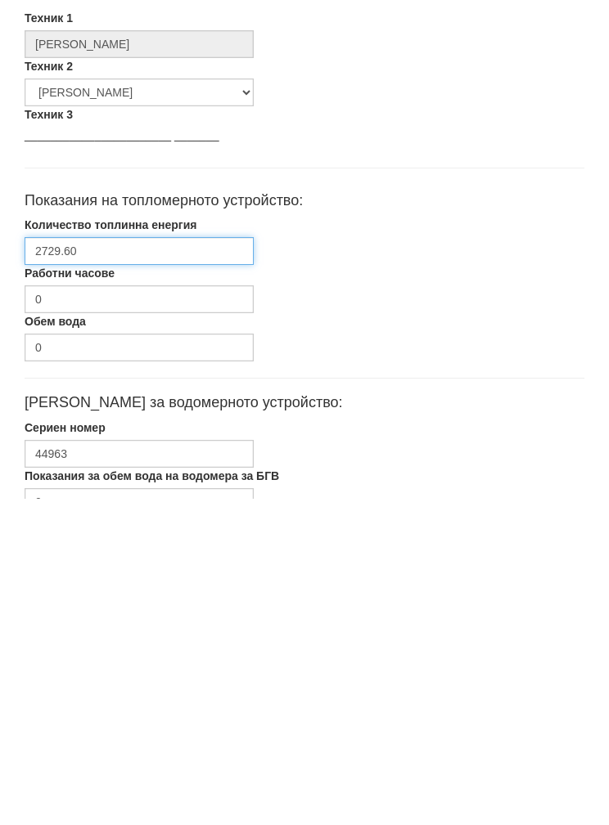
type input "2729.60"
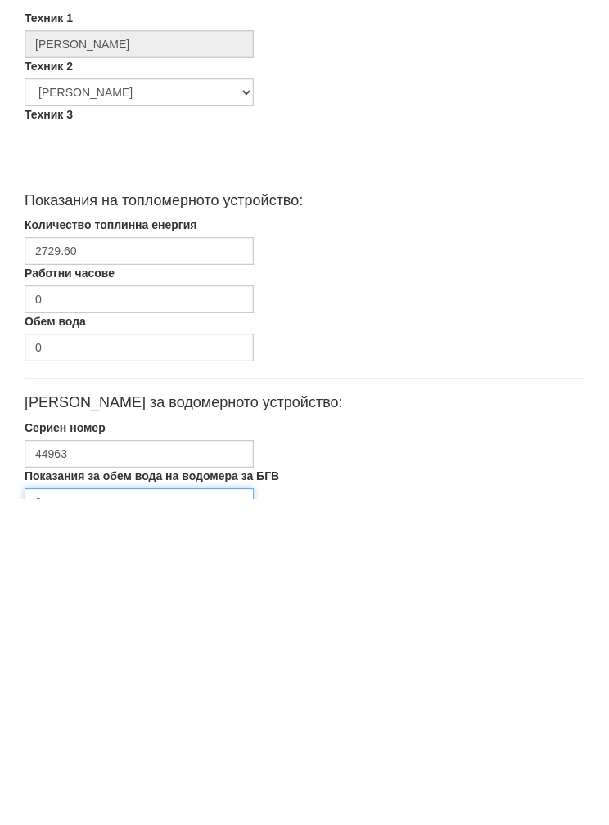
click at [123, 815] on input "0" at bounding box center [139, 829] width 229 height 28
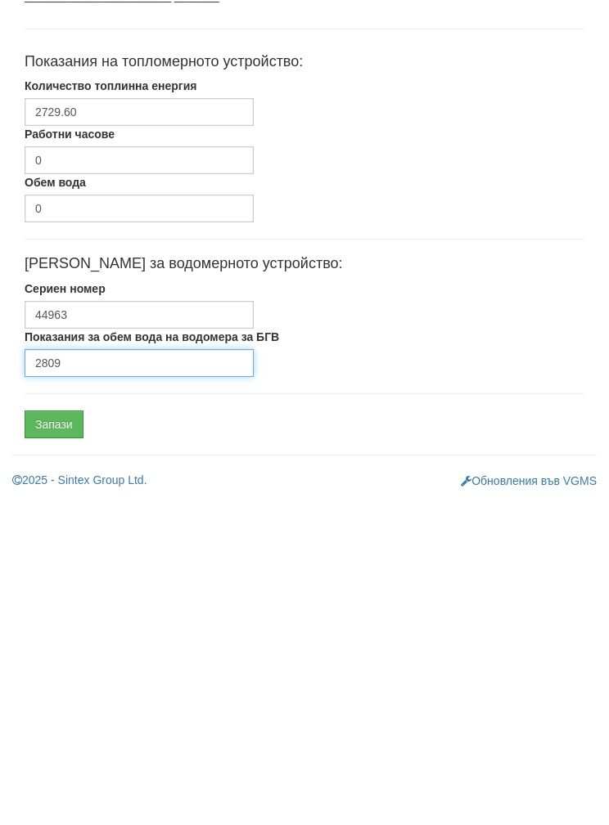
type input "2809"
click at [52, 737] on input "Запази" at bounding box center [54, 751] width 59 height 28
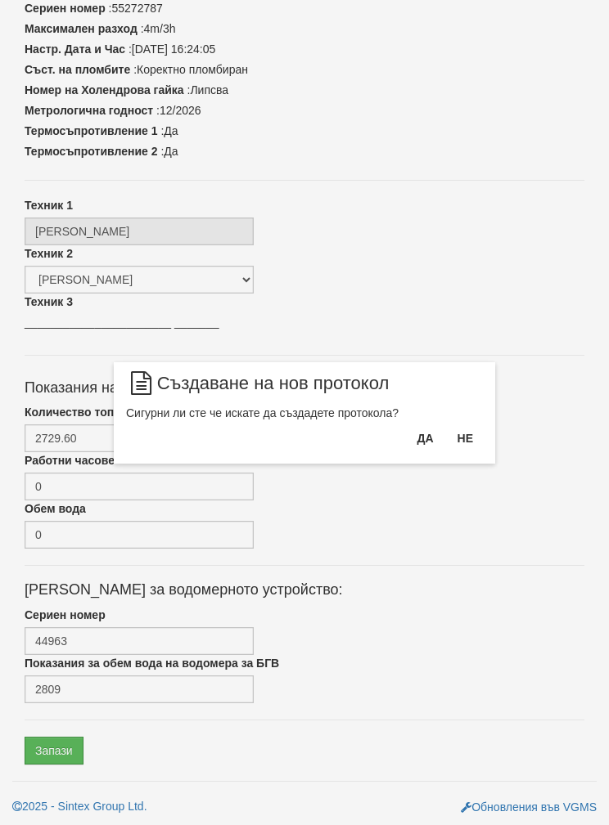
click at [407, 446] on button "Да" at bounding box center [425, 438] width 36 height 26
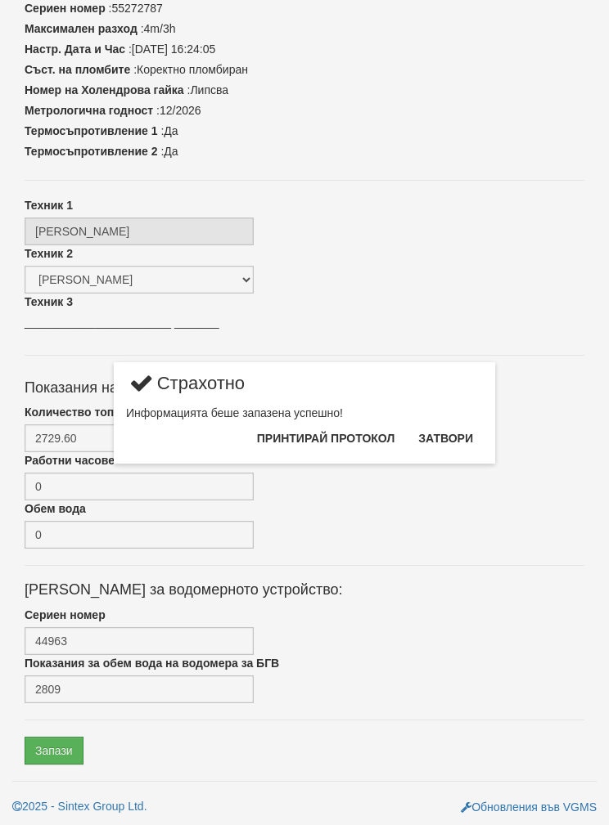
click at [447, 448] on button "Затвори" at bounding box center [445, 438] width 74 height 26
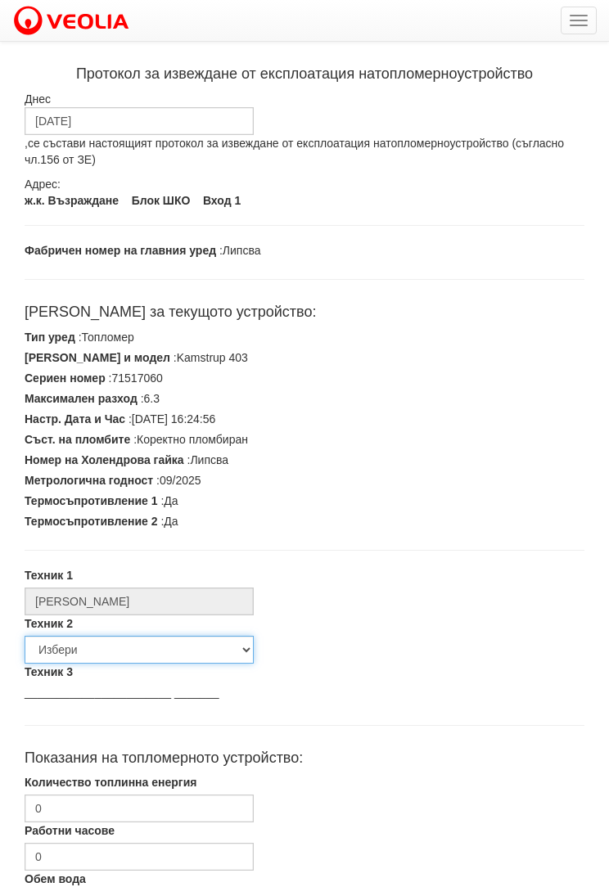
click at [100, 653] on select "Избери [PERSON_NAME] [PERSON_NAME] [PERSON_NAME] [PERSON_NAME] [PERSON_NAME] [P…" at bounding box center [139, 650] width 229 height 28
select select "5d4615a0-9cef-4004-86a5-26aa391ad5dd"
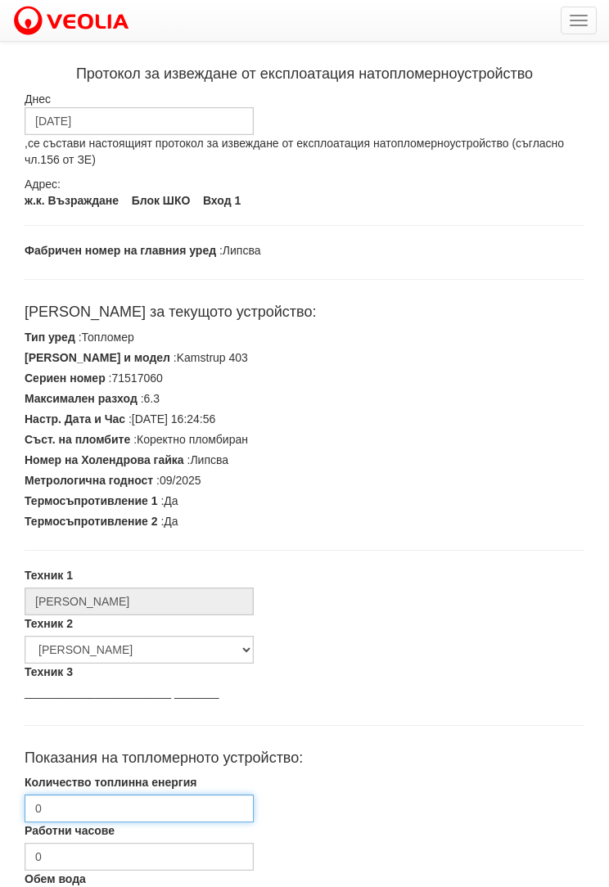
click at [115, 812] on input "0" at bounding box center [139, 808] width 229 height 28
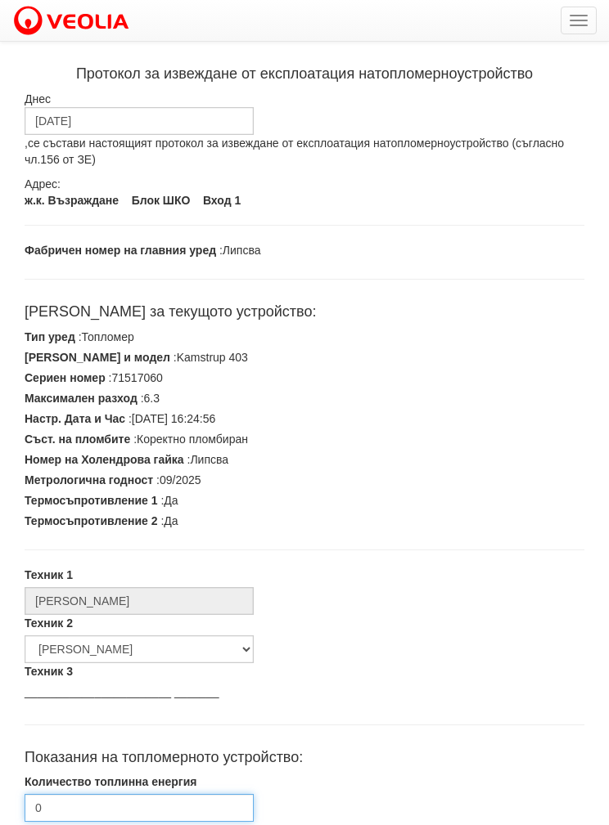
scroll to position [231, 0]
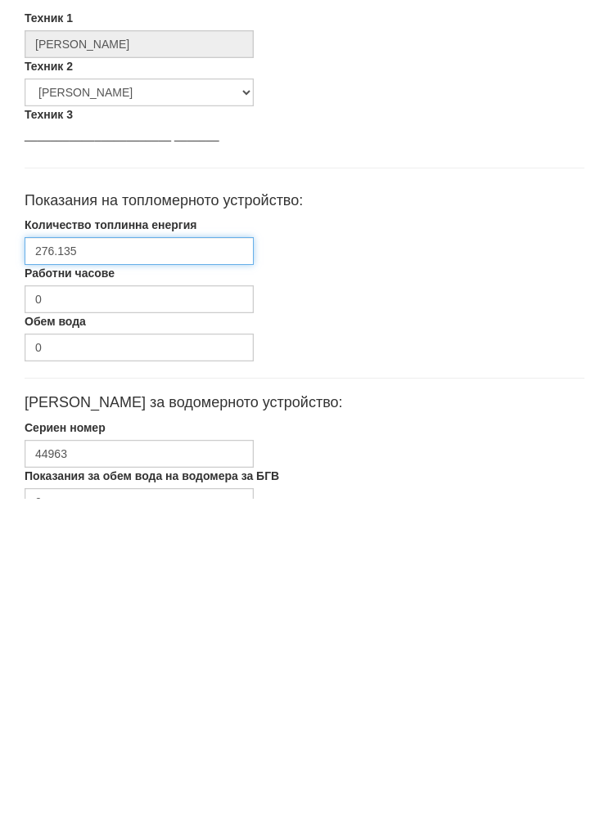
type input "276.135"
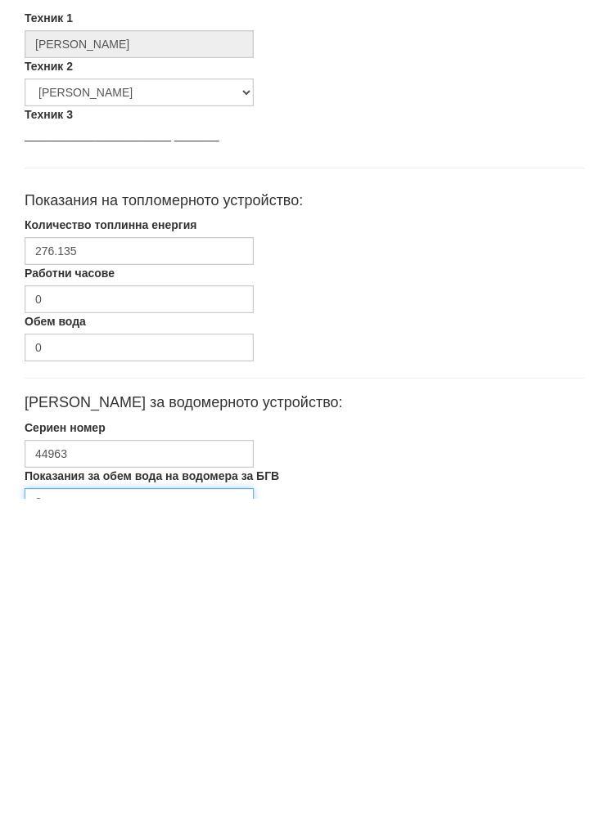
click at [101, 815] on input "0" at bounding box center [139, 829] width 229 height 28
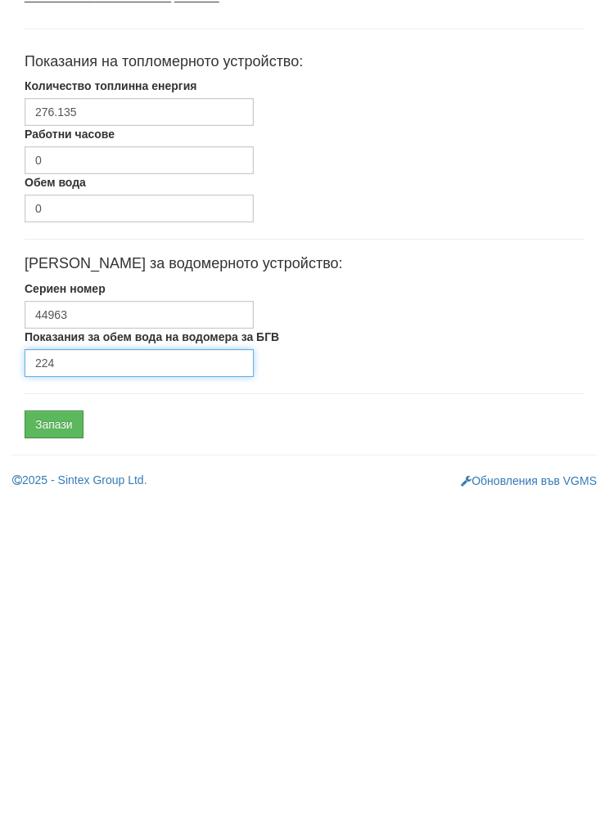
type input "224"
click at [53, 737] on input "Запази" at bounding box center [54, 751] width 59 height 28
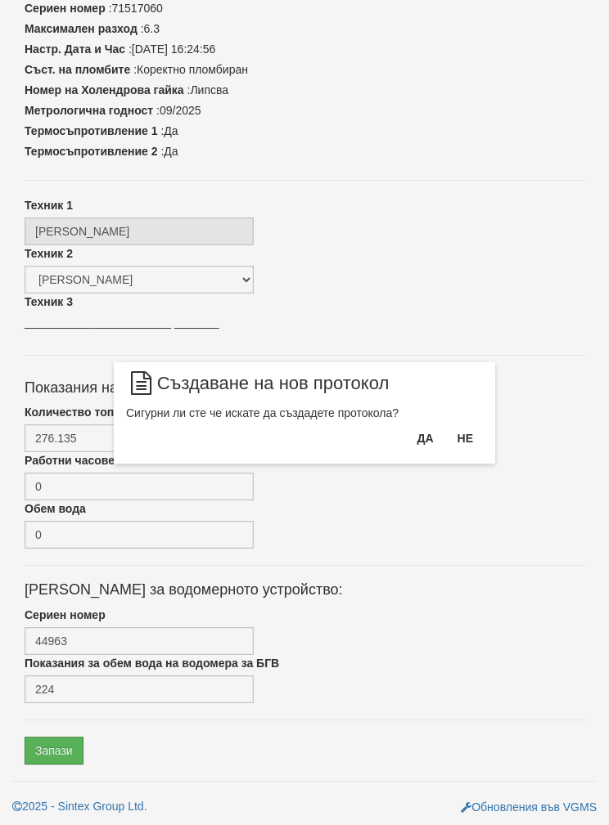
click at [407, 447] on button "Да" at bounding box center [425, 438] width 36 height 26
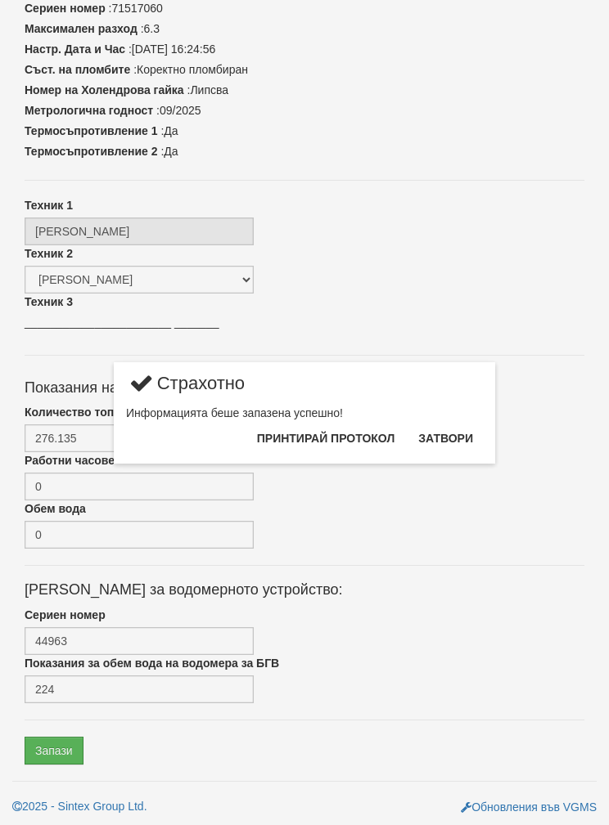
click at [447, 452] on button "Затвори" at bounding box center [445, 438] width 74 height 26
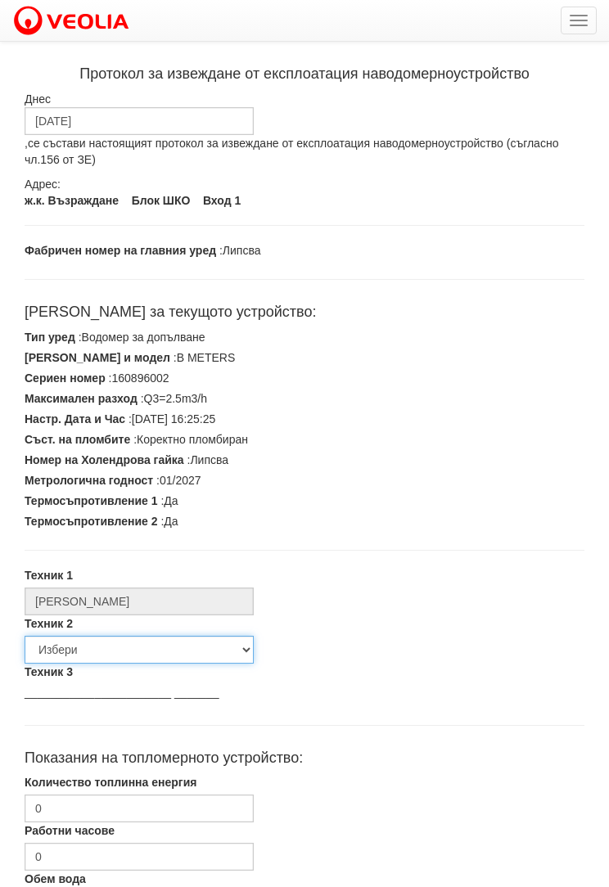
click at [123, 650] on select "Избери [PERSON_NAME] [PERSON_NAME] [PERSON_NAME] [PERSON_NAME] [PERSON_NAME] [P…" at bounding box center [139, 650] width 229 height 28
select select "5d4615a0-9cef-4004-86a5-26aa391ad5dd"
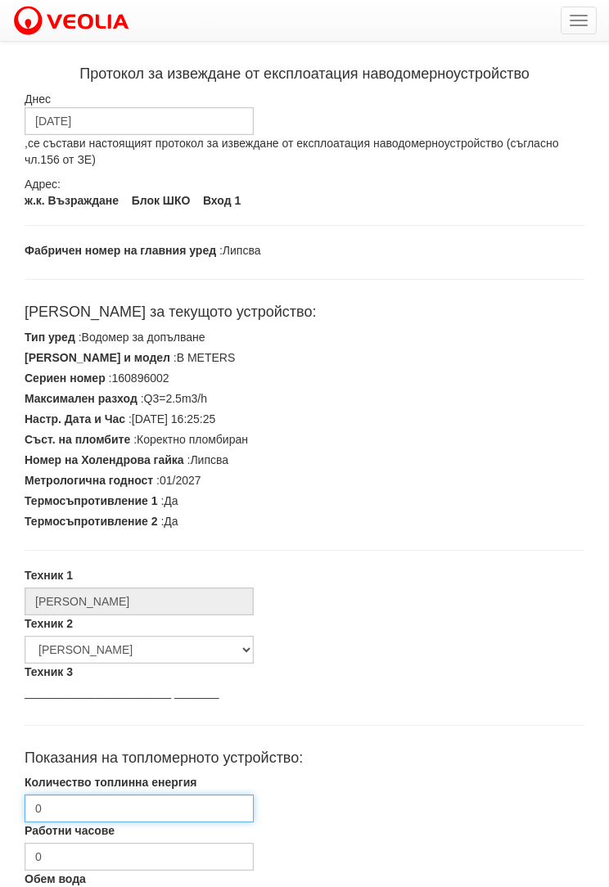
click at [129, 815] on input "0" at bounding box center [139, 808] width 229 height 28
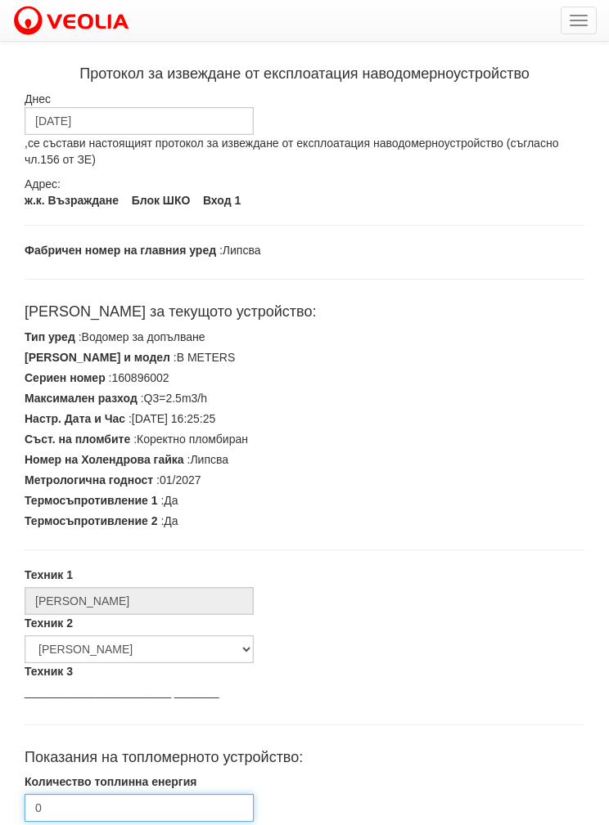
scroll to position [231, 0]
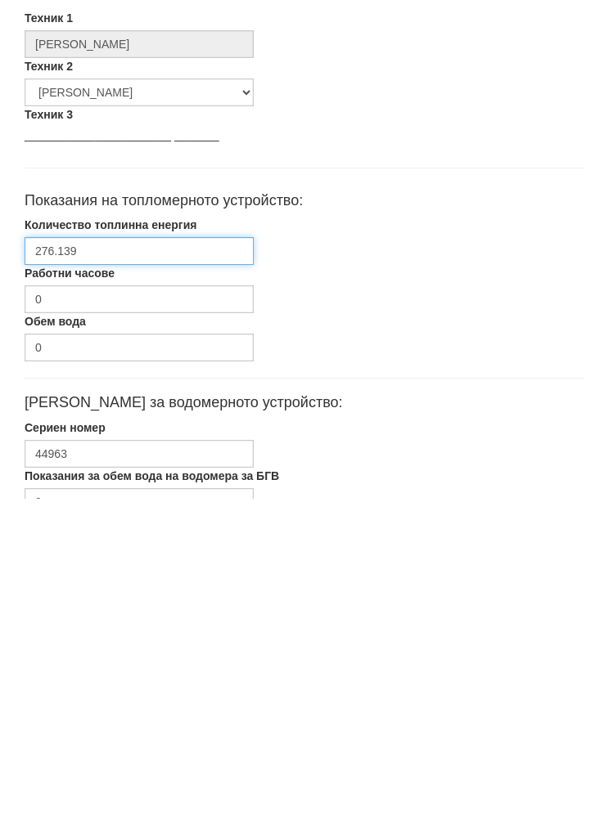
type input "276.139"
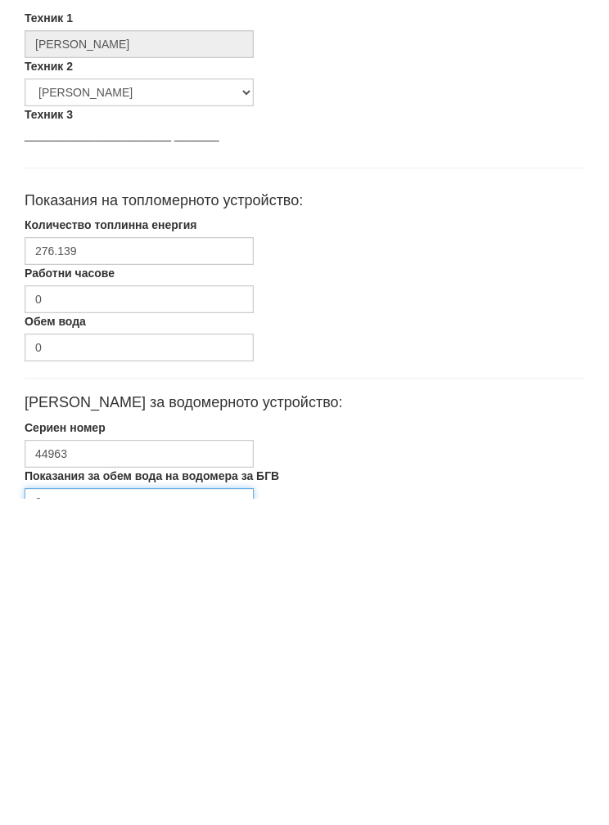
click at [126, 815] on input "0" at bounding box center [139, 829] width 229 height 28
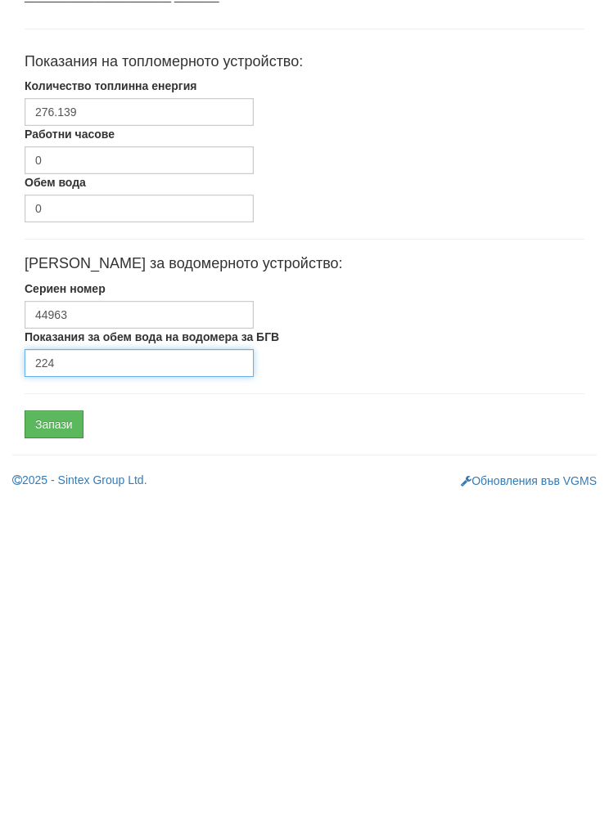
type input "224"
click at [62, 737] on input "Запази" at bounding box center [54, 751] width 59 height 28
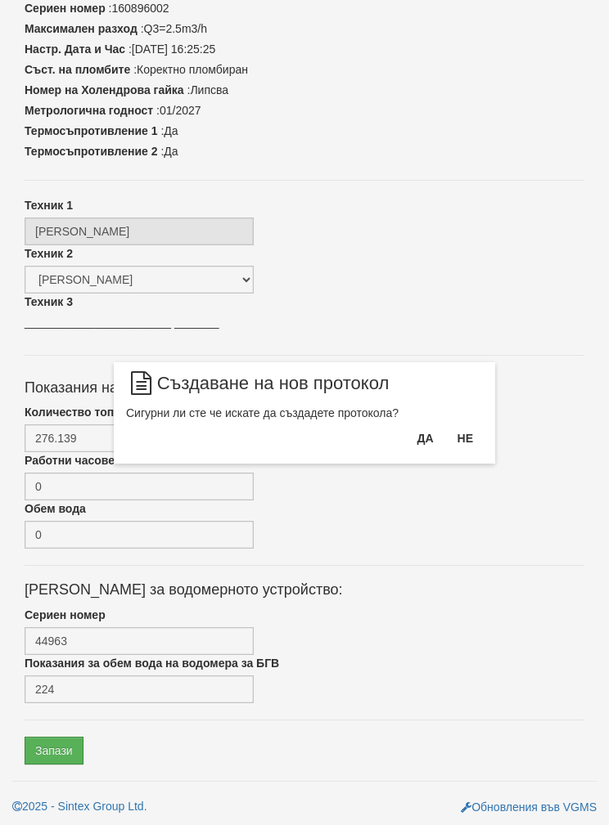
click at [411, 451] on button "Да" at bounding box center [425, 438] width 36 height 26
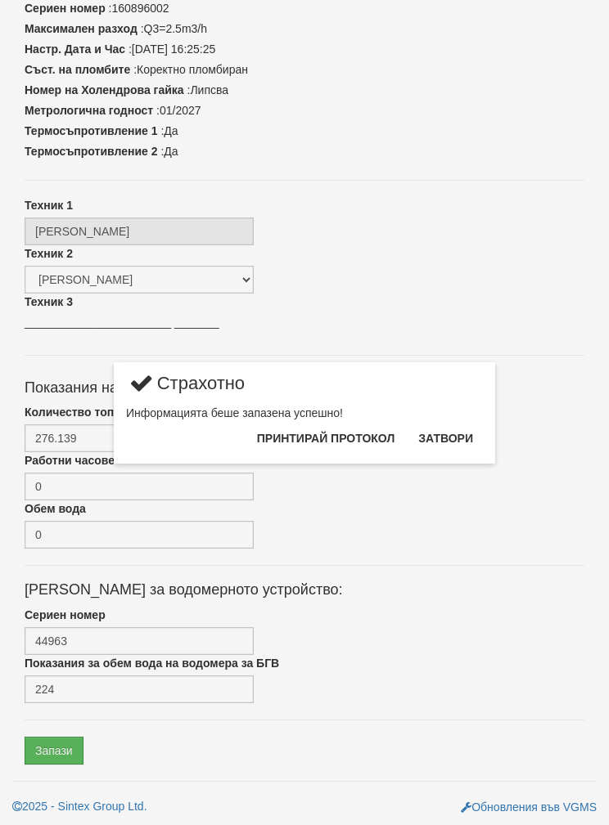
click at [447, 443] on button "Затвори" at bounding box center [445, 438] width 74 height 26
